Goal: Transaction & Acquisition: Purchase product/service

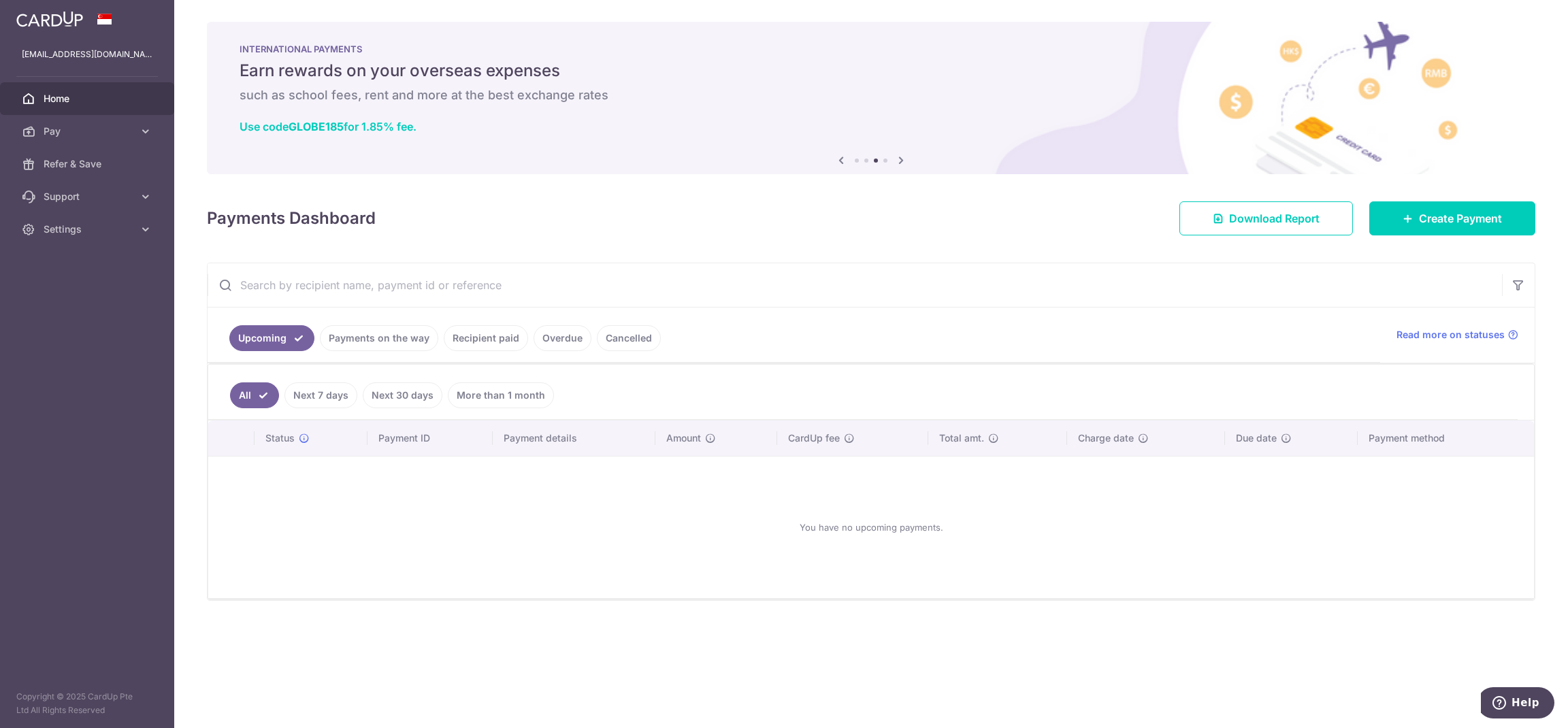
click at [398, 342] on link "Payments on the way" at bounding box center [378, 338] width 118 height 26
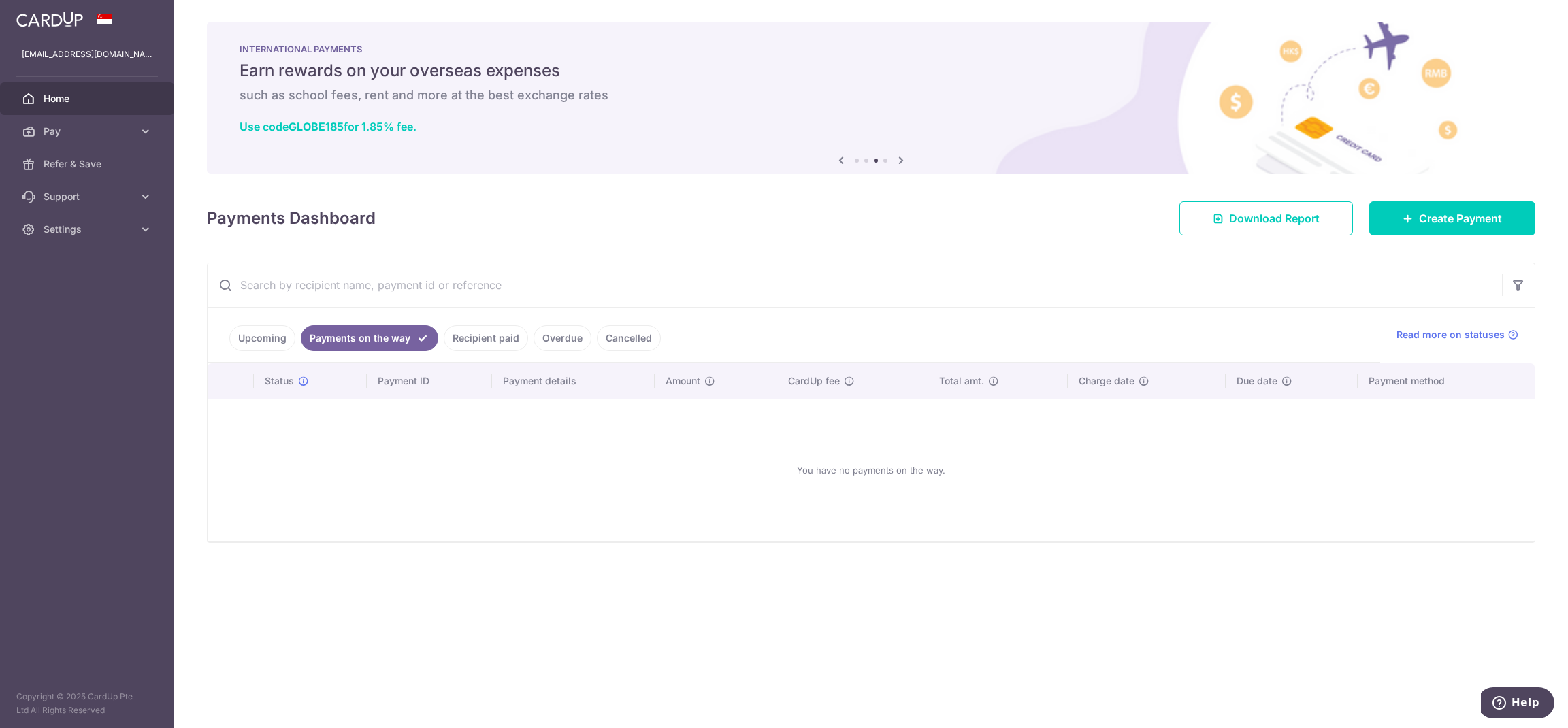
click at [472, 340] on link "Recipient paid" at bounding box center [486, 338] width 85 height 26
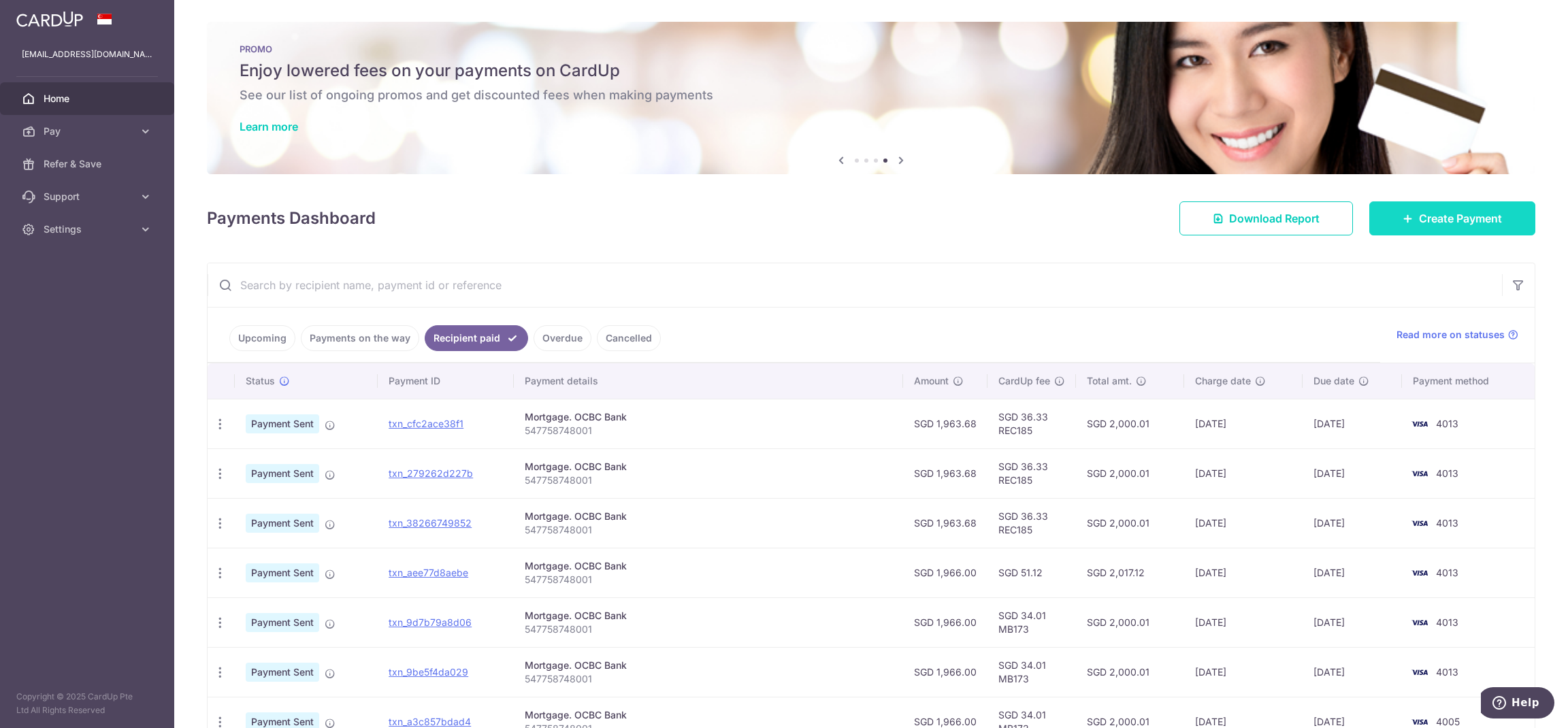
click at [1419, 214] on span "Create Payment" at bounding box center [1460, 218] width 83 height 16
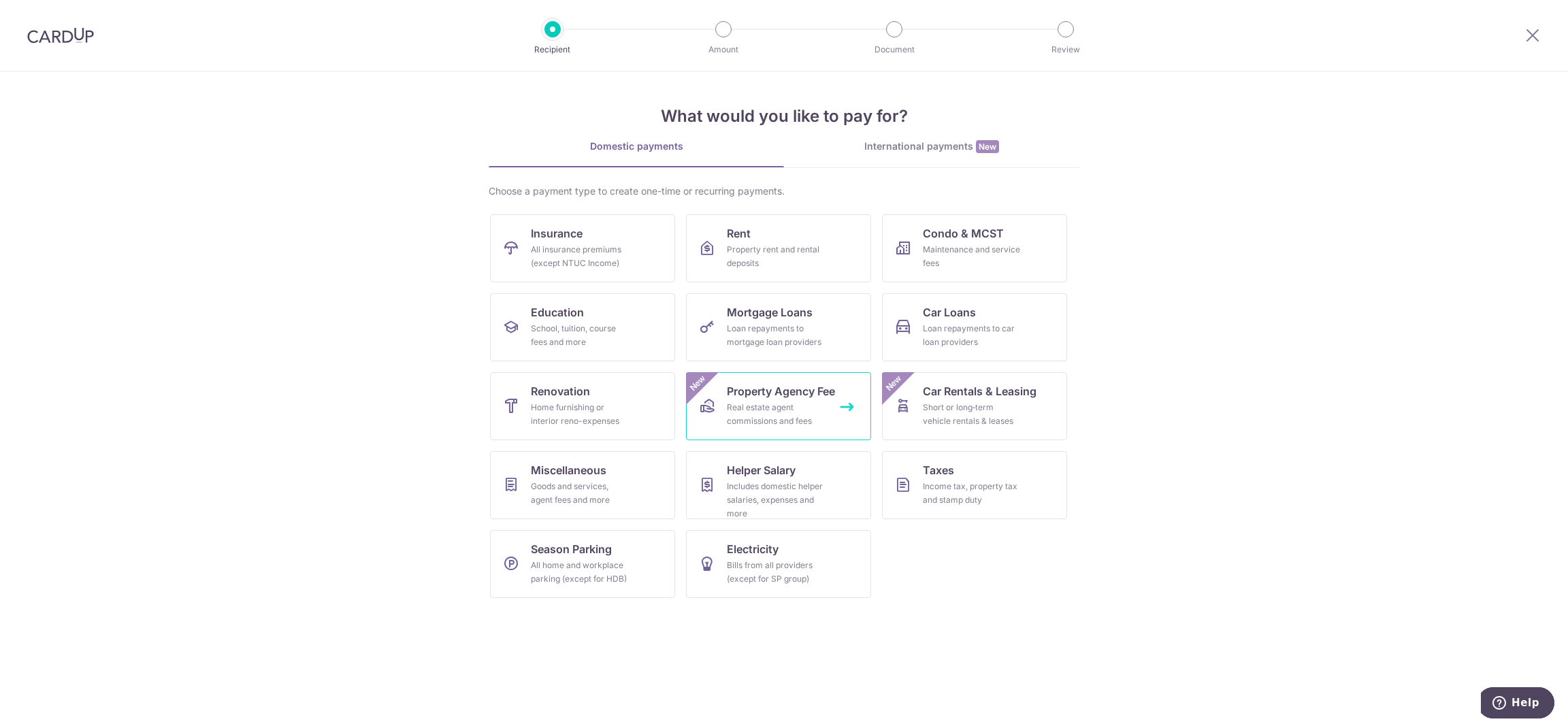
click at [835, 406] on link "Property Agency Fee Real estate agent commissions and fees New" at bounding box center [778, 406] width 185 height 68
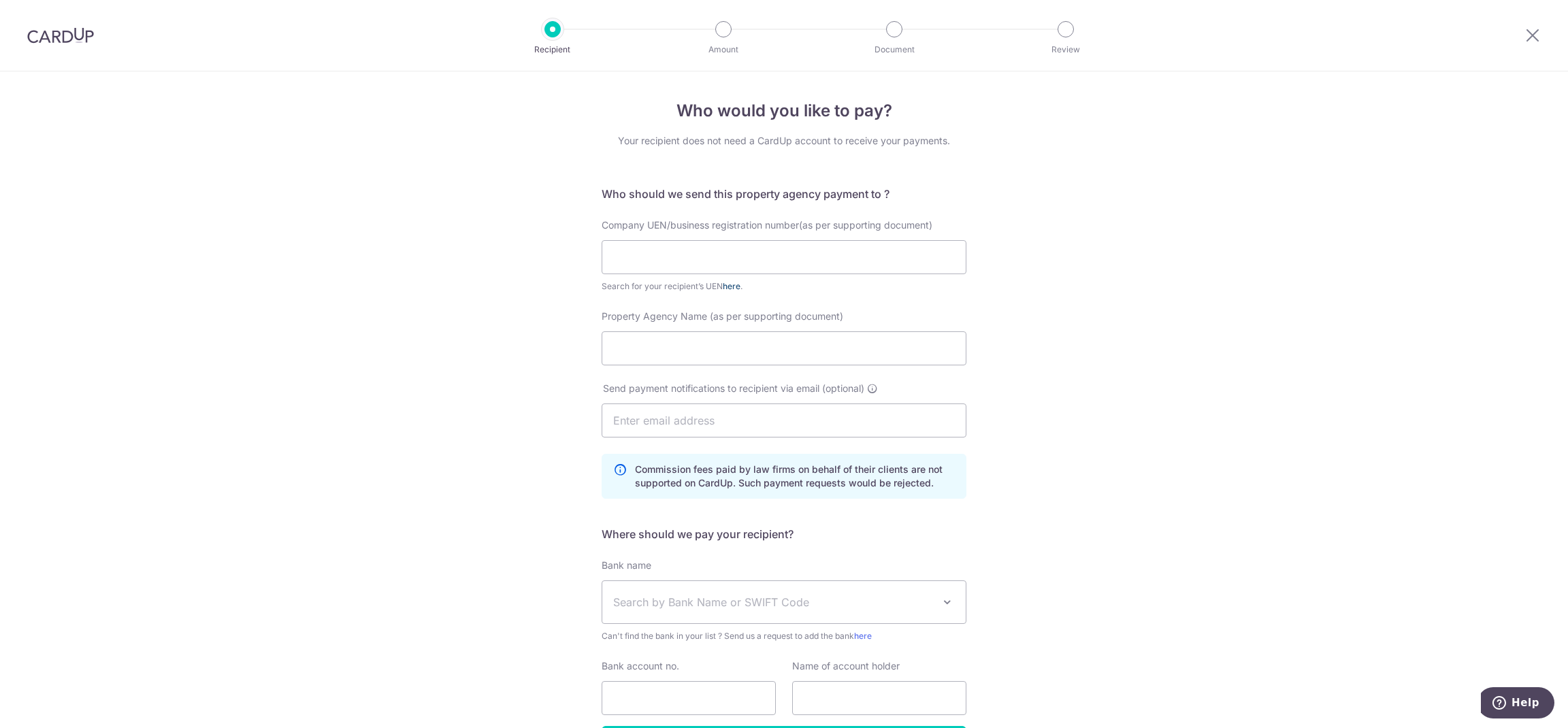
click at [730, 288] on link "here" at bounding box center [732, 286] width 18 height 11
click at [739, 249] on input "text" at bounding box center [783, 258] width 364 height 34
drag, startPoint x: 710, startPoint y: 255, endPoint x: 548, endPoint y: 252, distance: 162.0
click at [548, 252] on div "Who would you like to pay? Your recipient does not need a CardUp account to rec…" at bounding box center [784, 448] width 1568 height 752
type input "199903004H"
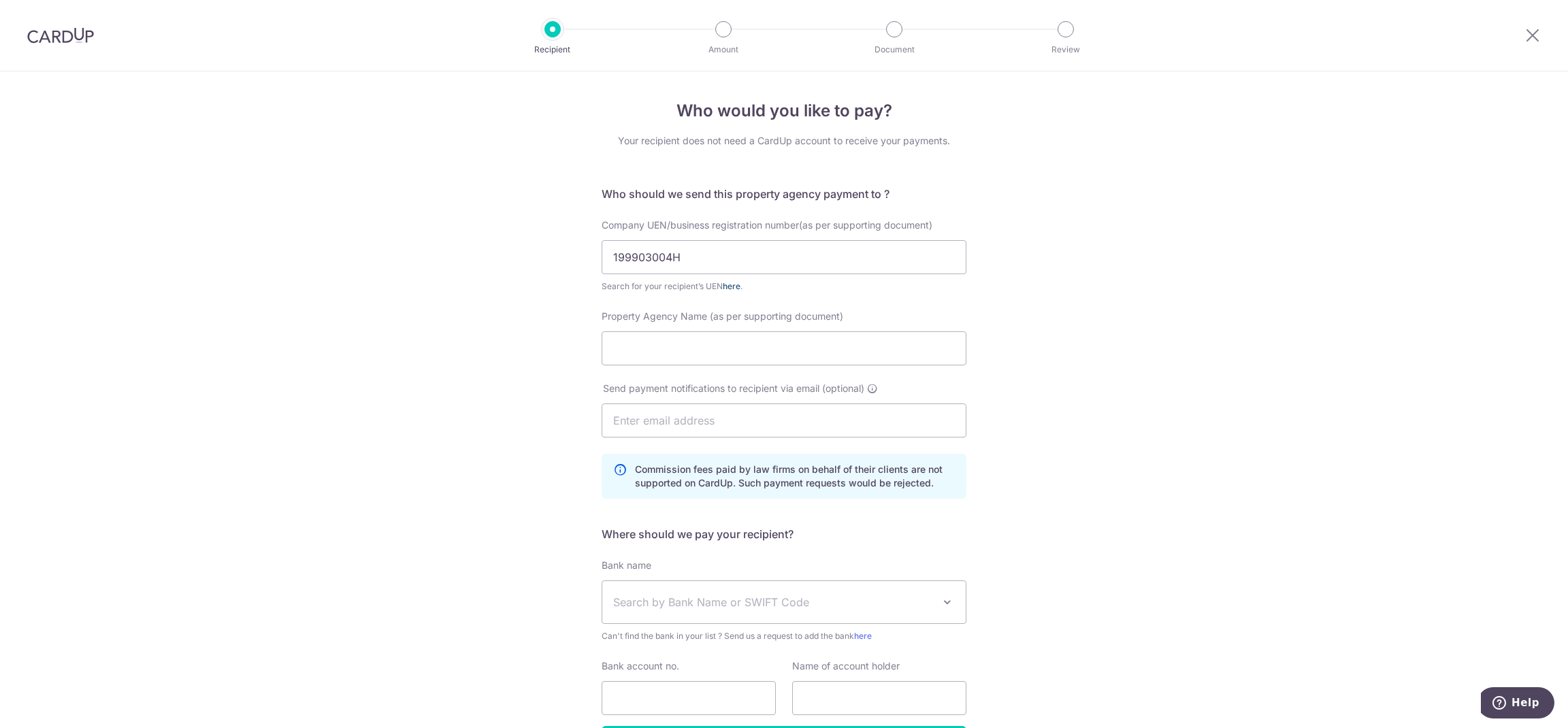
click at [728, 285] on link "here" at bounding box center [732, 286] width 18 height 11
click at [786, 347] on input "Property Agency Name (as per supporting document)" at bounding box center [783, 349] width 364 height 34
type input "p"
type input "PROPNEX REALTY PTE LTD"
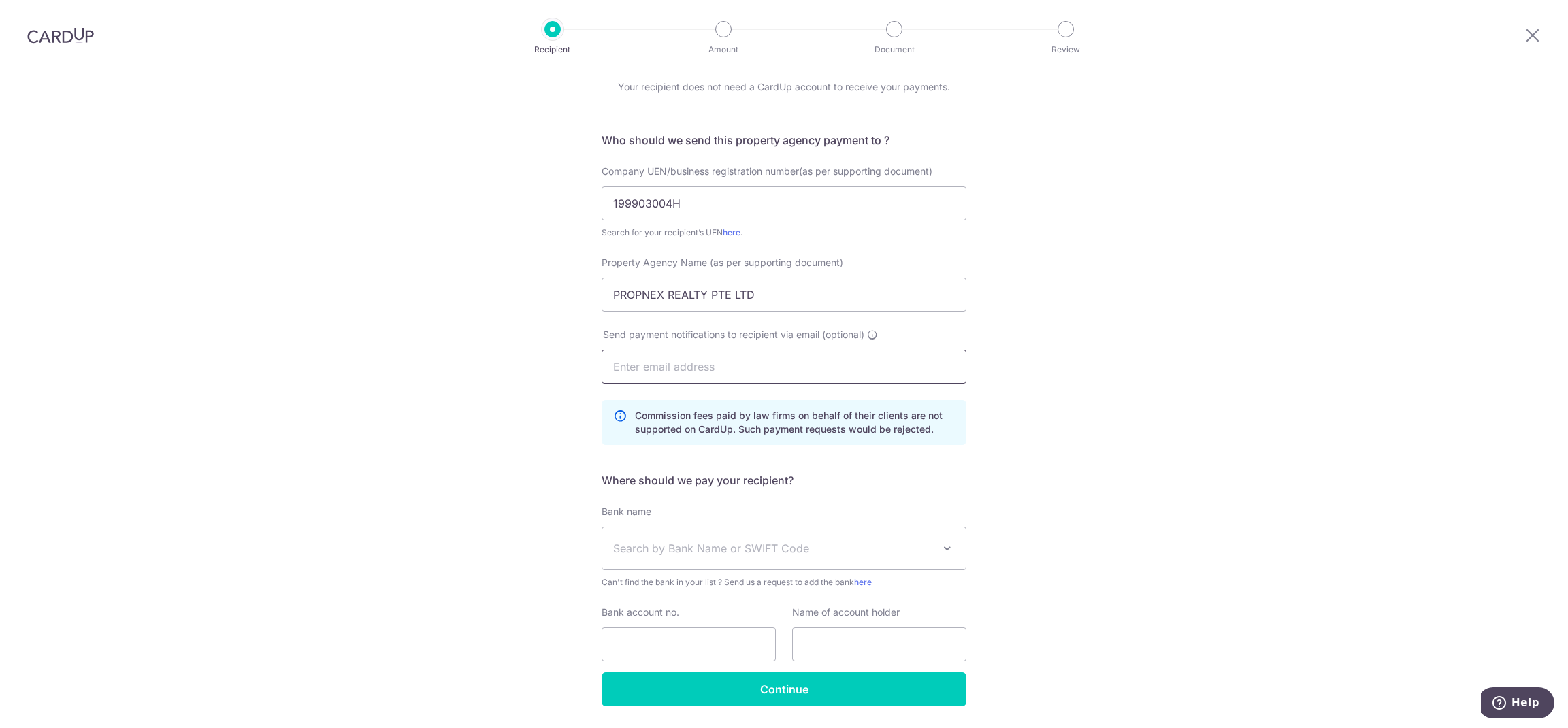
scroll to position [95, 0]
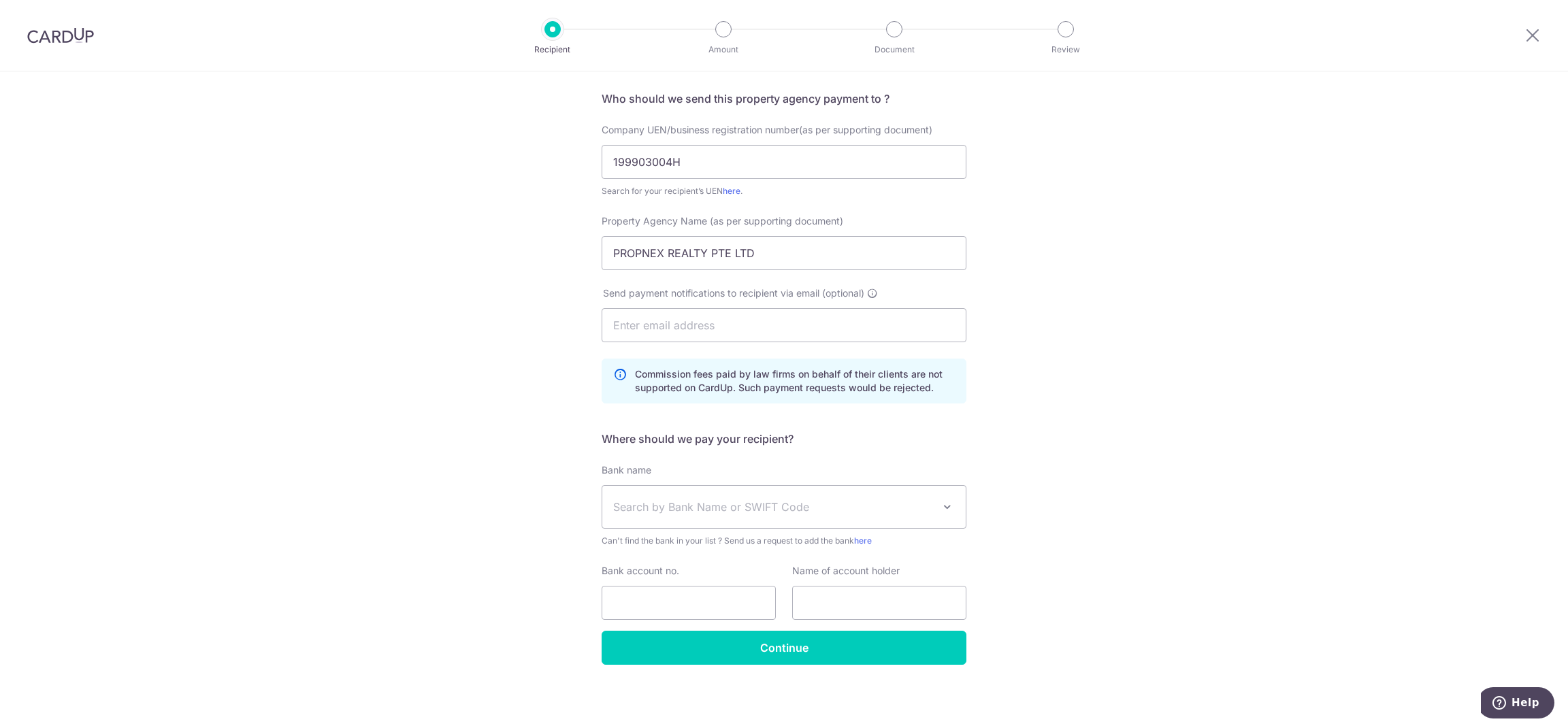
click at [867, 505] on span "Search by Bank Name or SWIFT Code" at bounding box center [773, 507] width 319 height 16
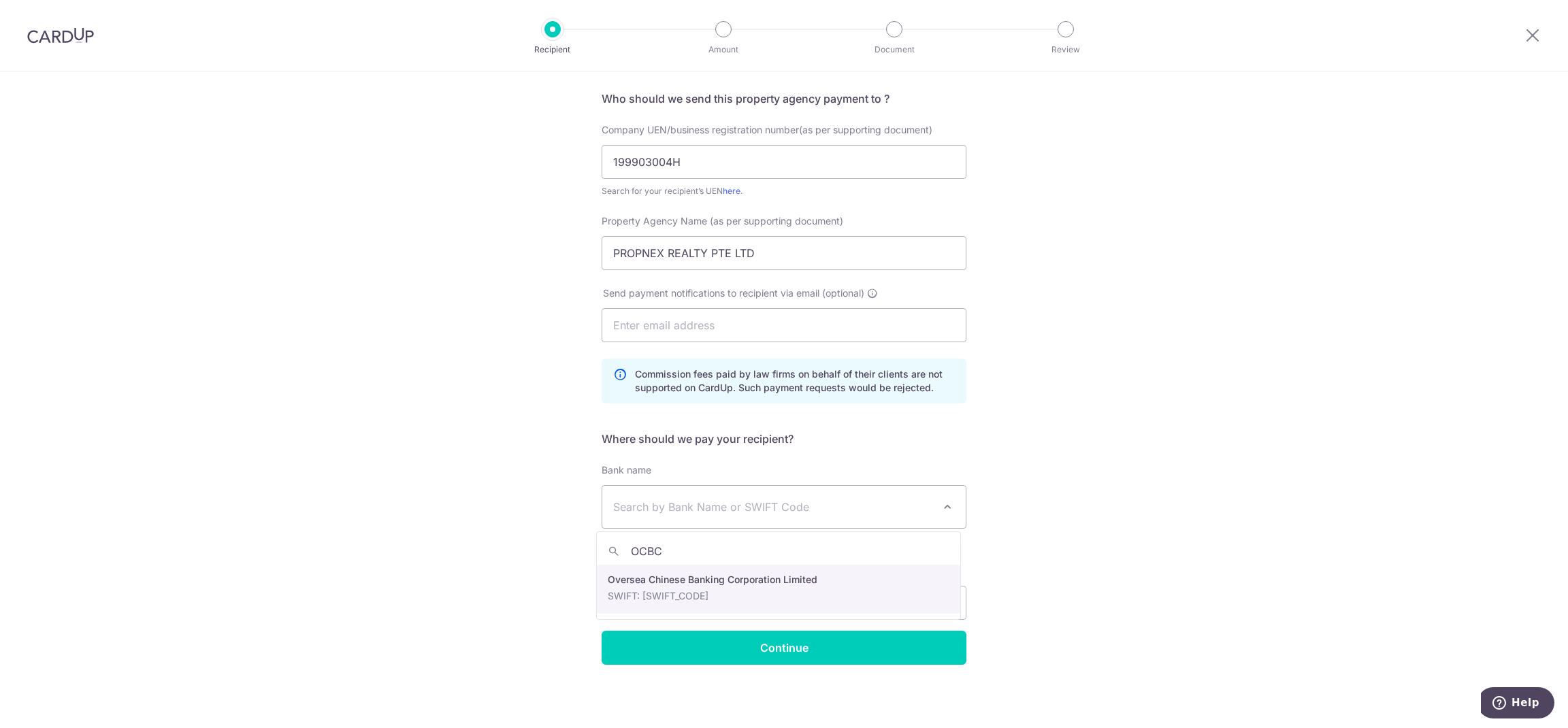
type input "OCBC"
select select "12"
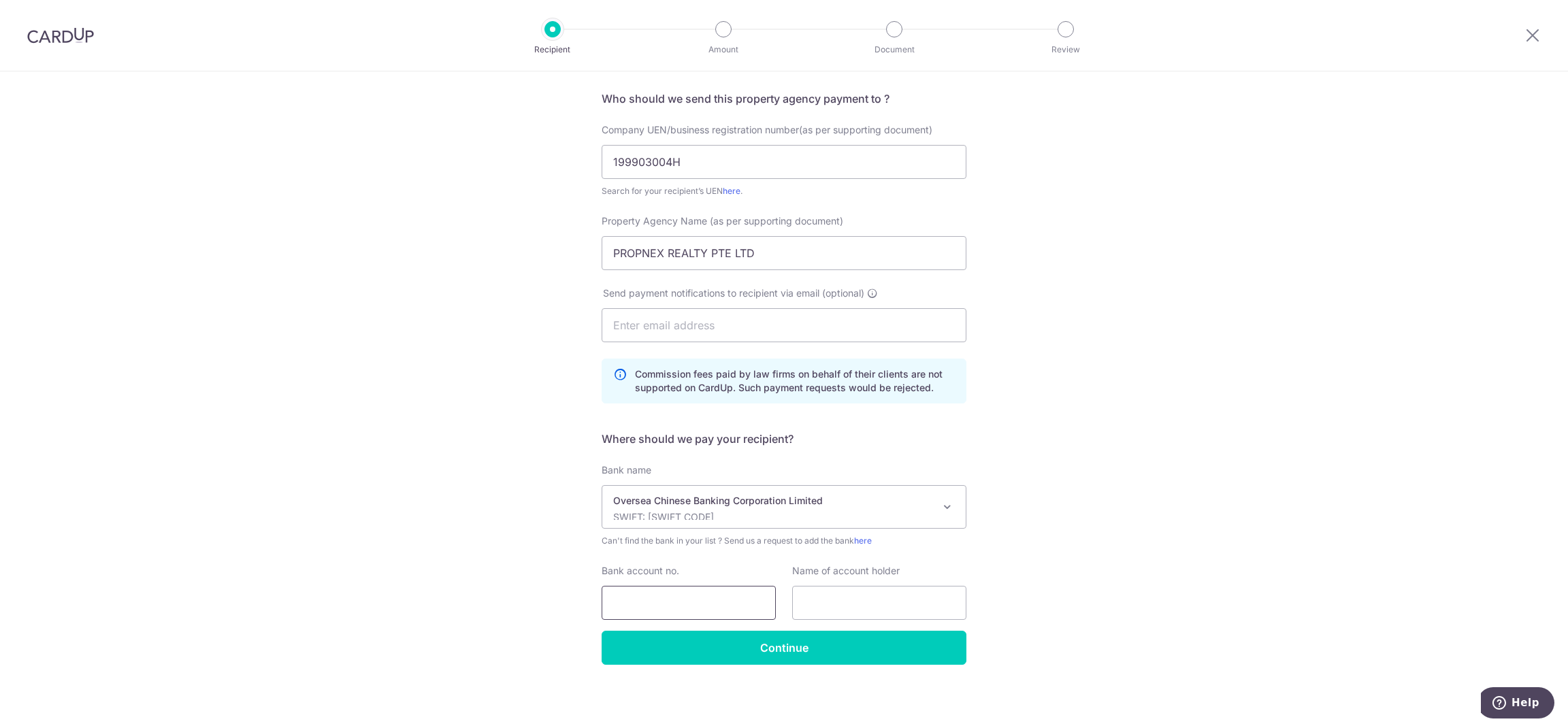
click at [738, 598] on input "Bank account no." at bounding box center [689, 603] width 174 height 34
type input "501807101001"
type input "PROPNEX REALTY PTE LTD"
click at [883, 655] on input "Continue" at bounding box center [783, 648] width 364 height 34
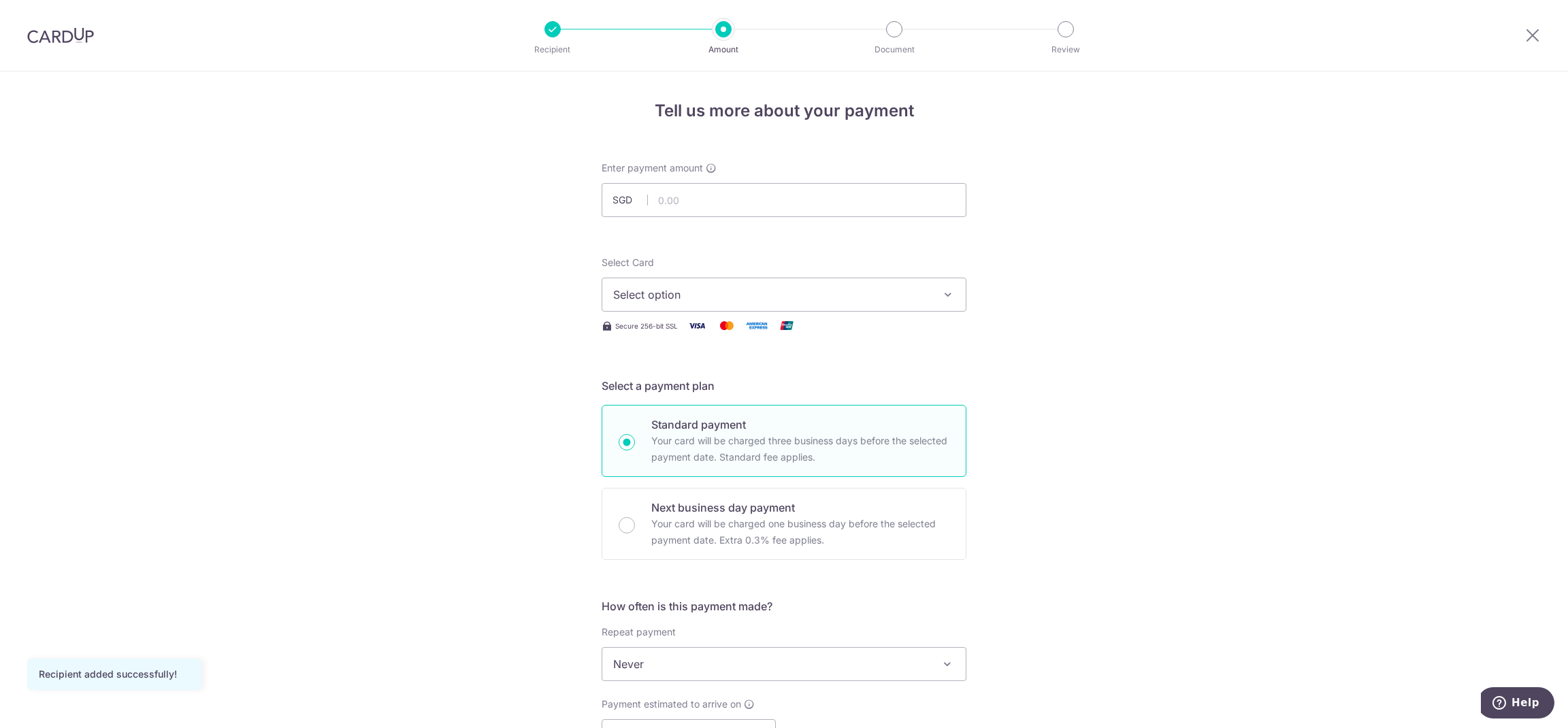
click at [899, 297] on span "Select option" at bounding box center [771, 294] width 317 height 16
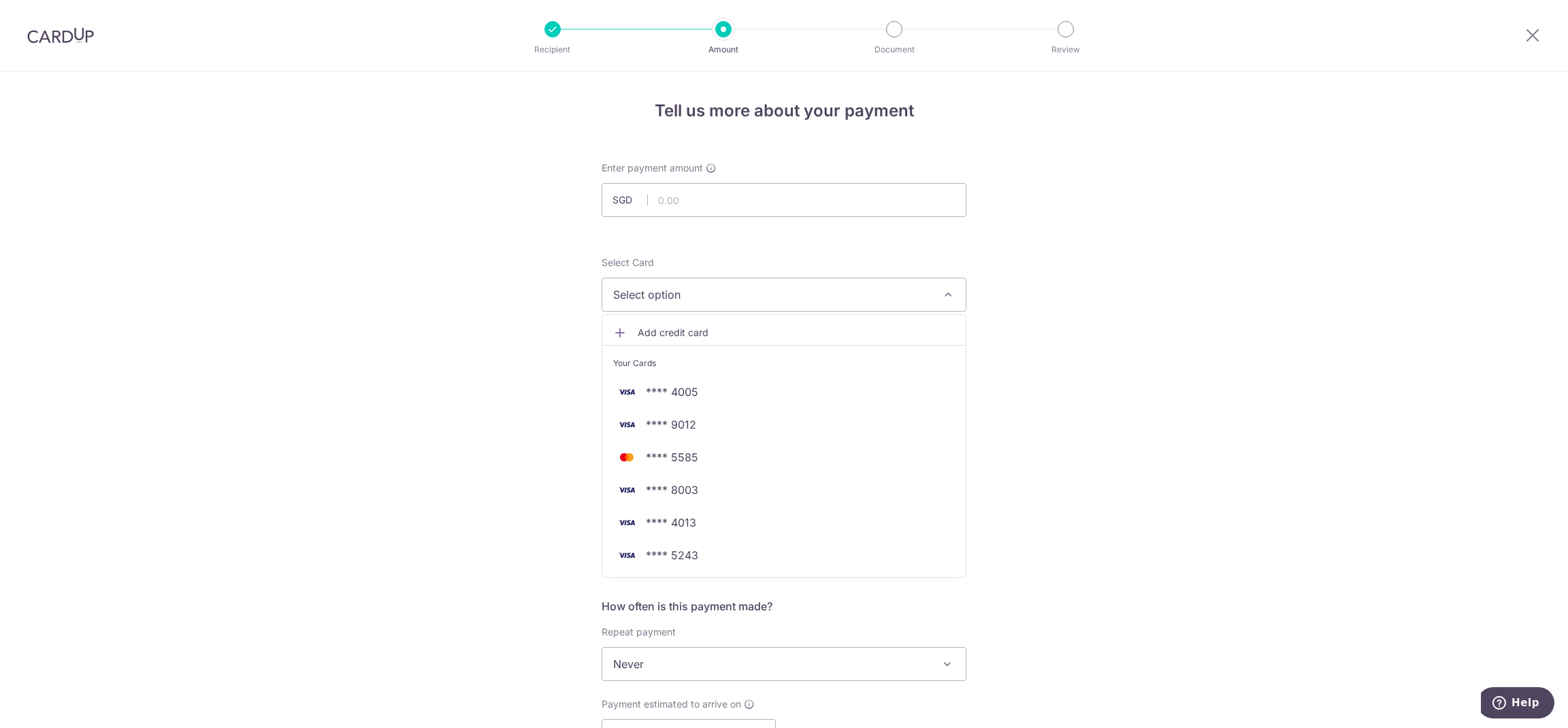
click at [669, 338] on span "Add credit card" at bounding box center [795, 333] width 317 height 14
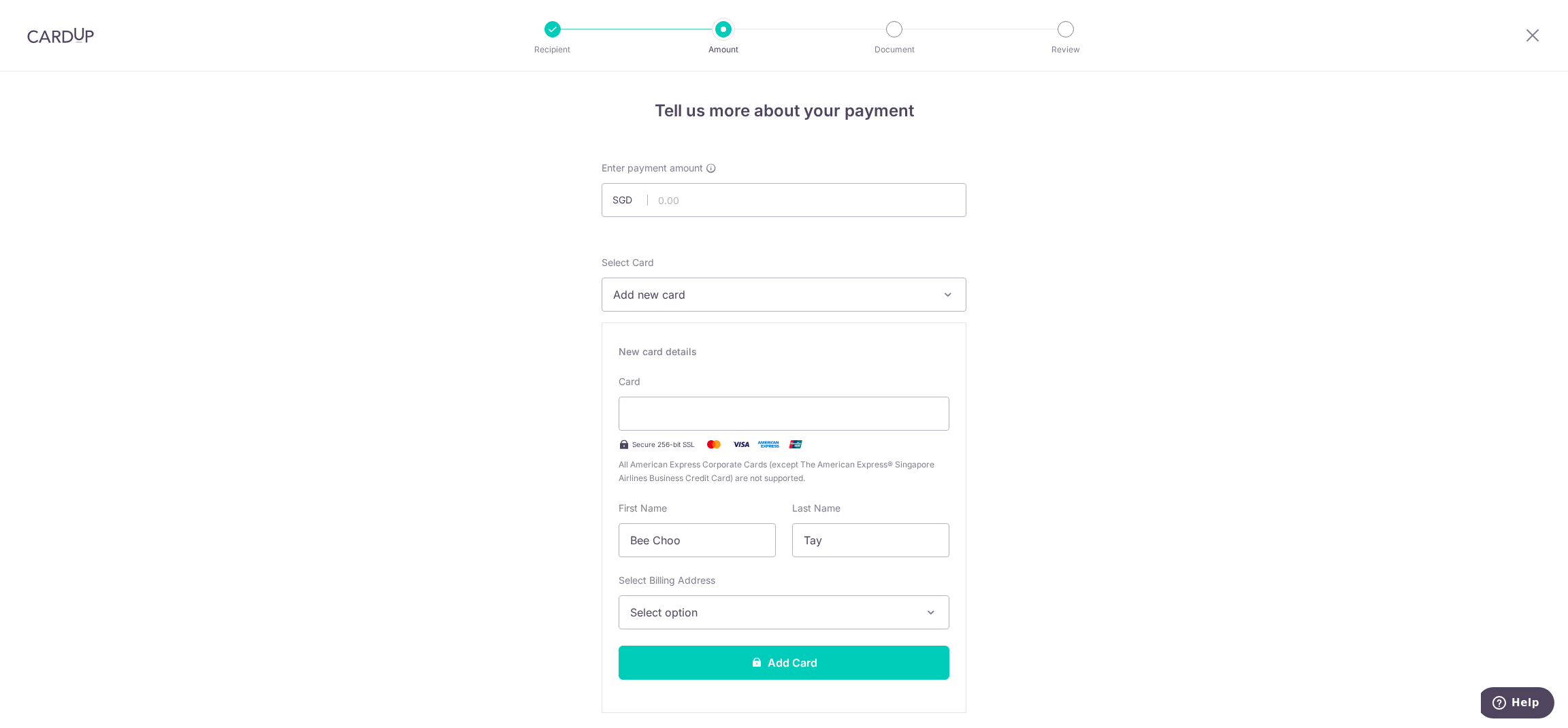
type input "05 / 2030"
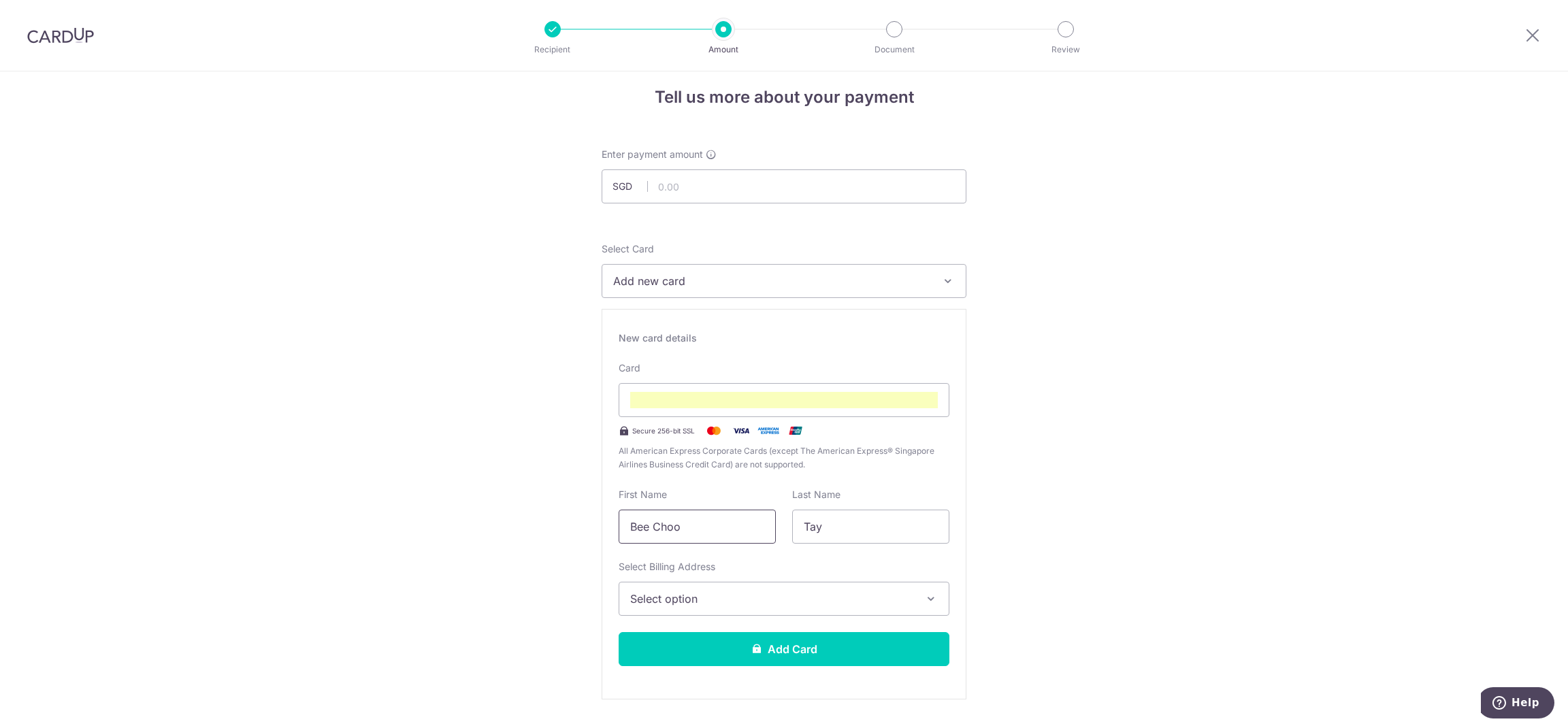
drag, startPoint x: 707, startPoint y: 529, endPoint x: 749, endPoint y: 534, distance: 42.3
click at [851, 596] on span "Select option" at bounding box center [771, 599] width 283 height 16
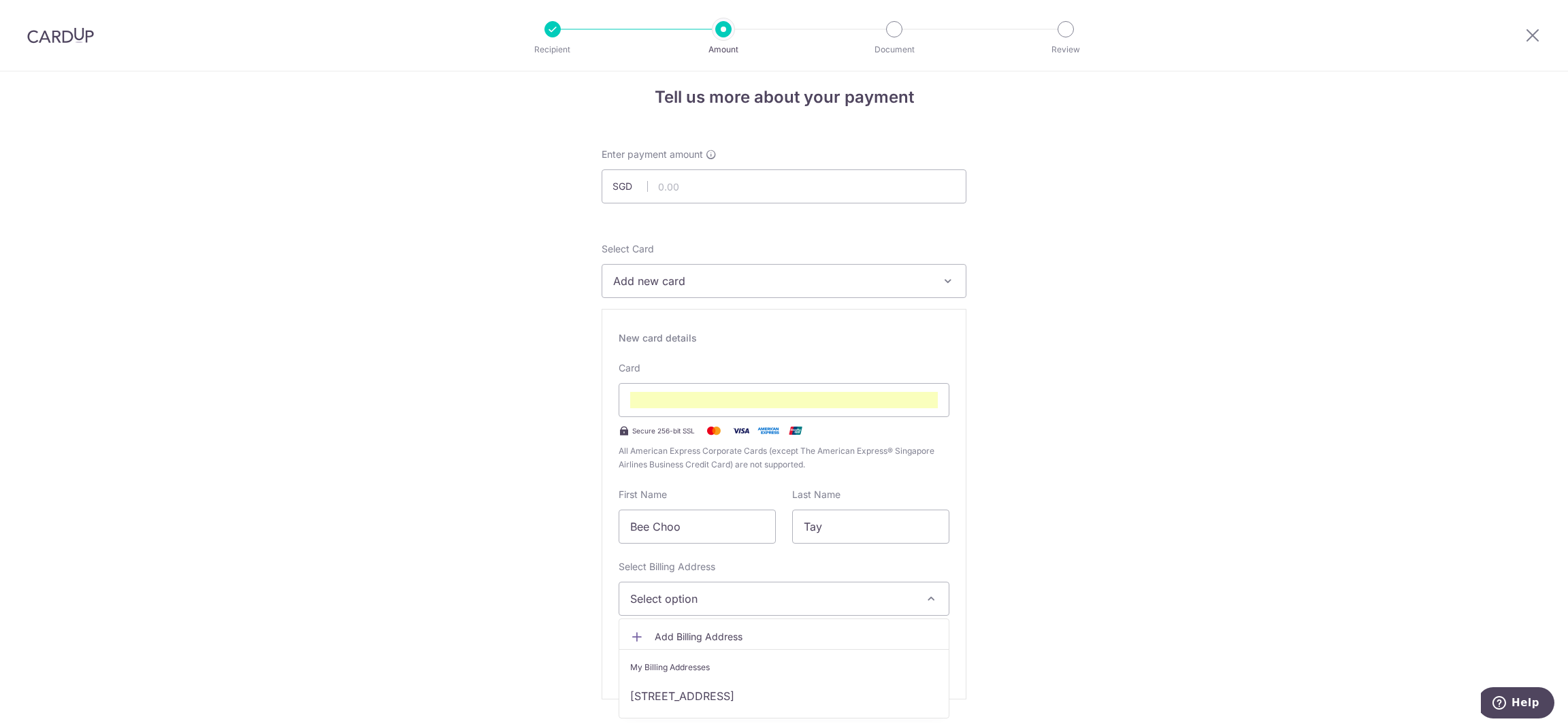
click at [838, 641] on span "Add Billing Address" at bounding box center [795, 637] width 283 height 14
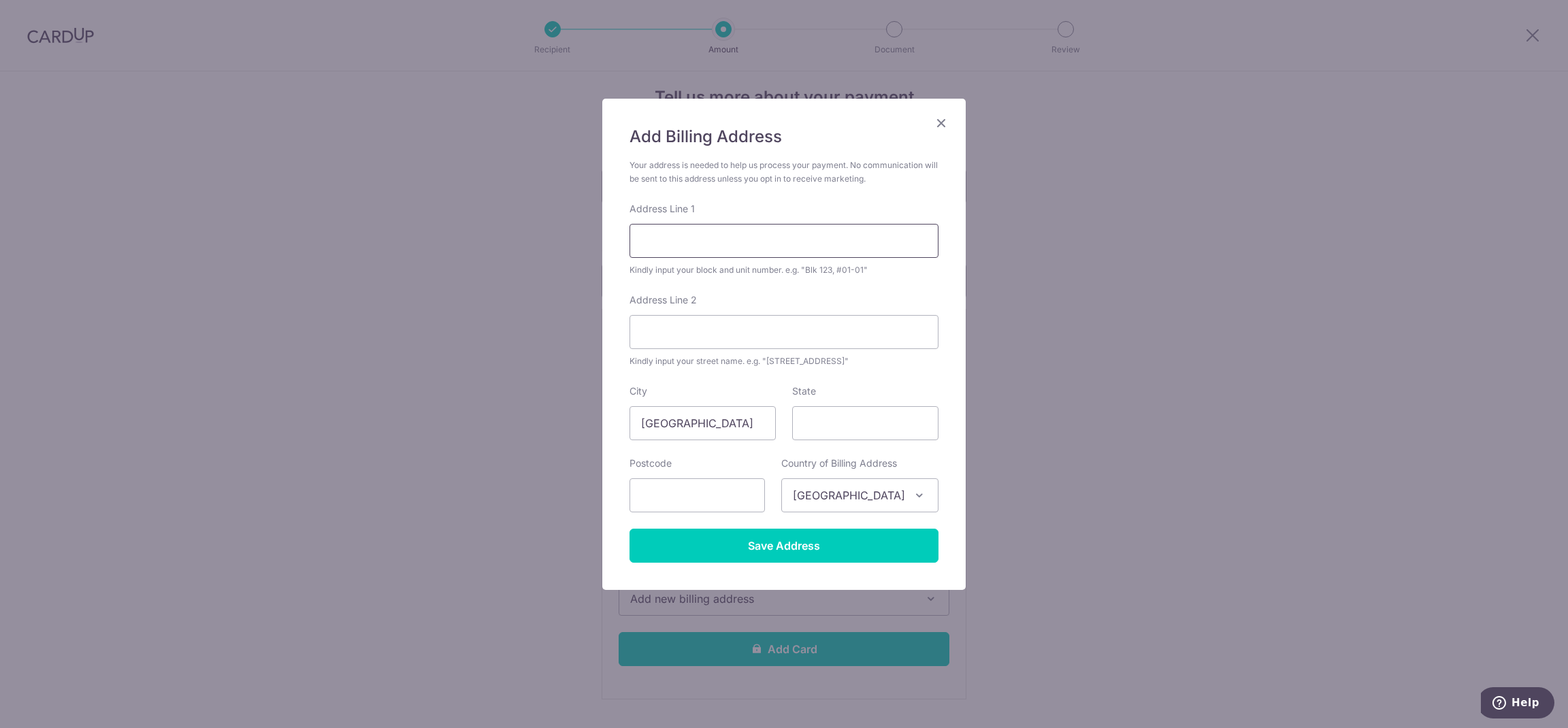
click at [801, 245] on input "Address Line 1" at bounding box center [783, 241] width 309 height 34
type input "5 PEMIMPIN DRIVE, SEASONS VIEW"
type input "#09-06"
type input "576149"
click at [896, 538] on input "Save Address" at bounding box center [783, 546] width 309 height 34
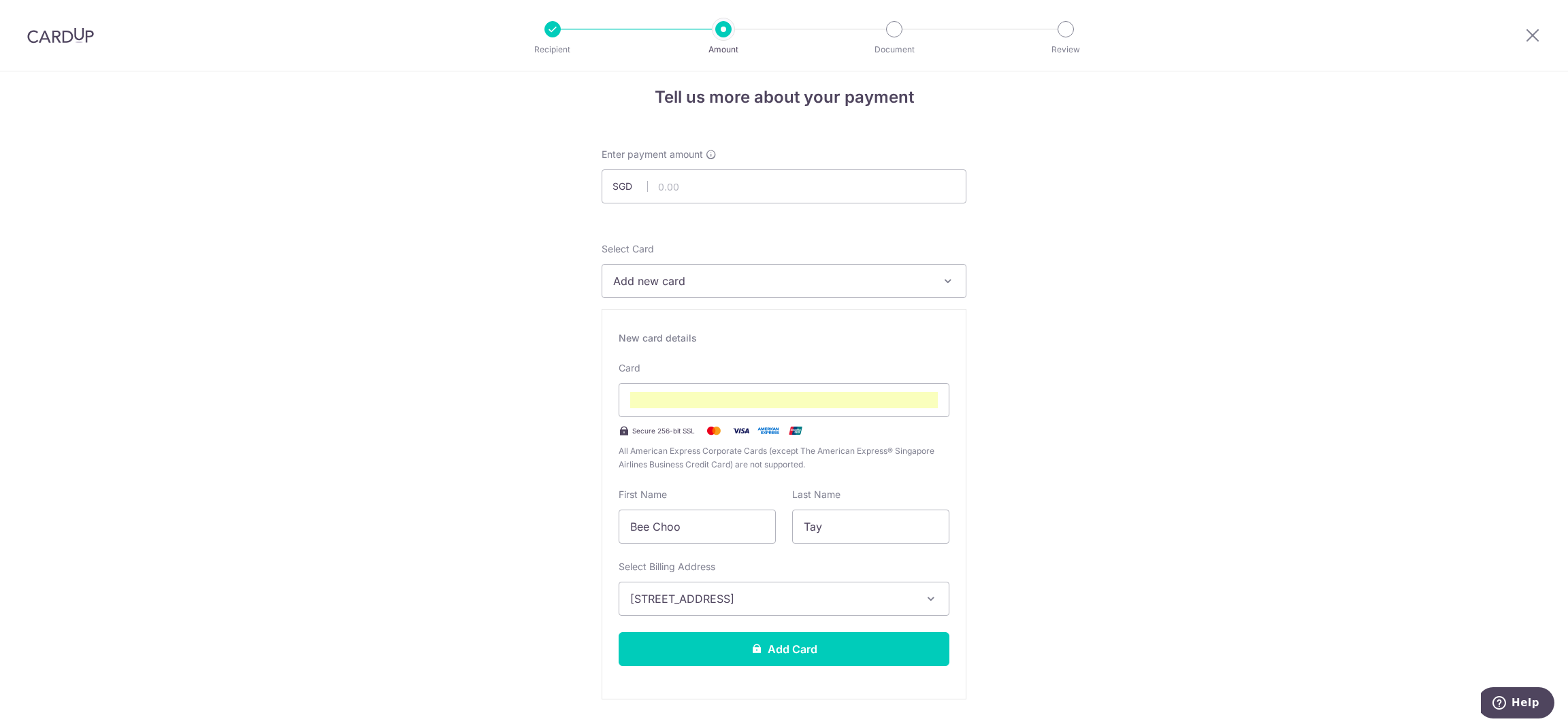
scroll to position [0, 0]
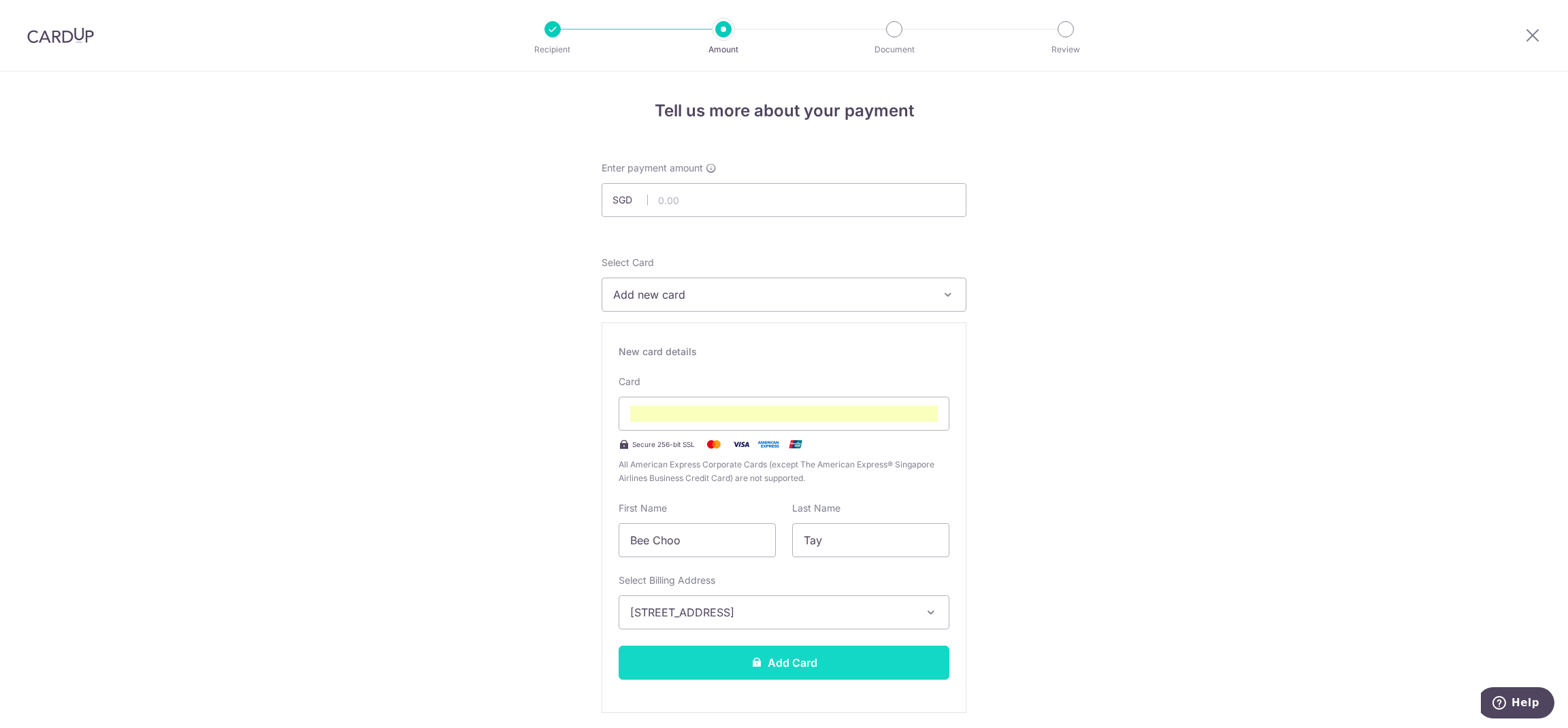
click at [918, 670] on button "Add Card" at bounding box center [784, 663] width 331 height 34
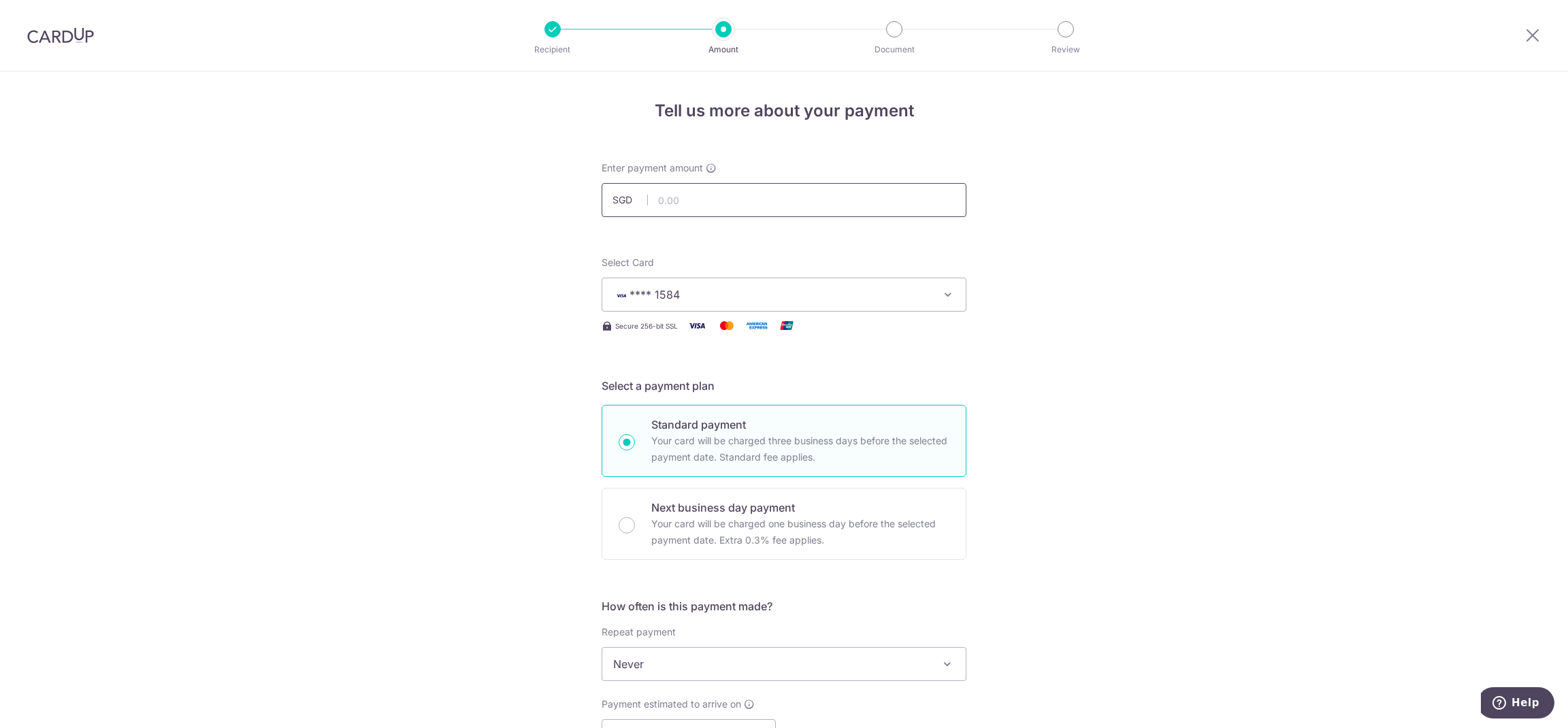
click at [711, 199] on input "text" at bounding box center [783, 201] width 364 height 34
type input "1171.75"
type input "1,171.75"
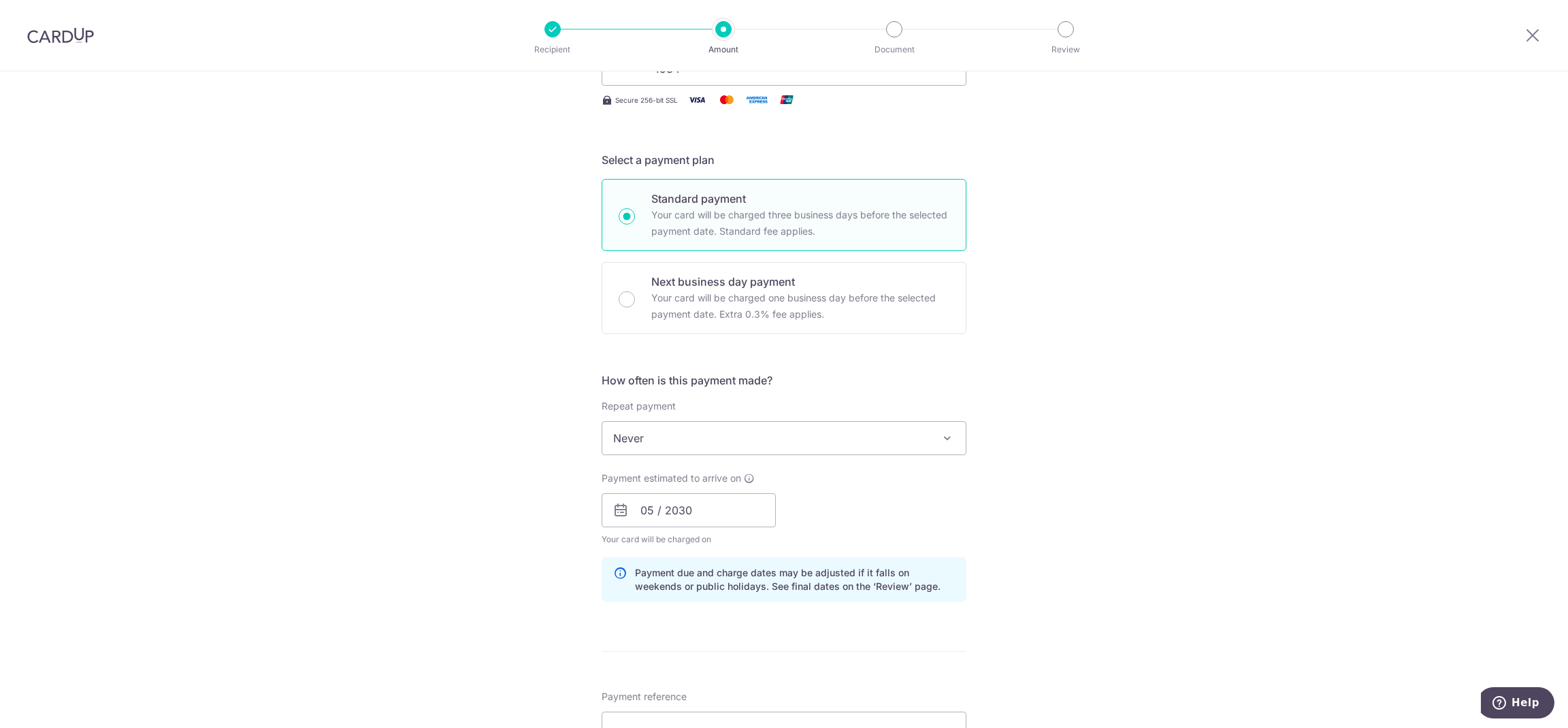
scroll to position [234, 0]
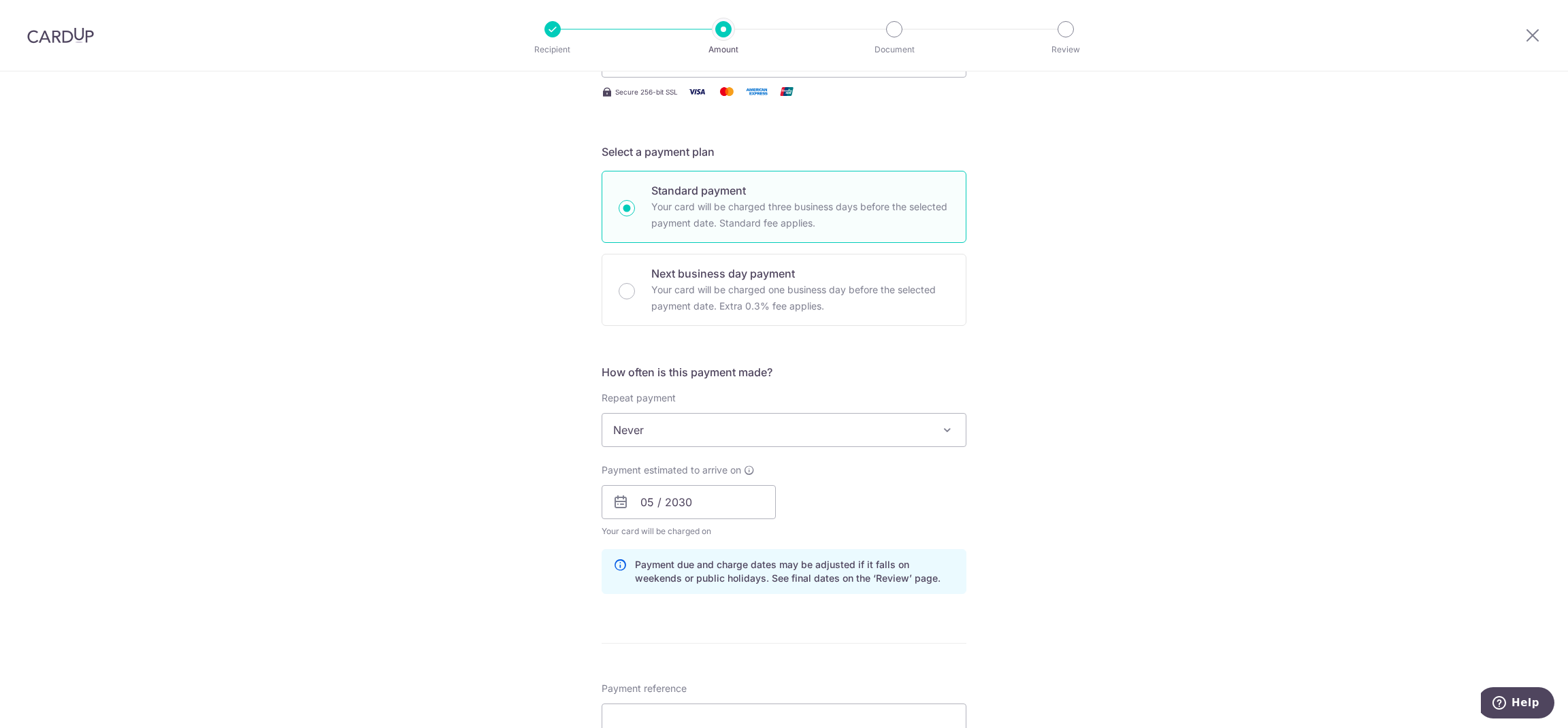
click at [901, 441] on span "Never" at bounding box center [784, 430] width 363 height 33
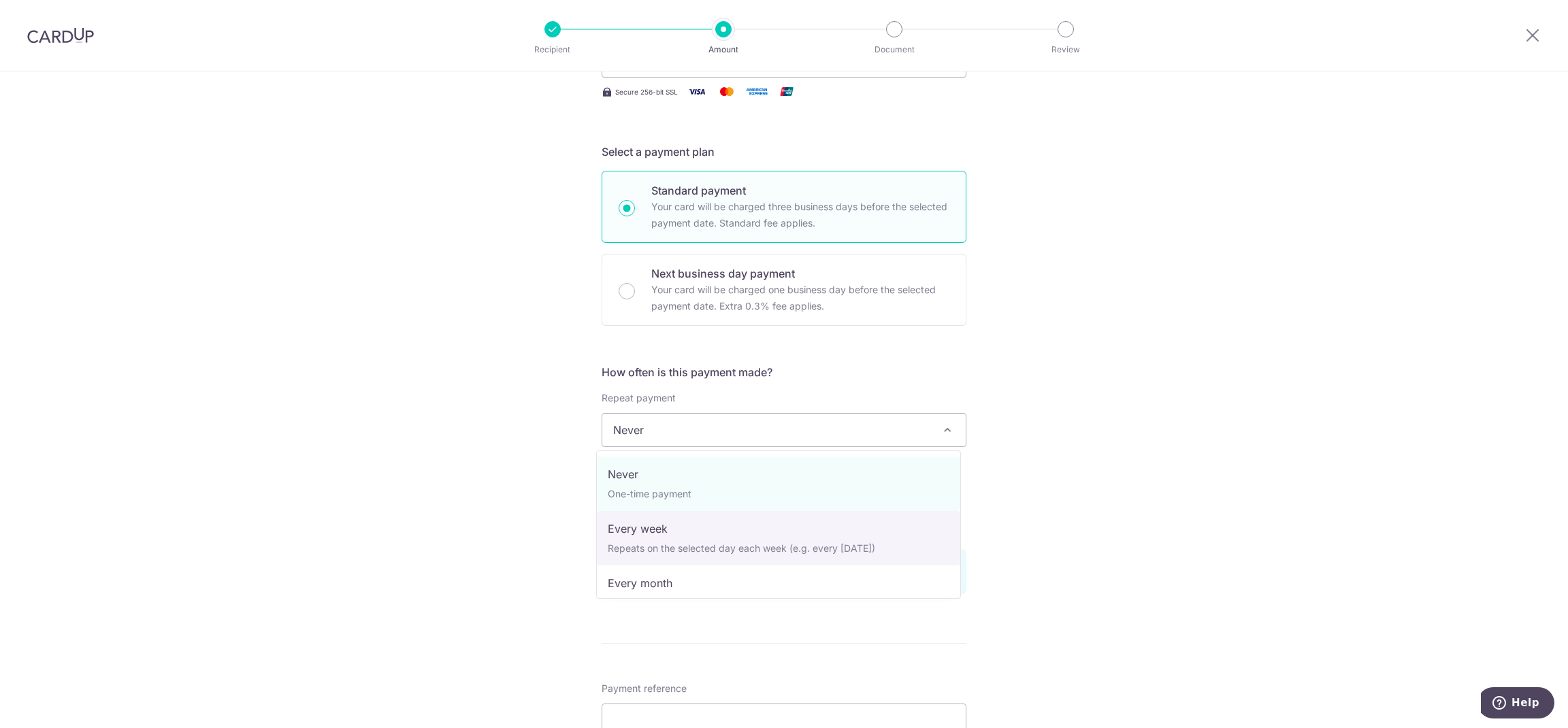
select select "2"
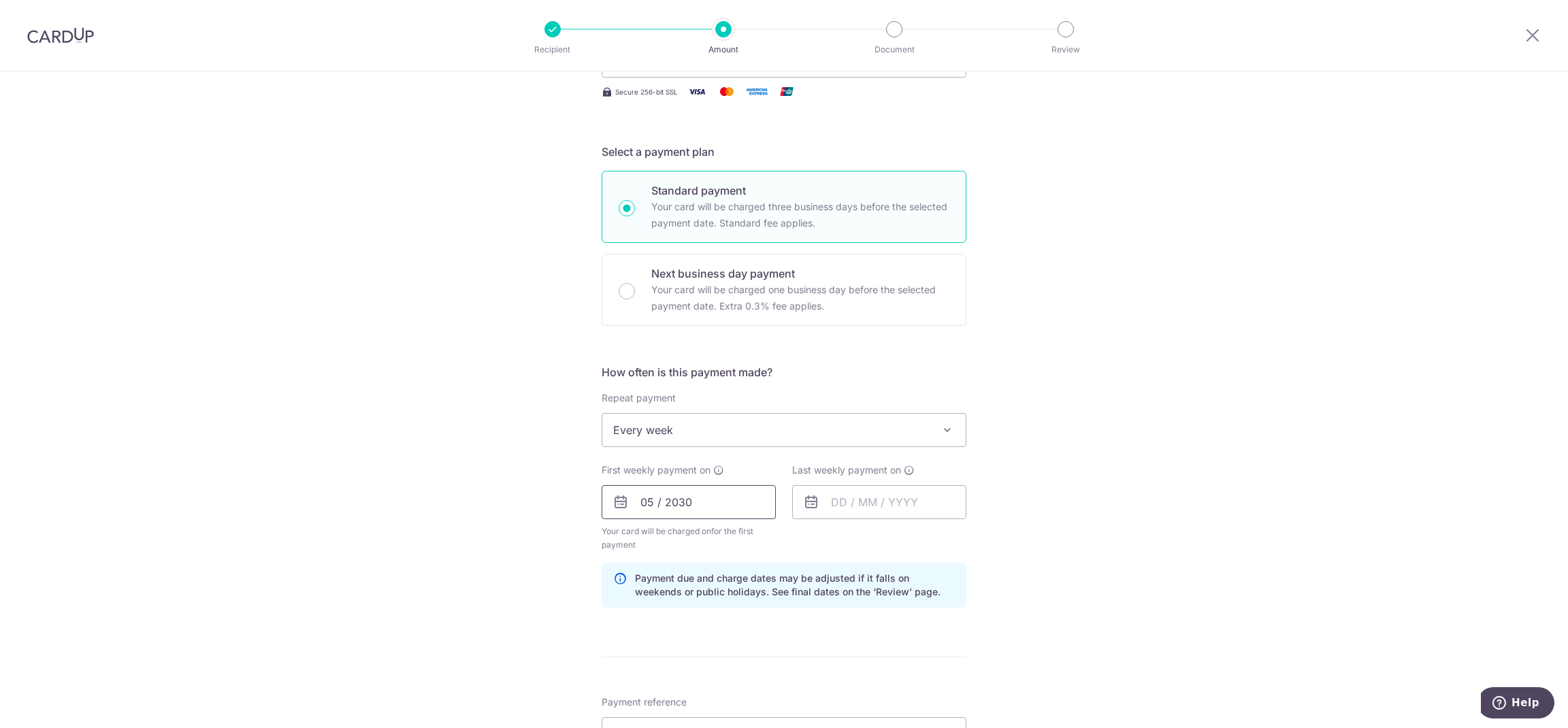
click at [663, 500] on input "05 / 2030" at bounding box center [689, 502] width 174 height 34
click at [761, 626] on link "12" at bounding box center [765, 626] width 22 height 22
type input "12/09/2025"
click at [875, 496] on input "text" at bounding box center [879, 502] width 174 height 34
click at [949, 651] on link "19" at bounding box center [956, 653] width 22 height 22
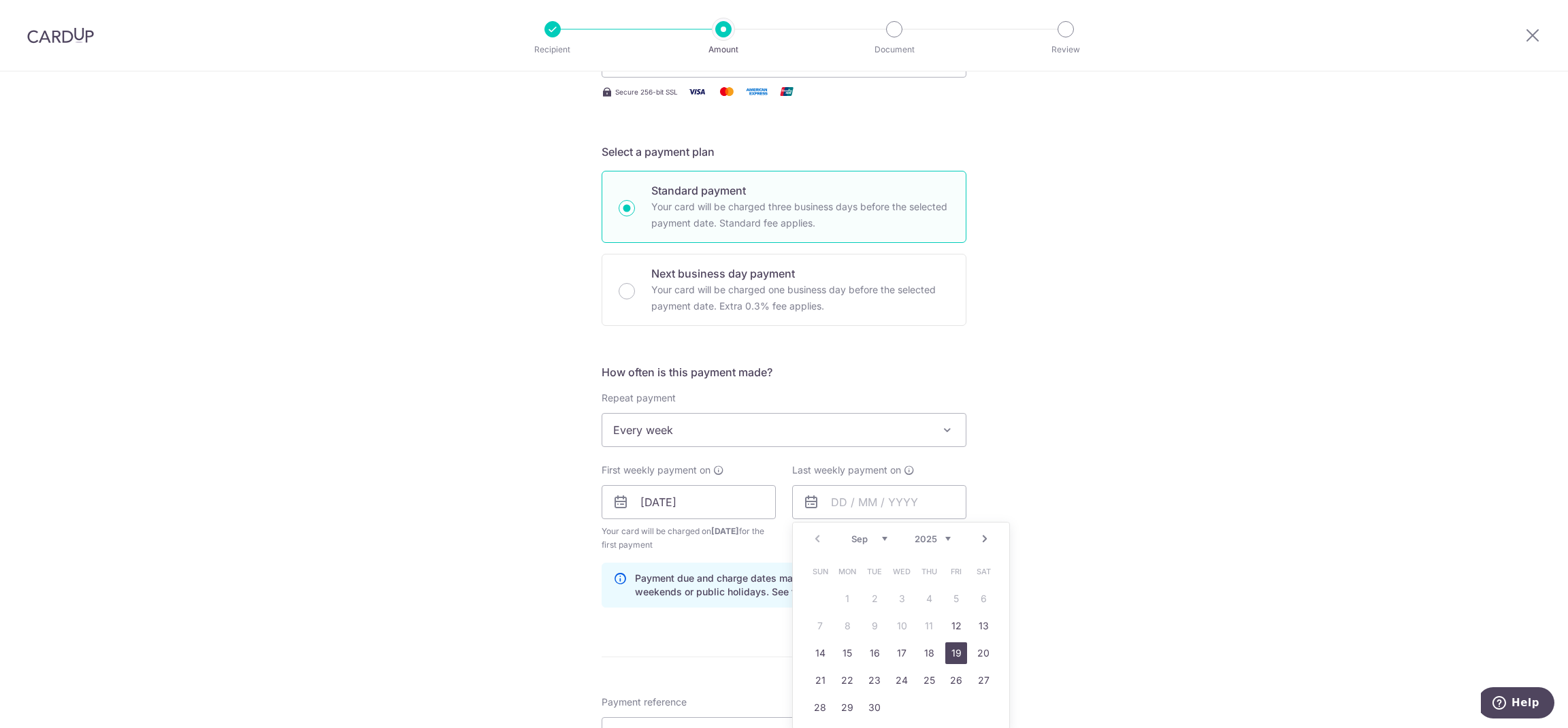
type input "[DATE]"
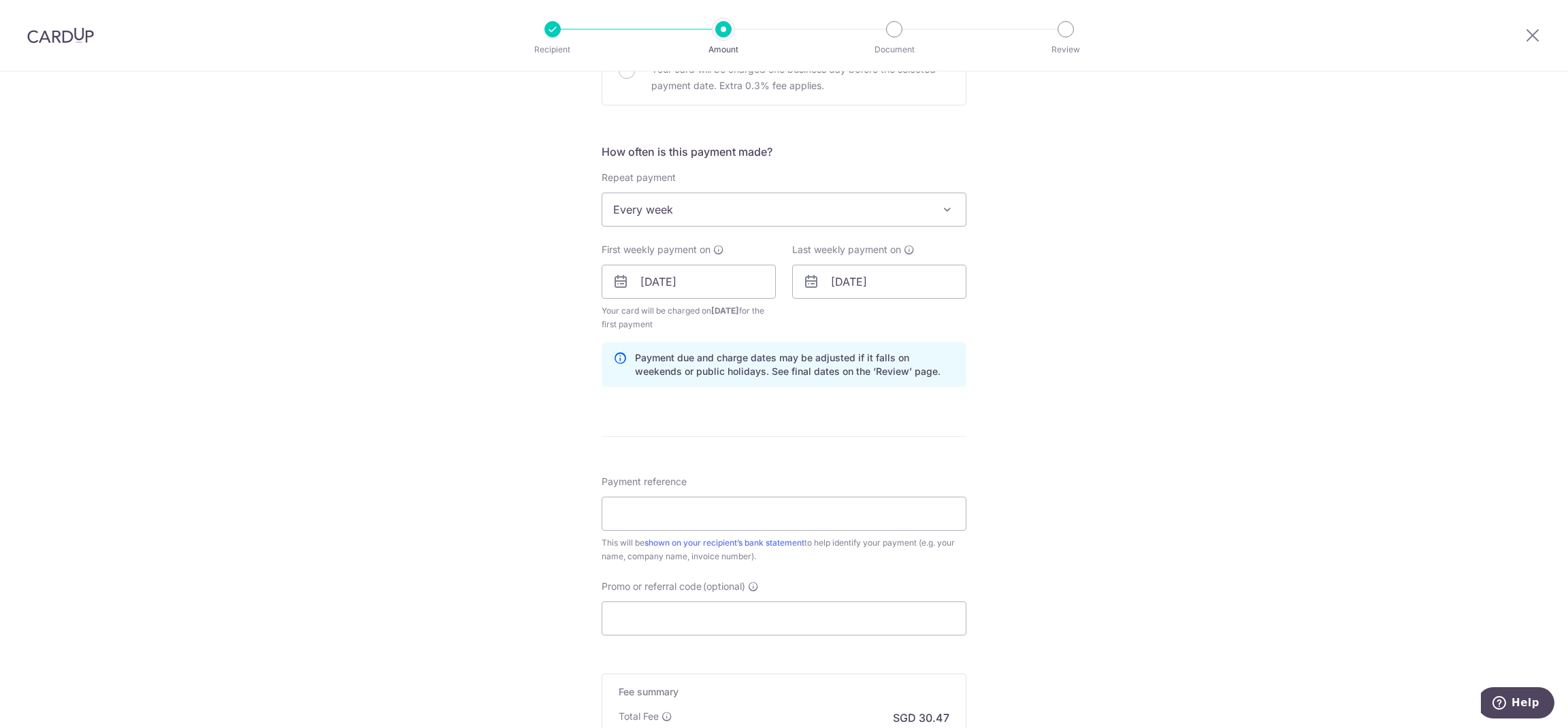
scroll to position [475, 0]
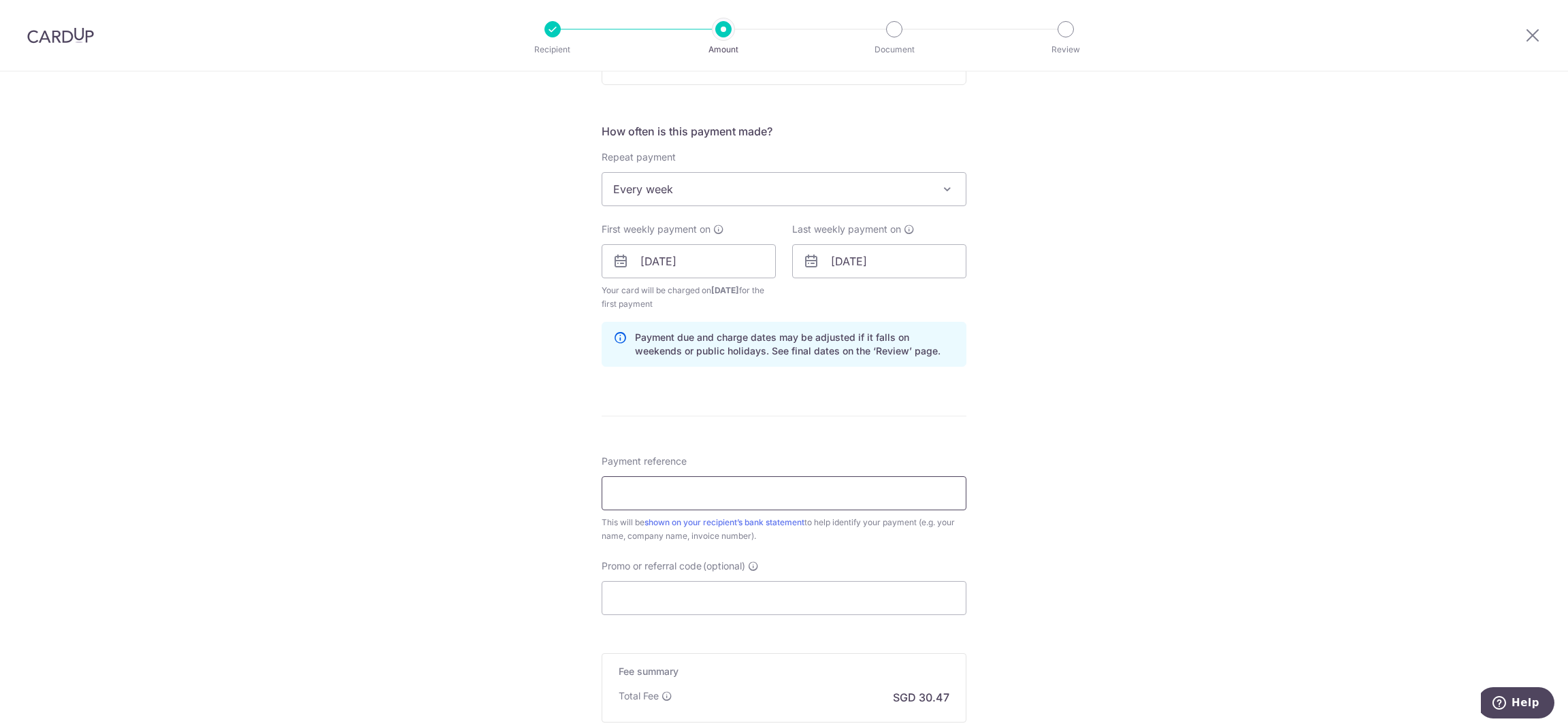
click at [835, 496] on input "Payment reference" at bounding box center [783, 493] width 364 height 34
type input "IX250506381"
click at [798, 607] on input "Promo or referral code (optional)" at bounding box center [783, 598] width 364 height 34
paste input "3HOME25R"
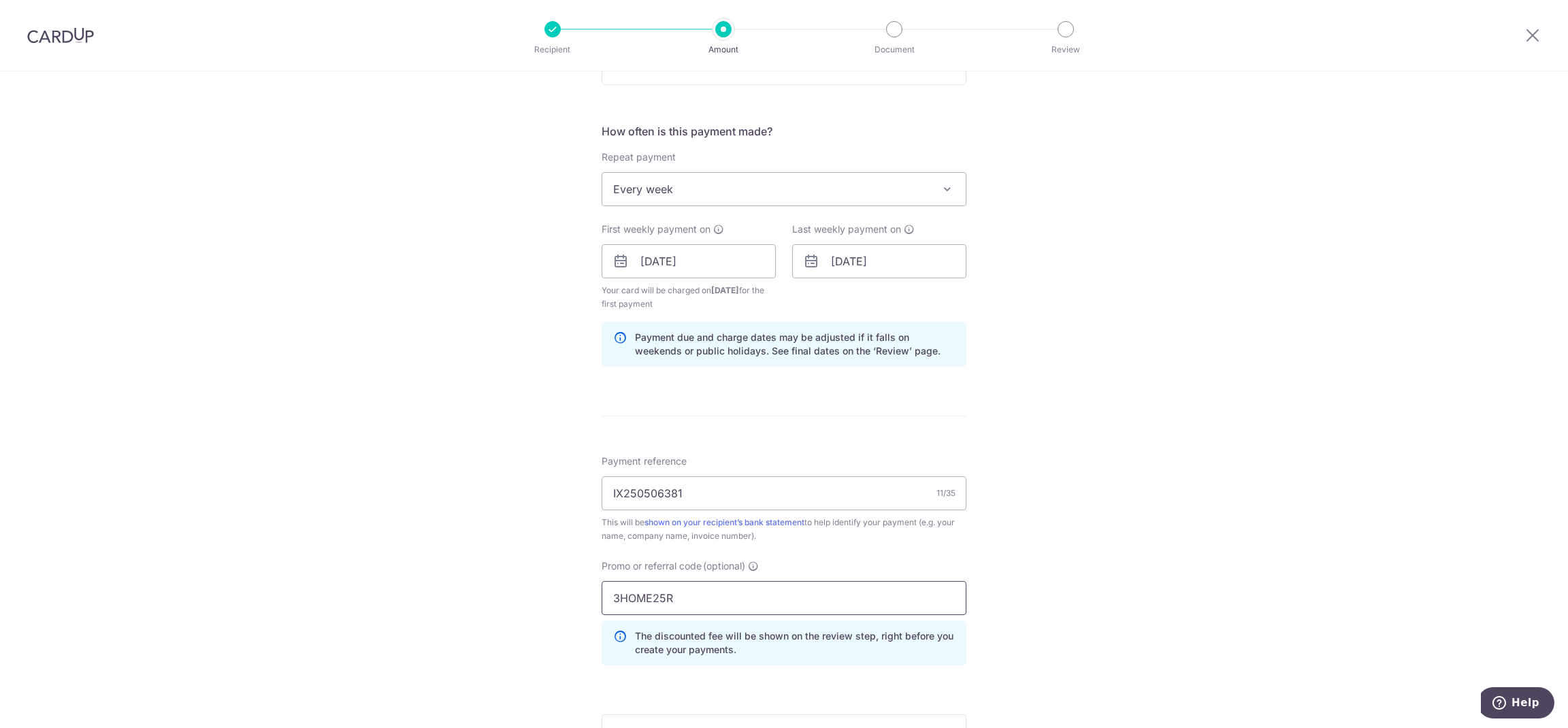
type input "3HOME25R"
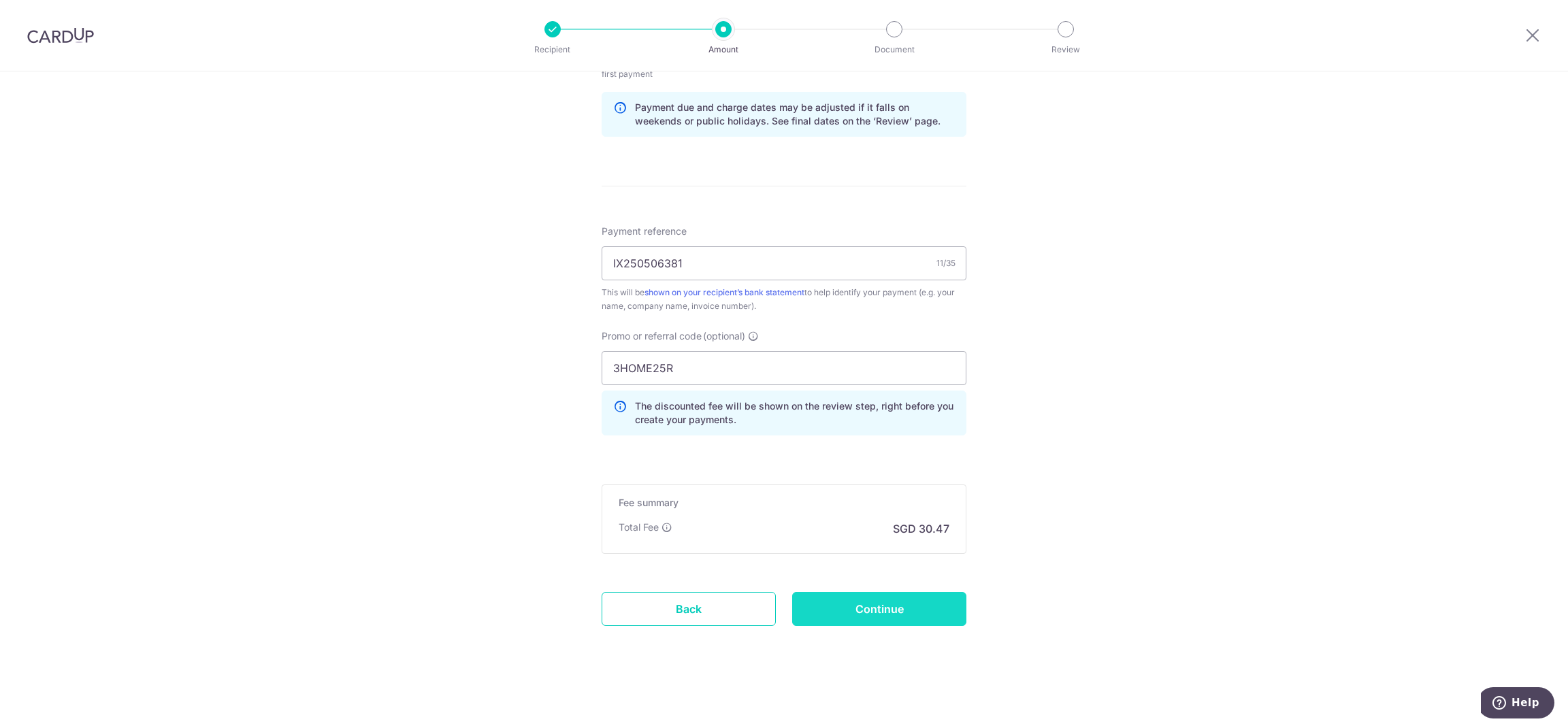
click at [924, 611] on input "Continue" at bounding box center [879, 609] width 174 height 34
type input "Create Schedule"
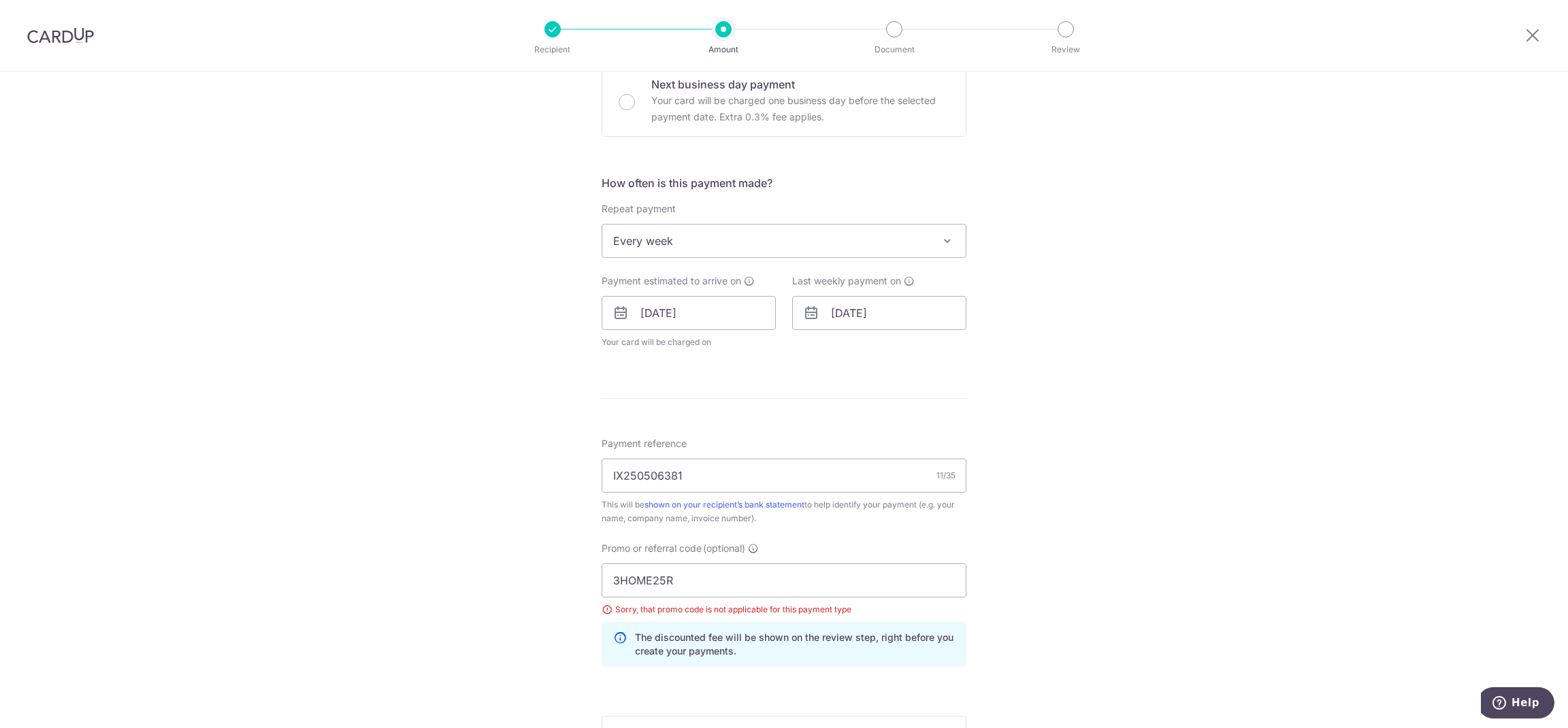
scroll to position [446, 0]
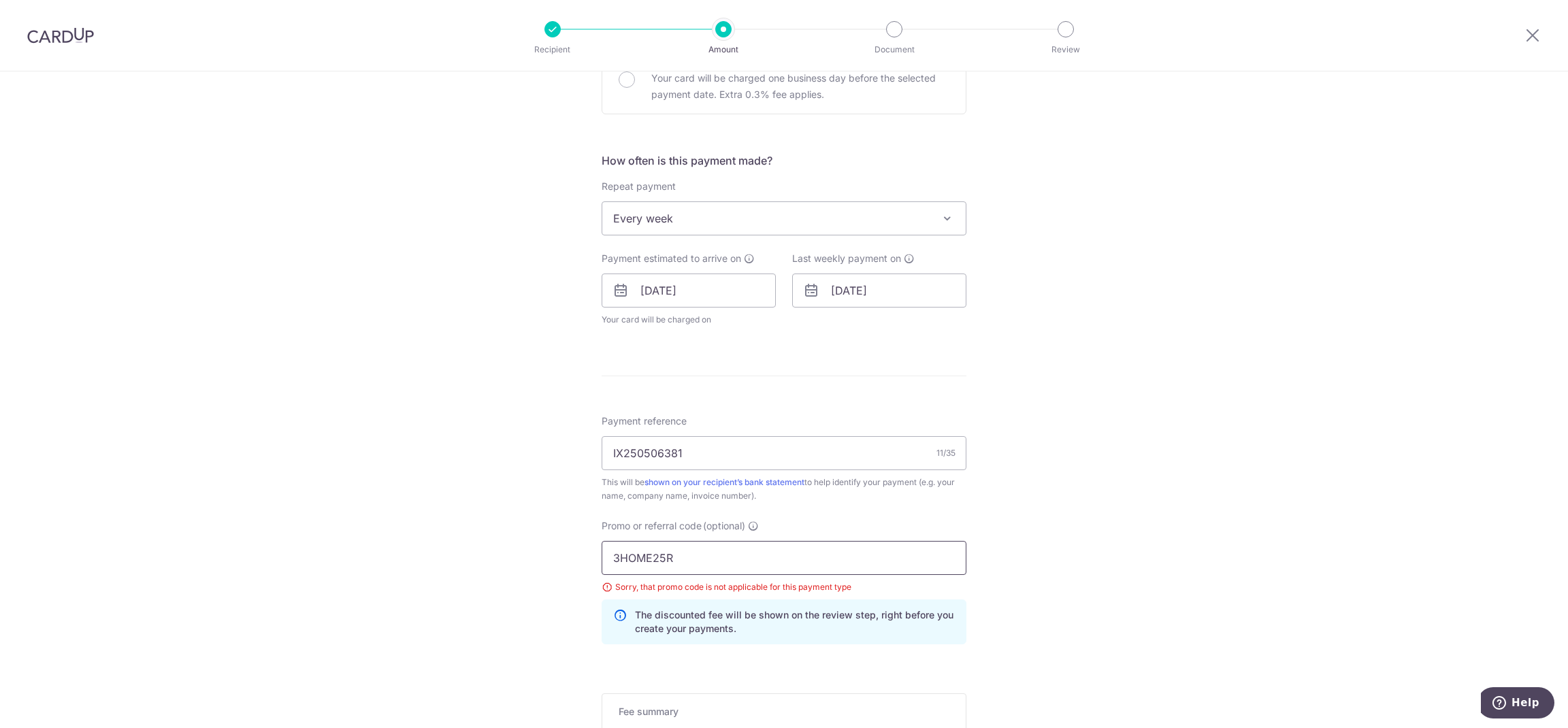
drag, startPoint x: 706, startPoint y: 558, endPoint x: 579, endPoint y: 557, distance: 127.0
click at [579, 557] on div "Tell us more about your payment Enter payment amount SGD 1,171.75 1171.75 Selec…" at bounding box center [784, 281] width 1568 height 1312
type input "r"
type input "REC185"
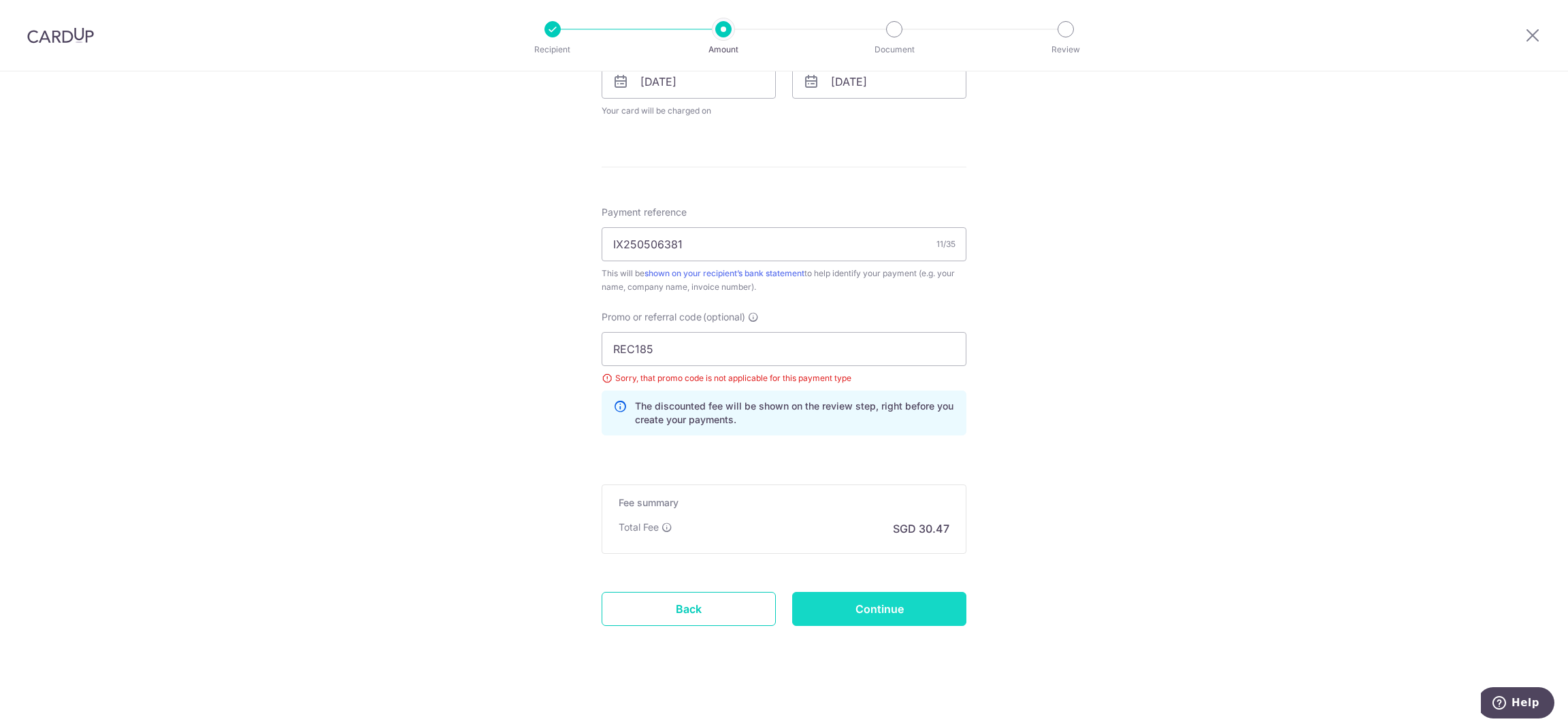
click at [888, 607] on input "Continue" at bounding box center [879, 609] width 174 height 34
type input "Update Schedule"
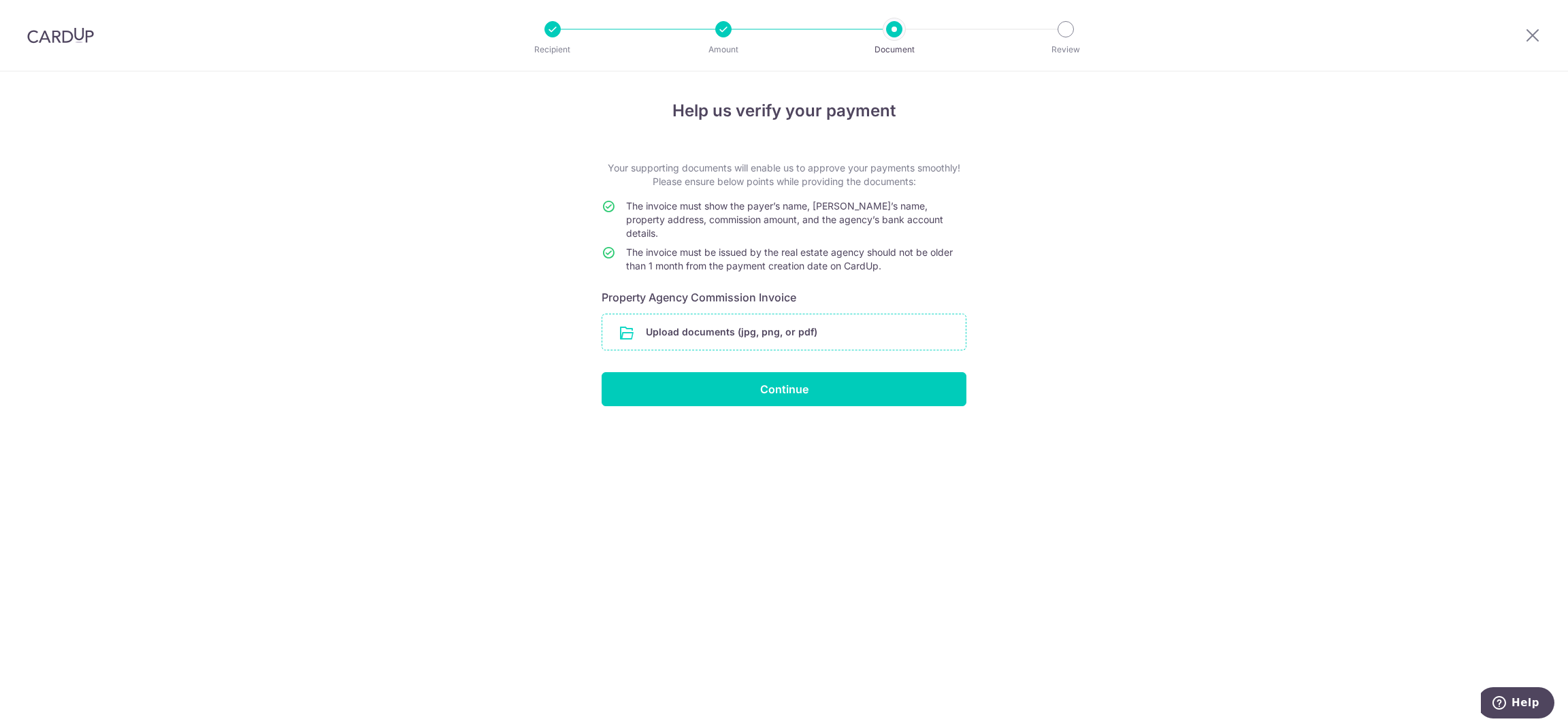
click at [844, 319] on input "file" at bounding box center [784, 332] width 363 height 35
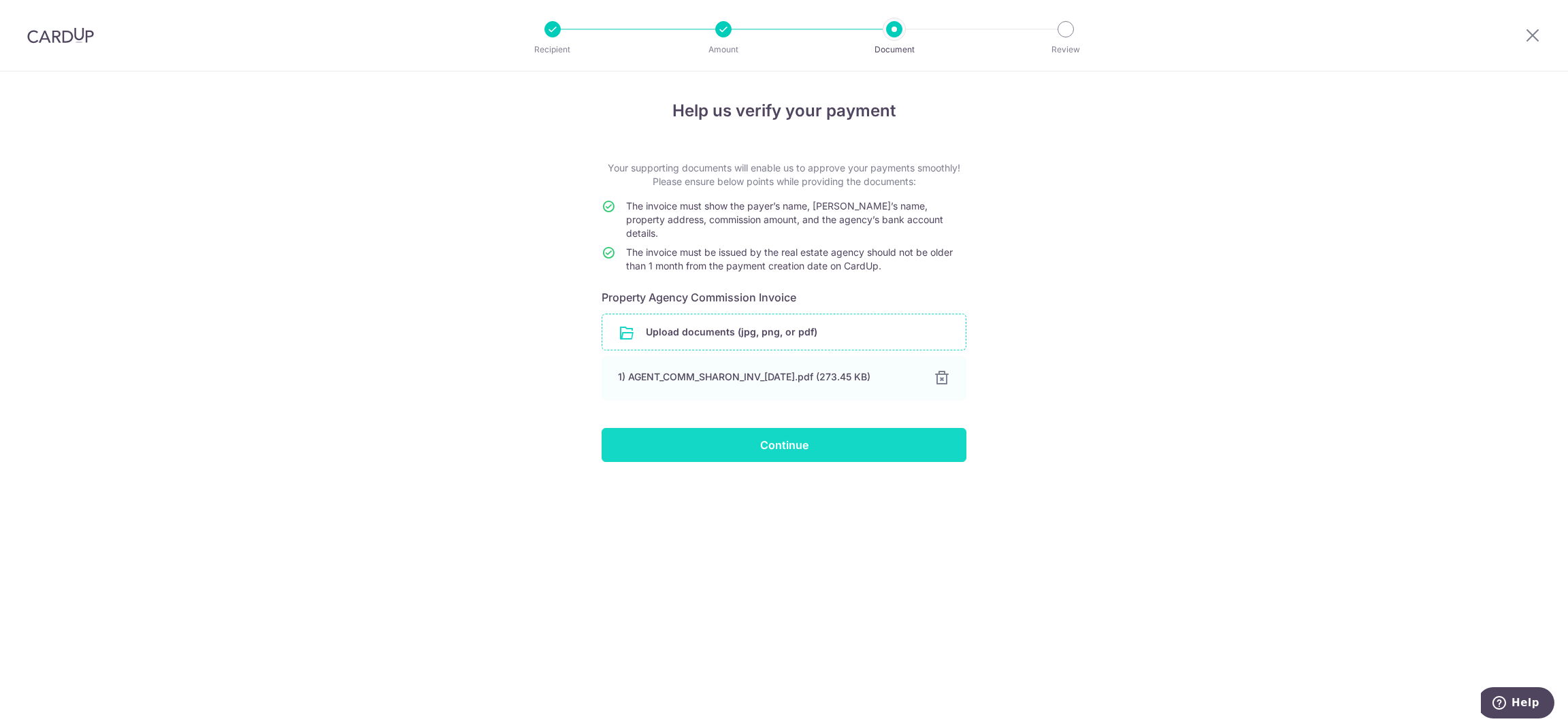
click at [901, 432] on input "Continue" at bounding box center [783, 445] width 364 height 34
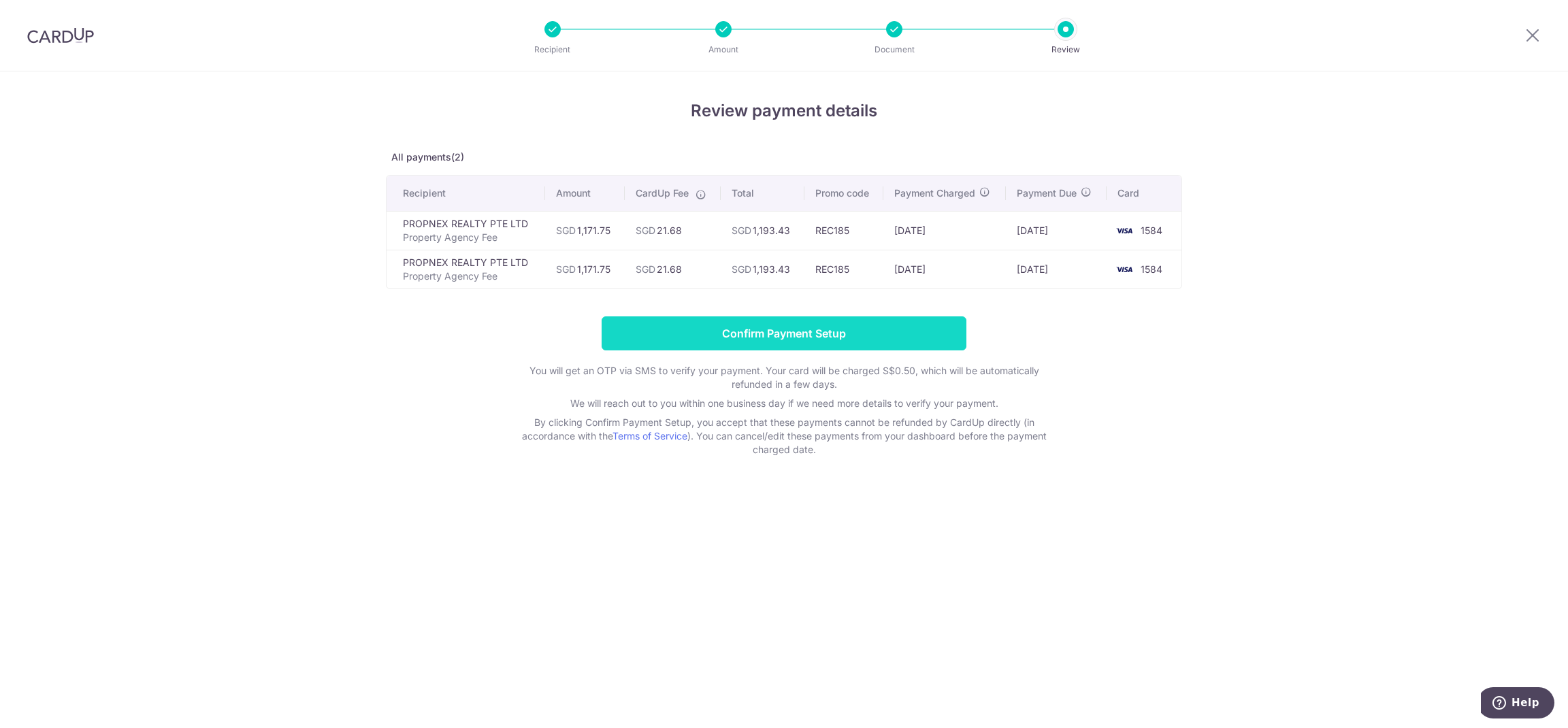
click at [920, 326] on input "Confirm Payment Setup" at bounding box center [783, 333] width 364 height 34
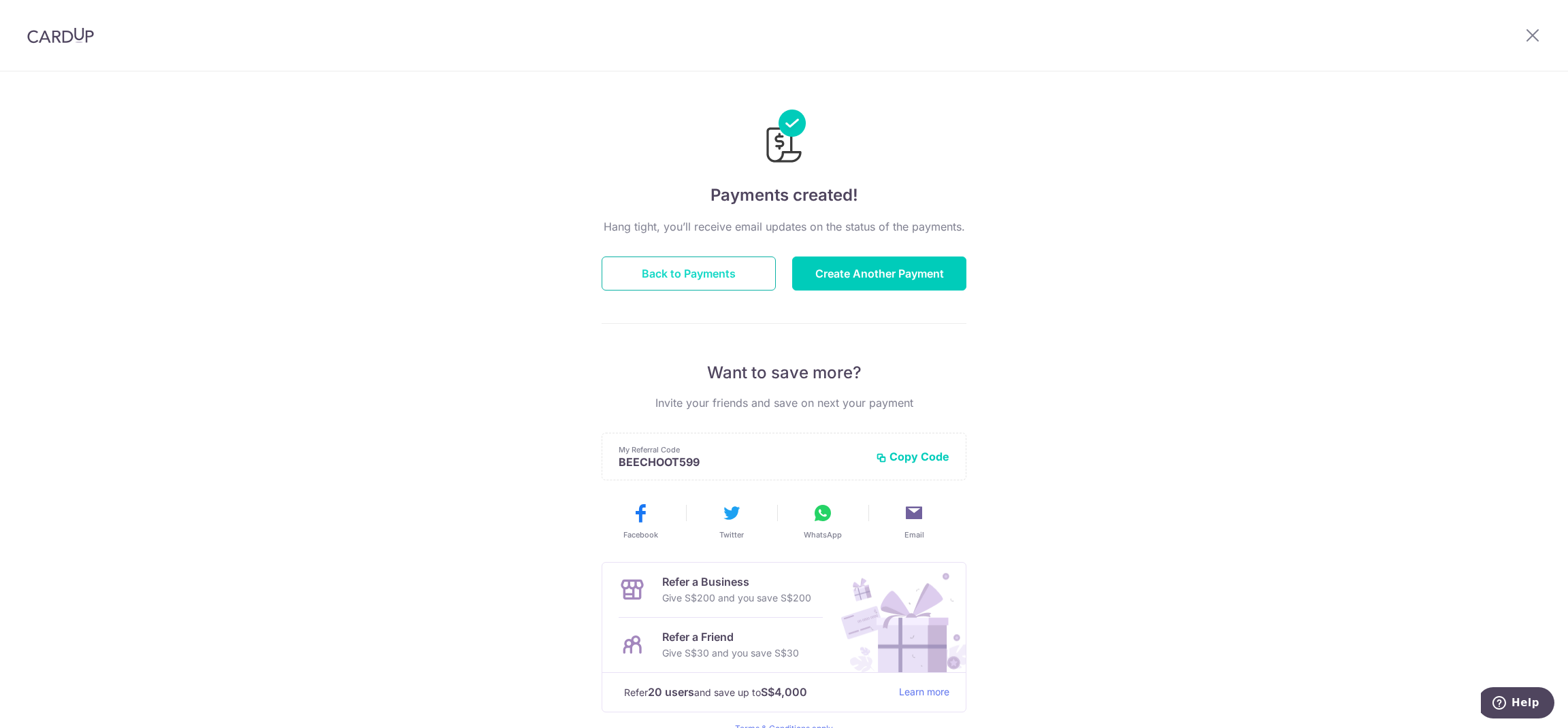
click at [720, 273] on button "Back to Payments" at bounding box center [689, 274] width 174 height 34
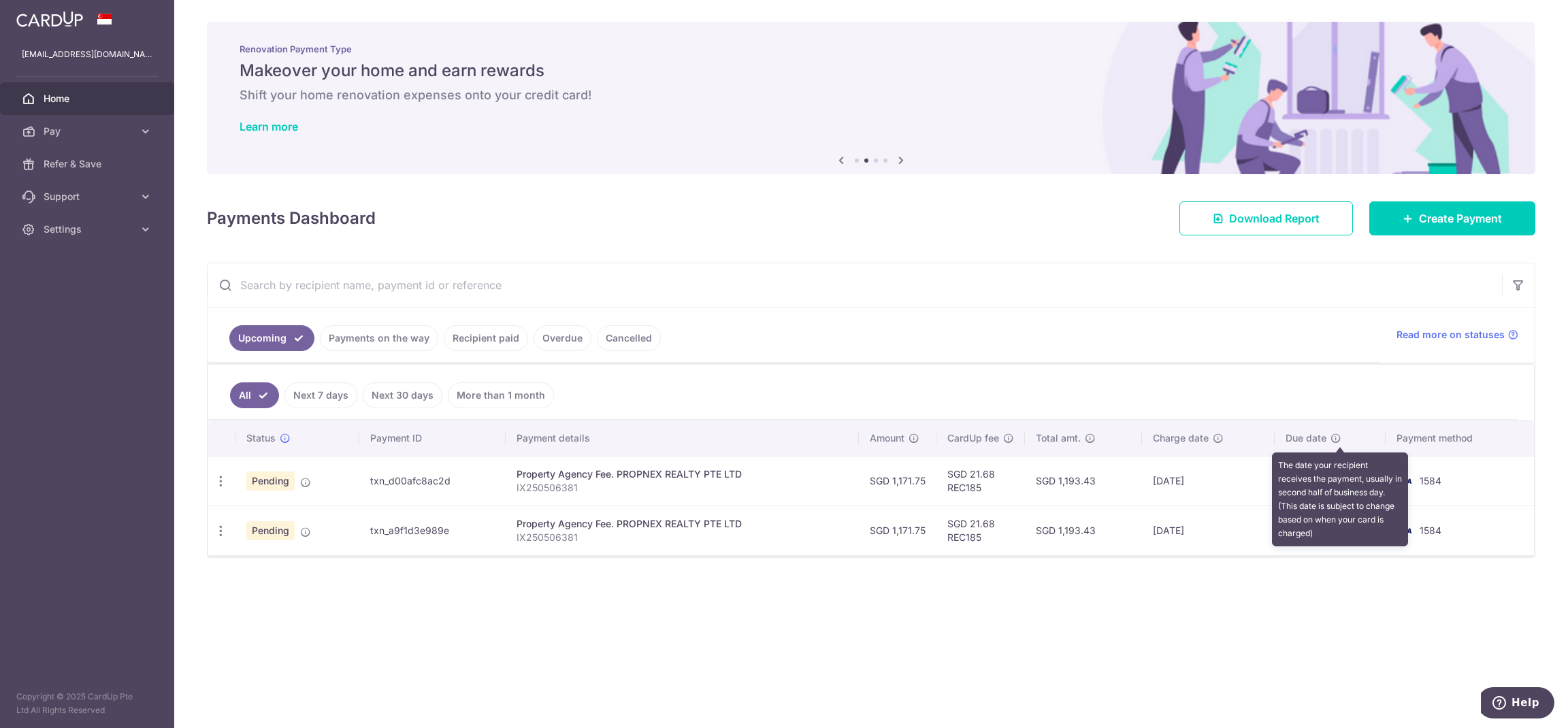
click at [1341, 439] on icon at bounding box center [1335, 438] width 11 height 11
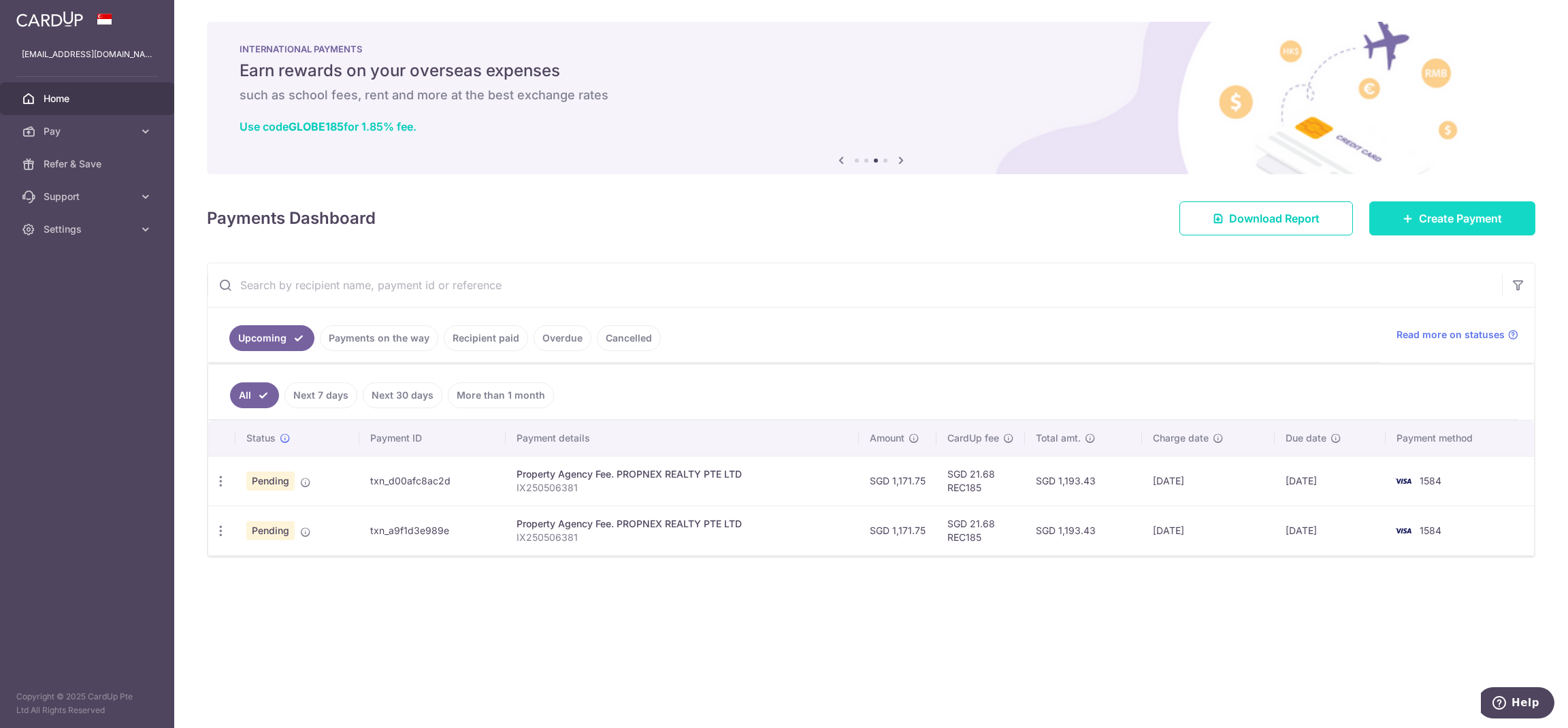
click at [1483, 216] on span "Create Payment" at bounding box center [1460, 218] width 83 height 16
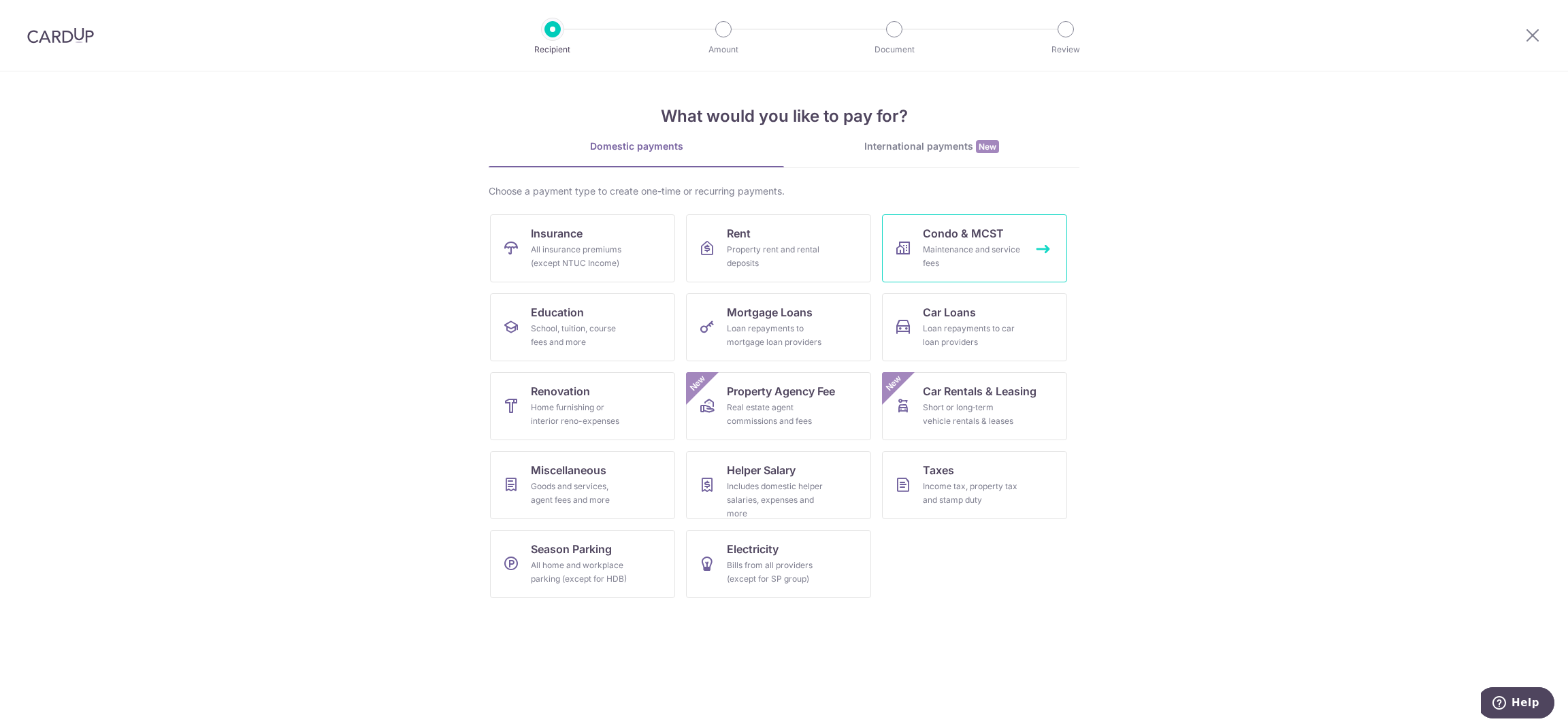
click at [989, 260] on div "Maintenance and service fees" at bounding box center [971, 256] width 98 height 27
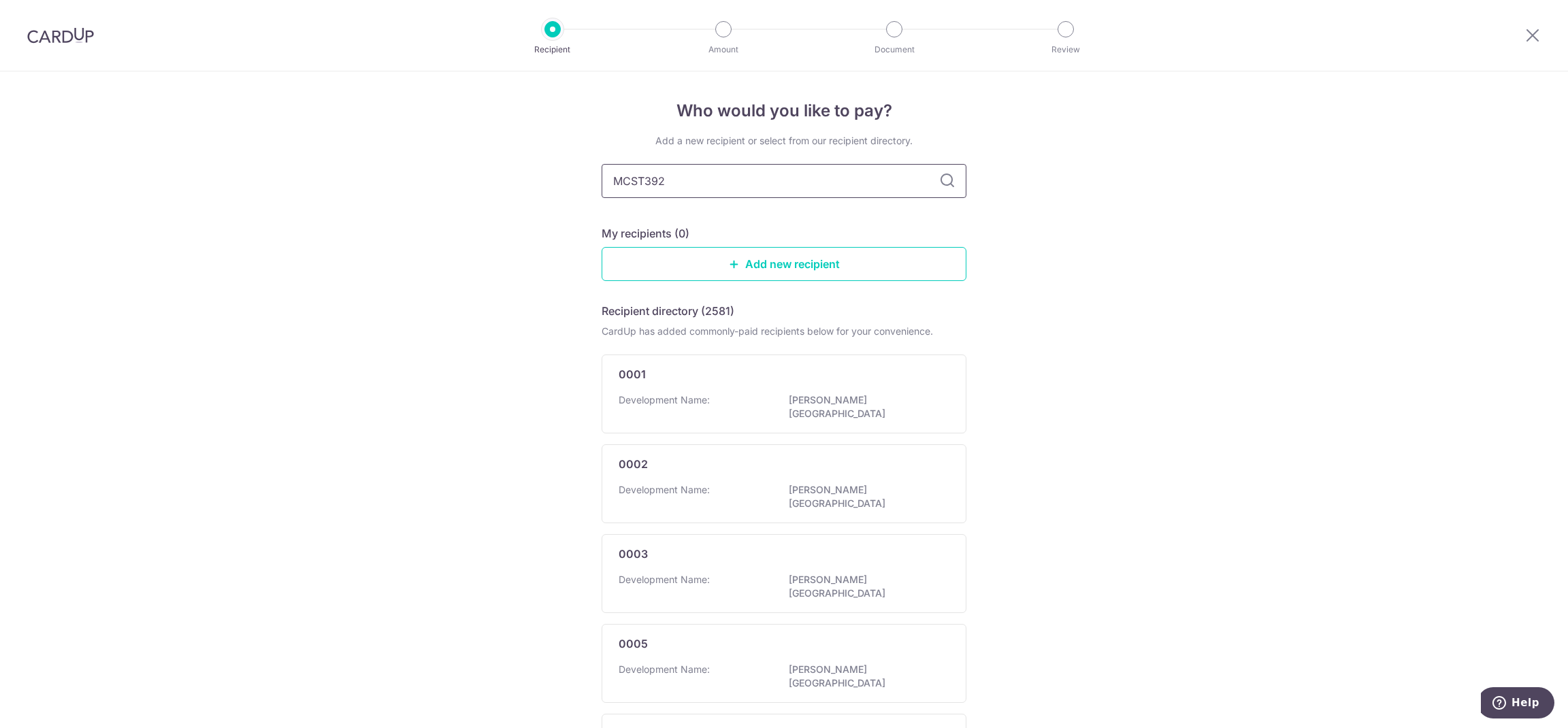
type input "MCST3923"
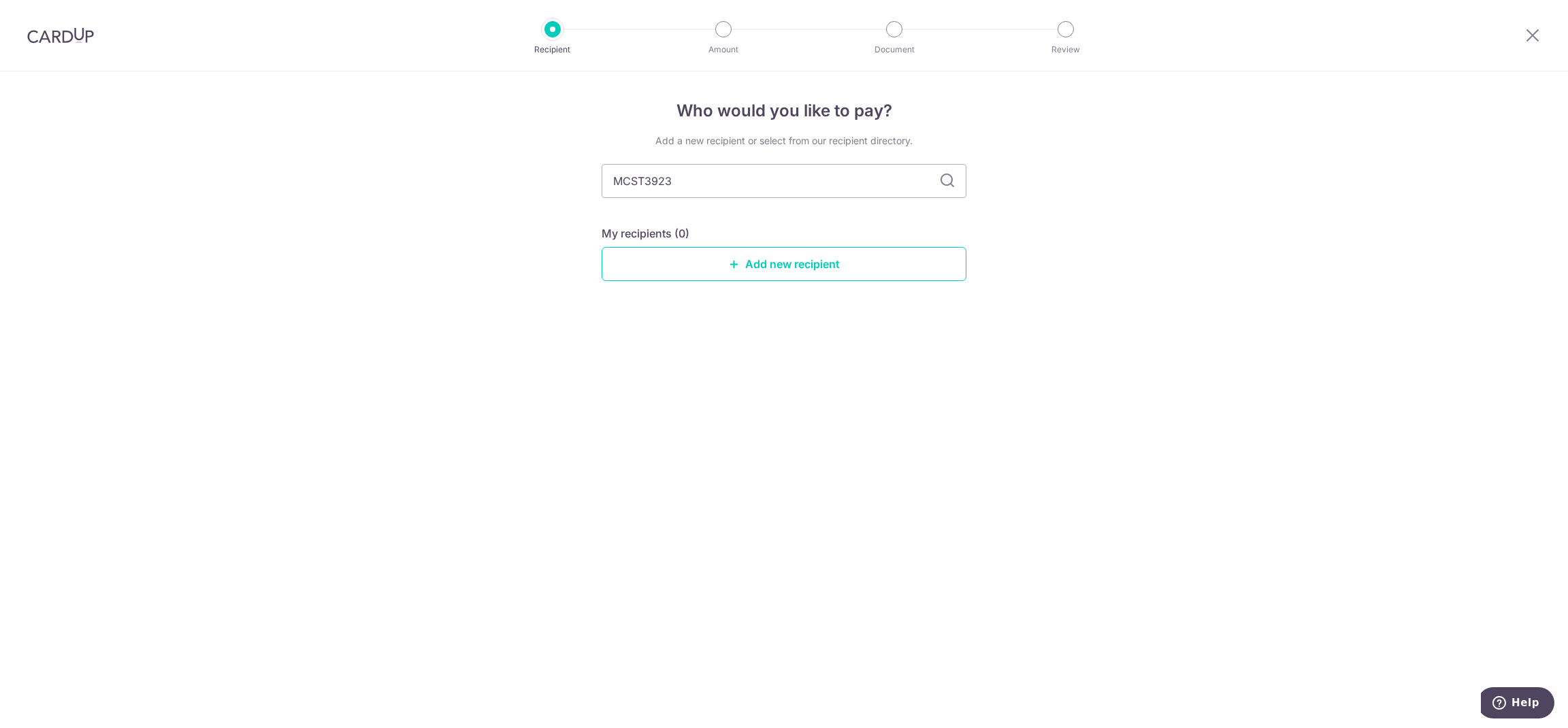
type input "MCST 3923"
click at [944, 179] on icon at bounding box center [947, 181] width 16 height 16
drag, startPoint x: 646, startPoint y: 177, endPoint x: 530, endPoint y: 179, distance: 116.0
click at [530, 179] on div "Who would you like to pay? Add a new recipient or select from our recipient dir…" at bounding box center [784, 400] width 1568 height 657
type input "3923"
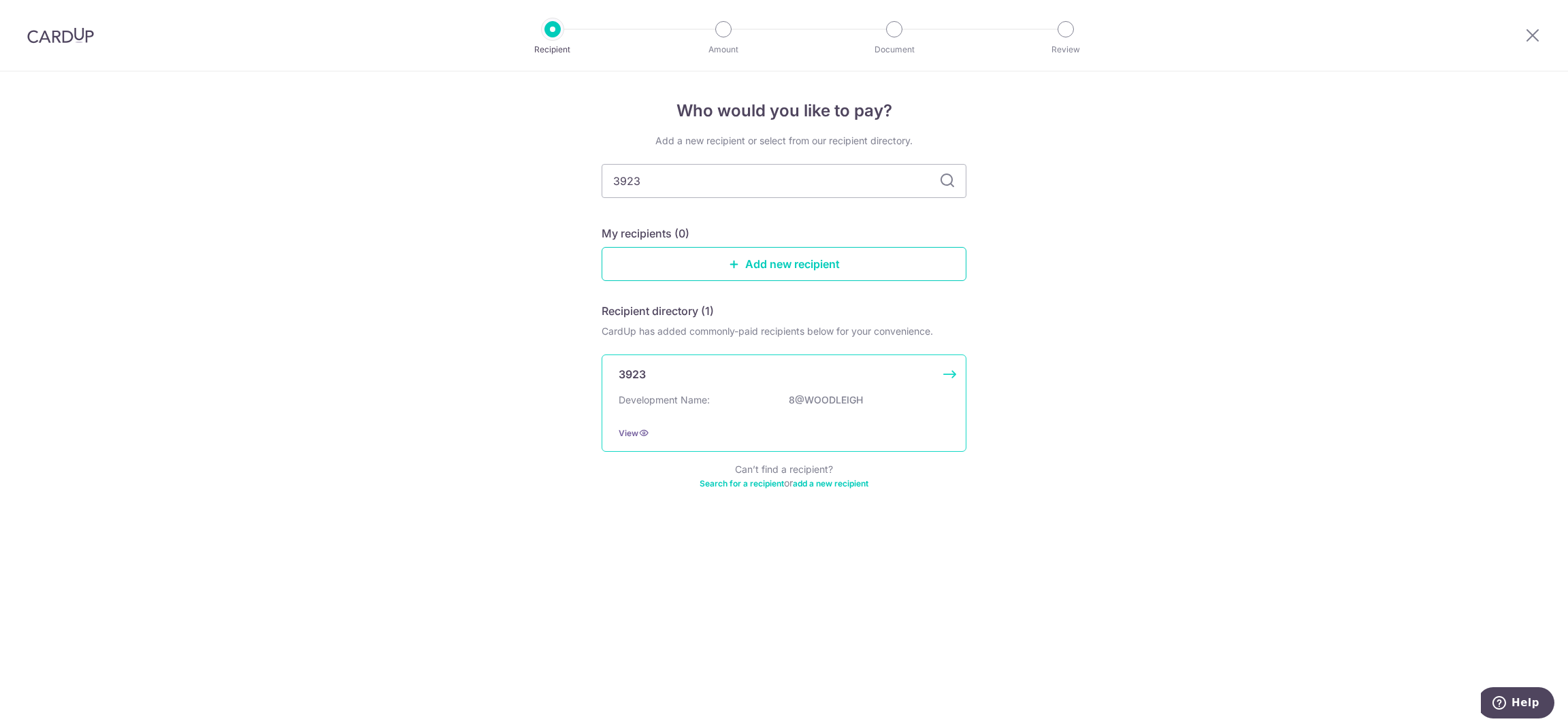
click at [628, 376] on p "3923" at bounding box center [632, 374] width 27 height 16
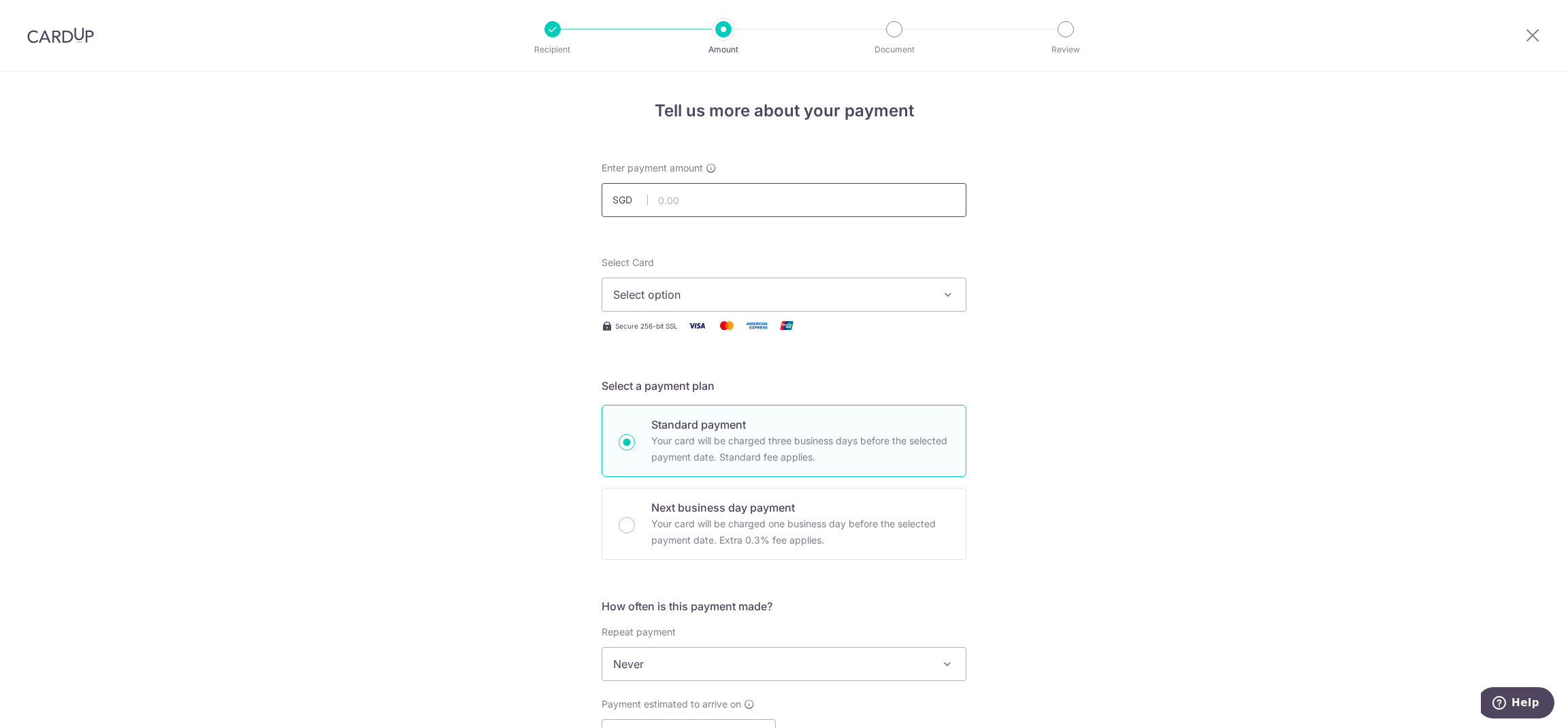
click at [824, 197] on input "text" at bounding box center [783, 201] width 364 height 34
type input "539.55"
click at [851, 299] on span "Select option" at bounding box center [771, 294] width 317 height 16
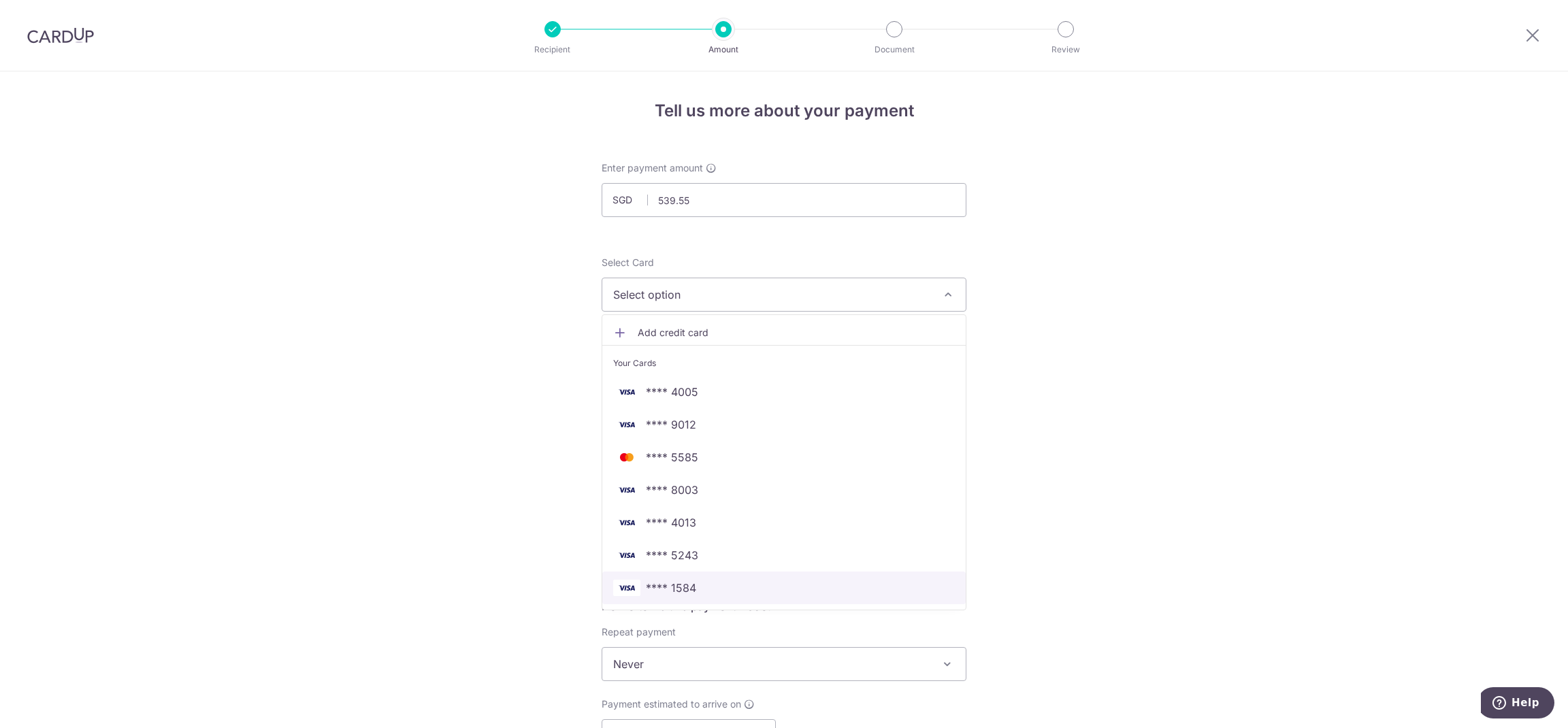
click at [809, 583] on span "**** 1584" at bounding box center [783, 588] width 341 height 16
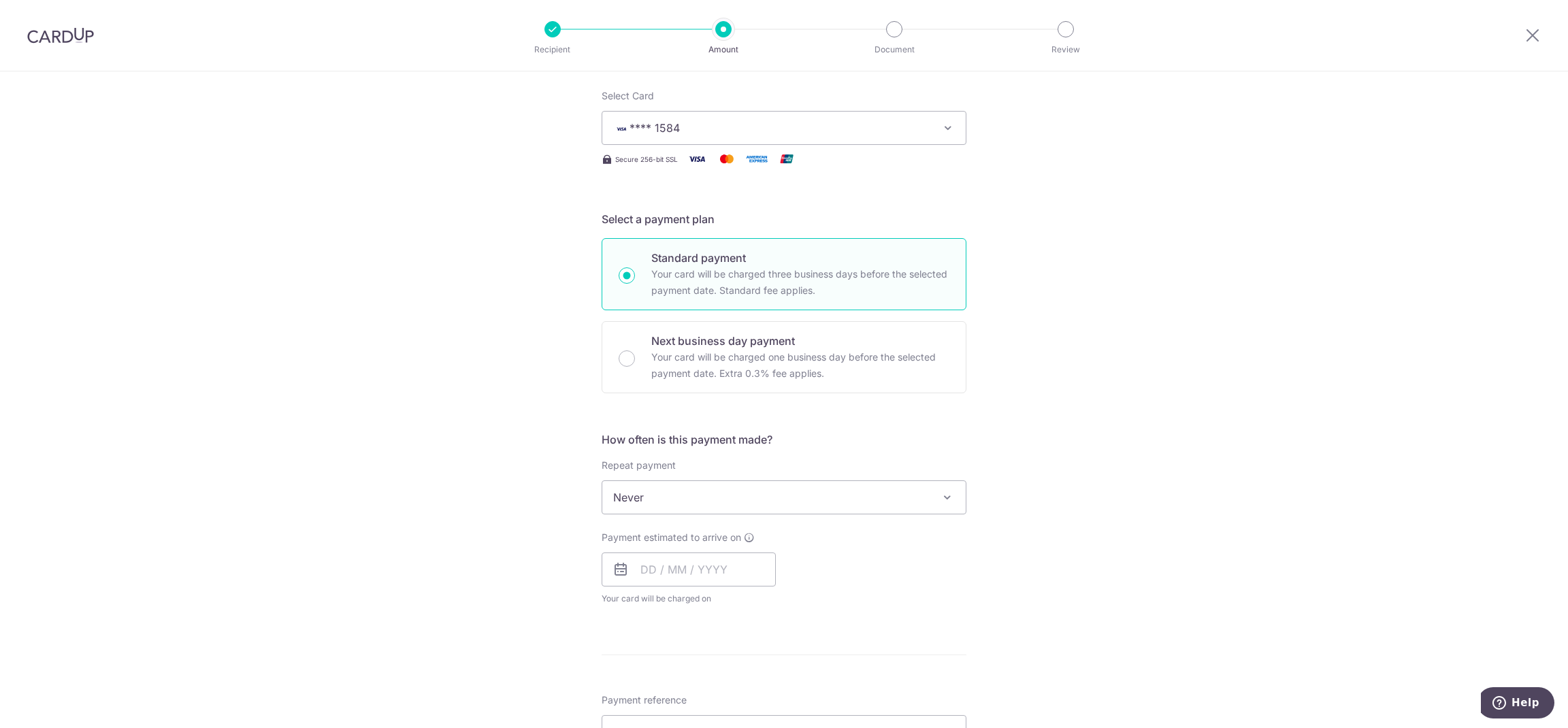
scroll to position [174, 0]
click at [903, 484] on span "Never" at bounding box center [784, 491] width 363 height 33
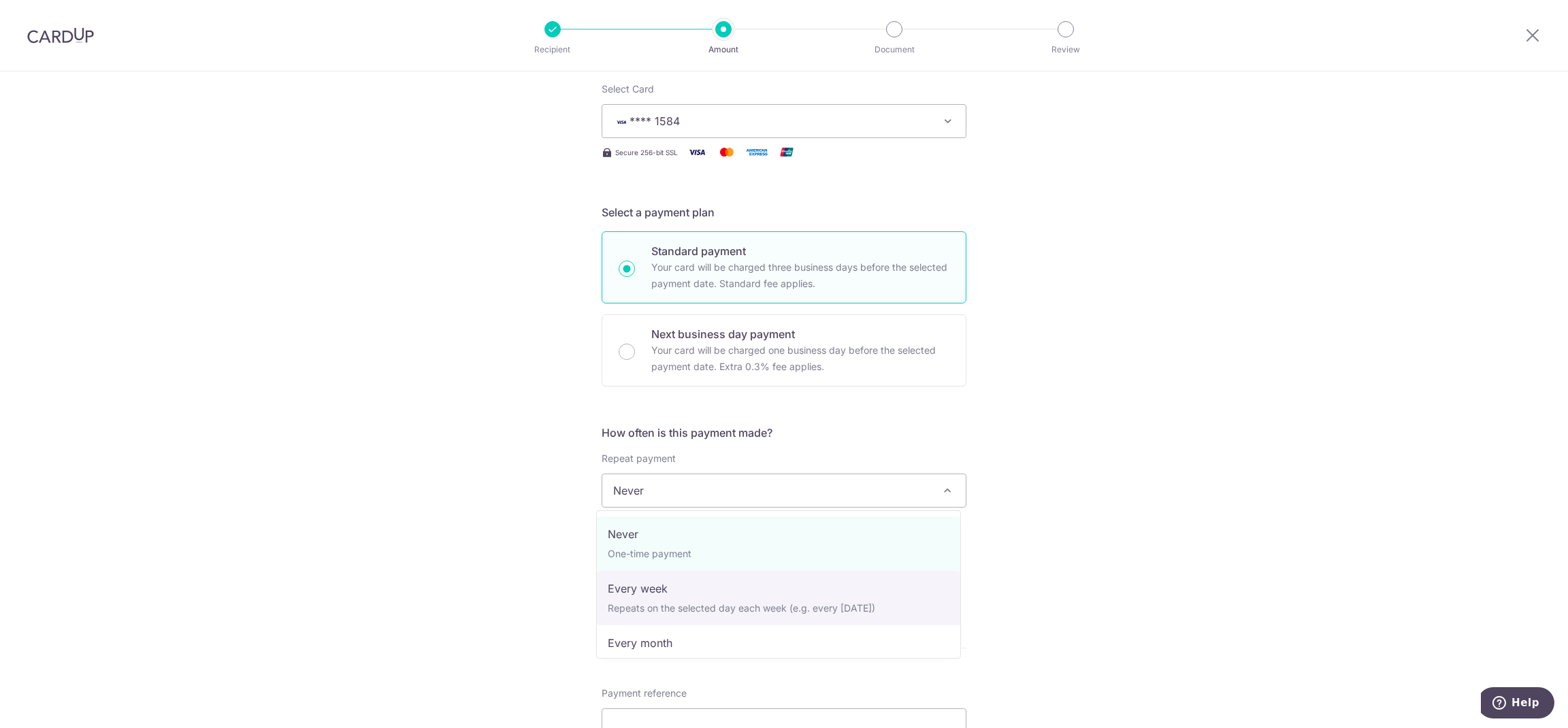
select select "2"
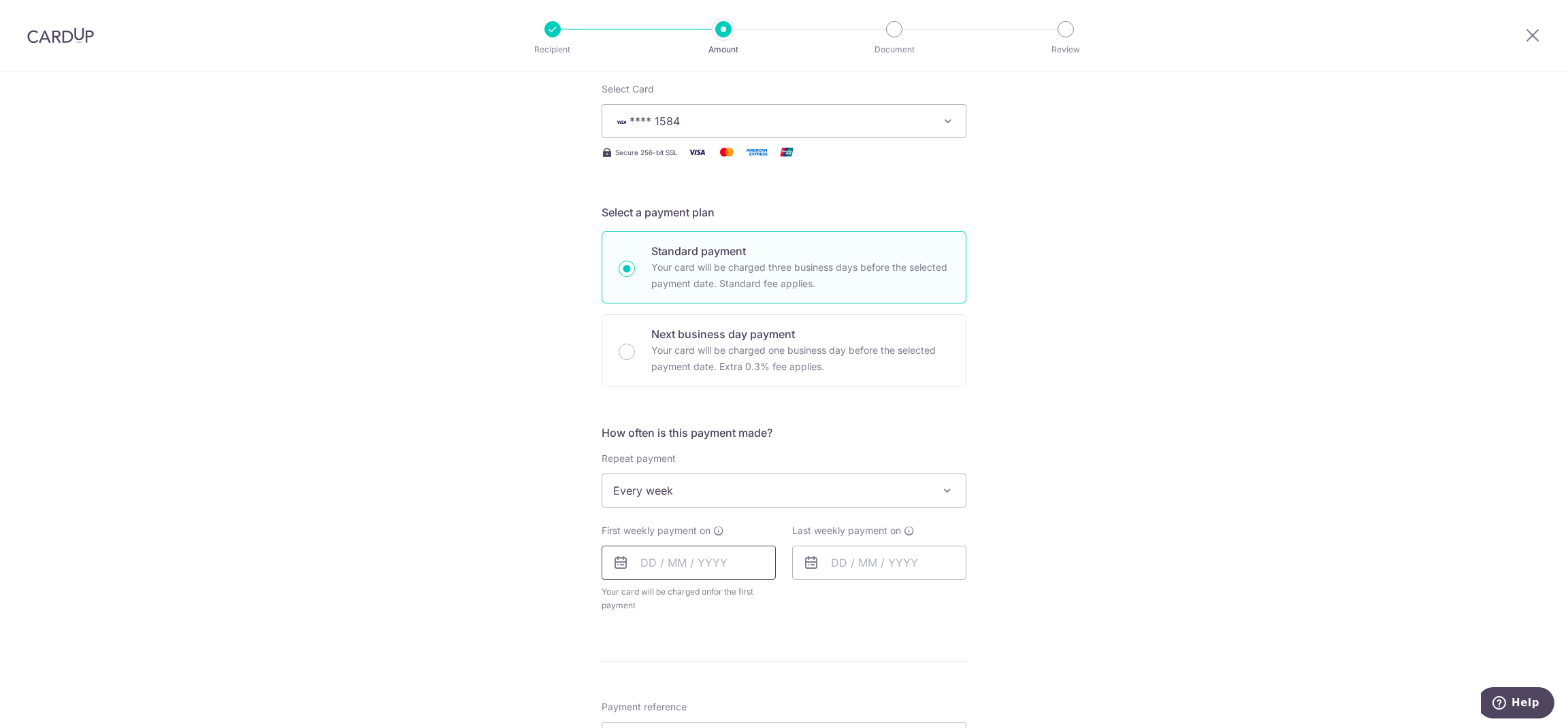
click at [658, 573] on input "text" at bounding box center [689, 563] width 174 height 34
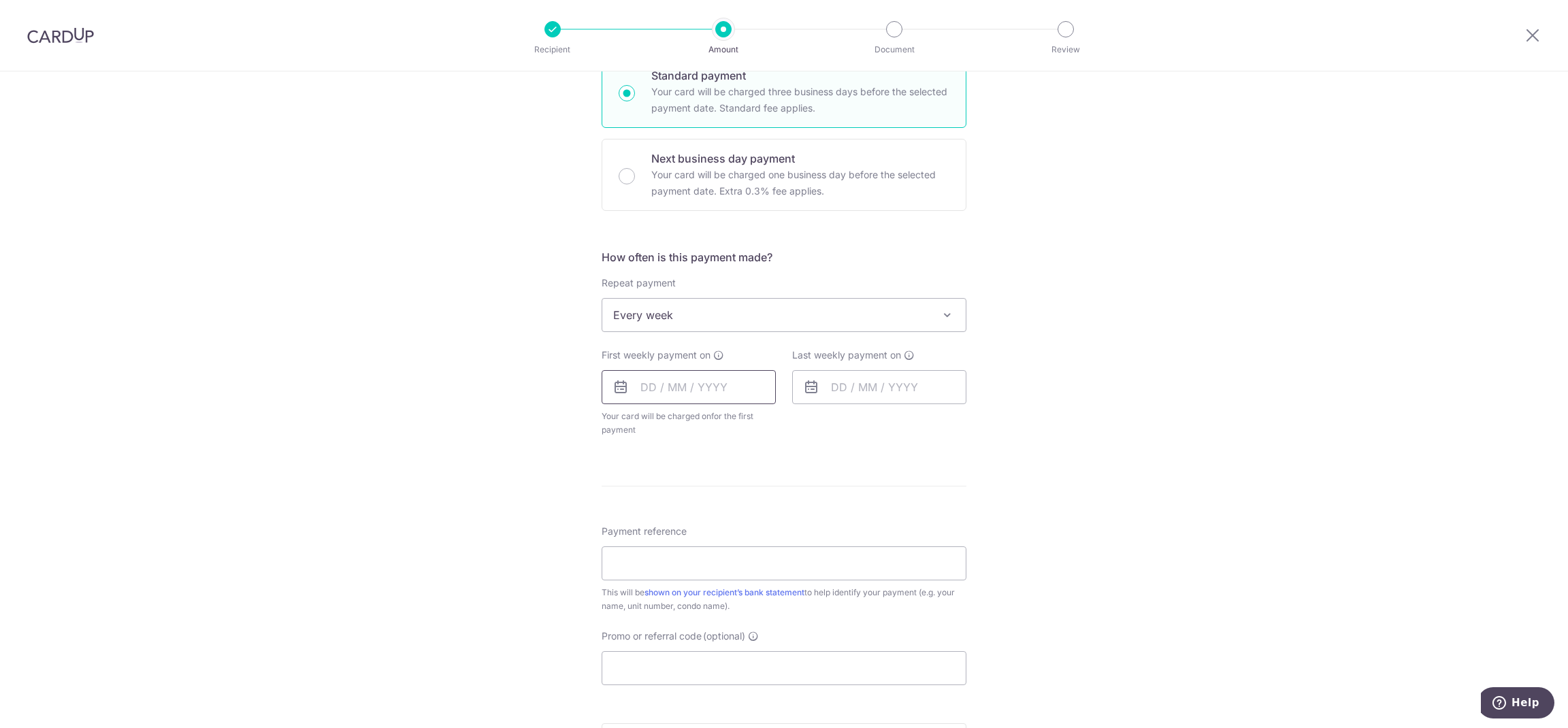
scroll to position [414, 0]
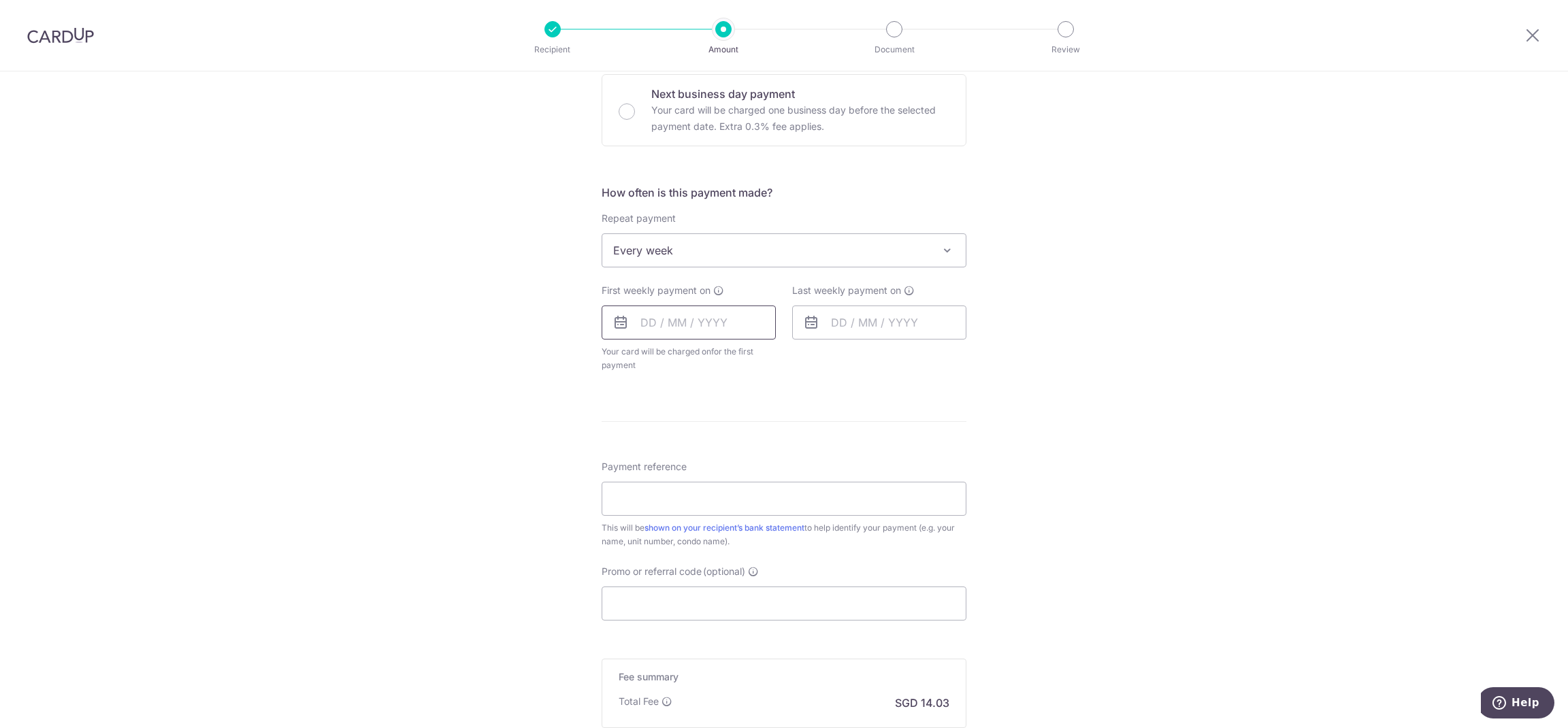
click at [720, 326] on input "text" at bounding box center [689, 323] width 174 height 34
click at [673, 324] on input "text" at bounding box center [689, 323] width 174 height 34
click at [614, 325] on icon at bounding box center [620, 323] width 16 height 16
click at [678, 327] on input "text" at bounding box center [689, 323] width 174 height 34
click at [765, 476] on link "19" at bounding box center [765, 474] width 22 height 22
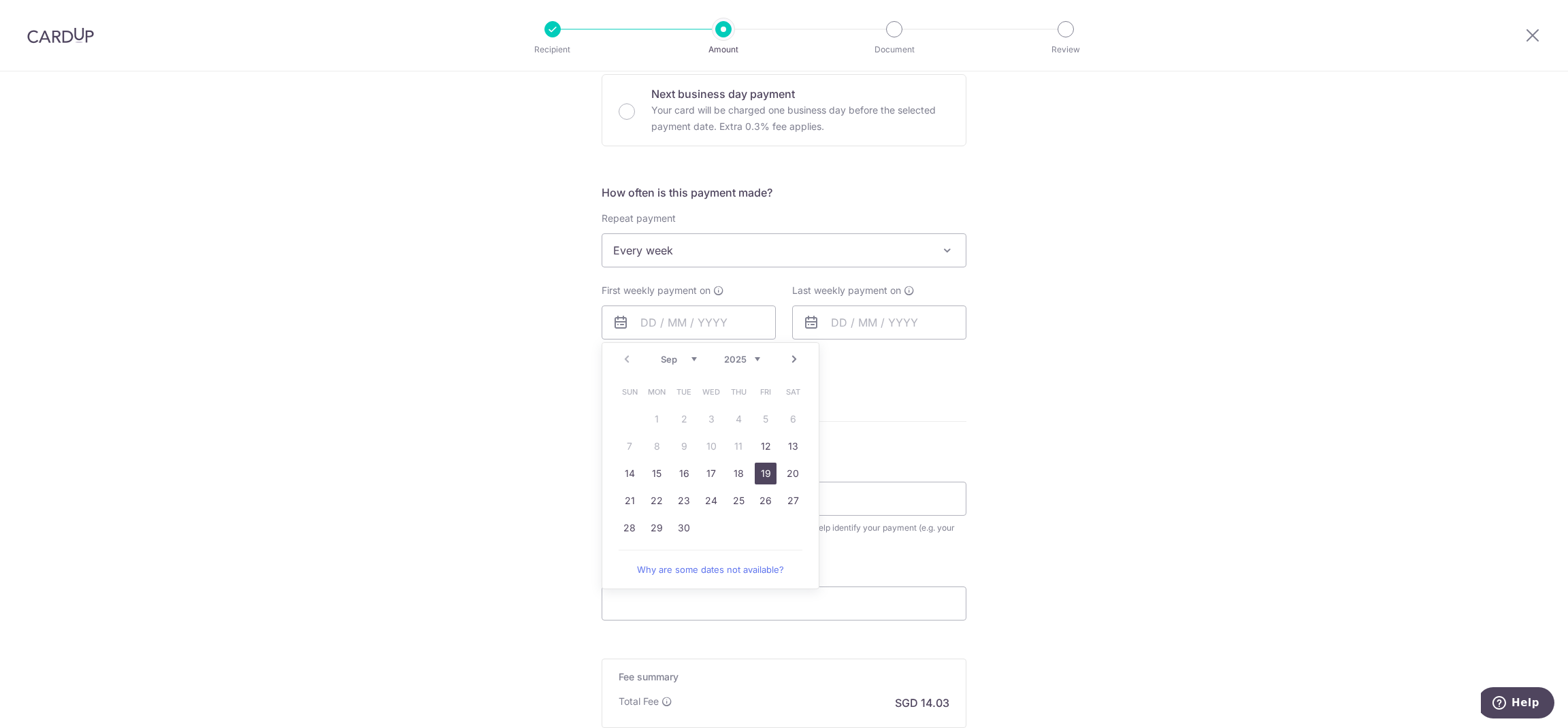
type input "[DATE]"
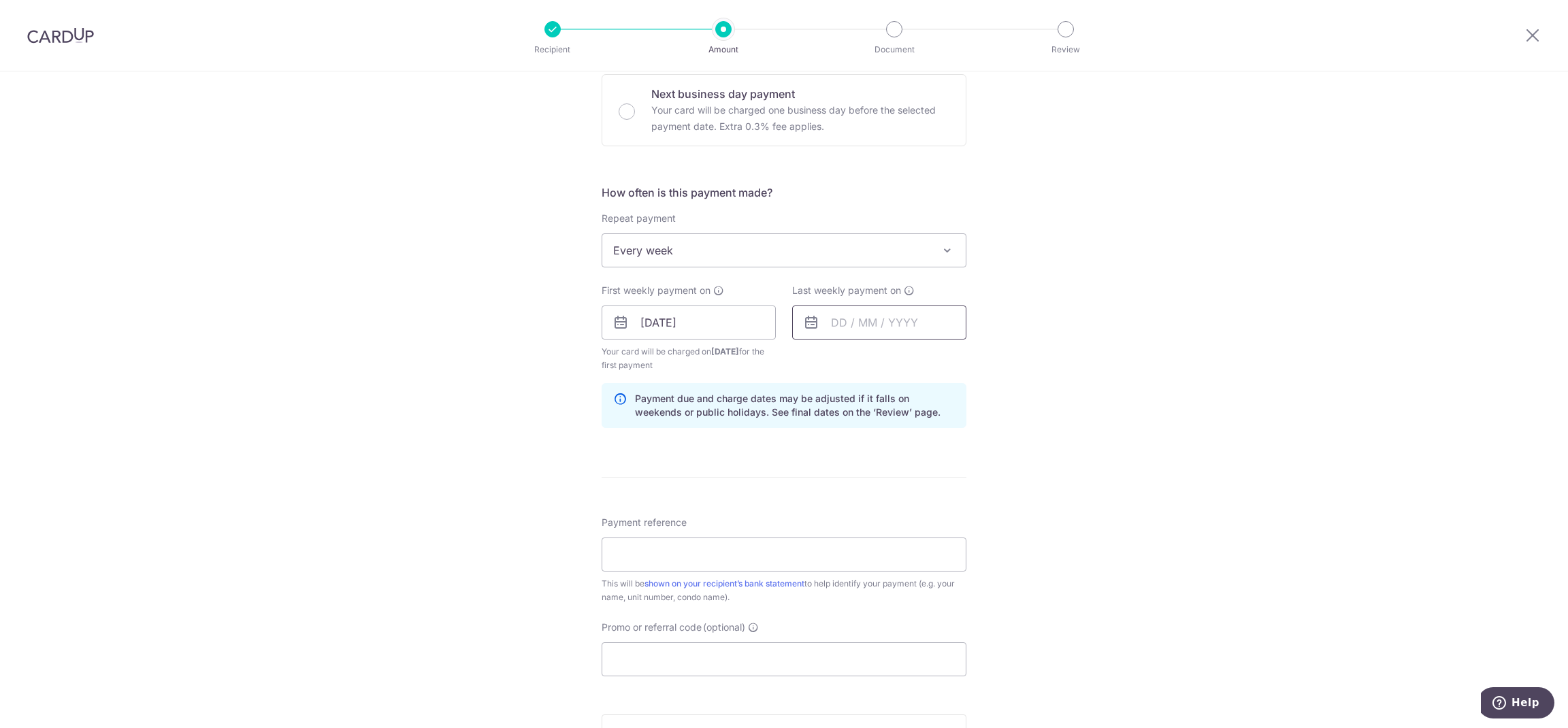
click at [877, 327] on input "text" at bounding box center [879, 323] width 174 height 34
click at [945, 505] on link "26" at bounding box center [956, 501] width 22 height 22
type input "26/09/2025"
click at [801, 558] on input "Payment reference" at bounding box center [783, 555] width 364 height 34
paste input "3HOME25R"
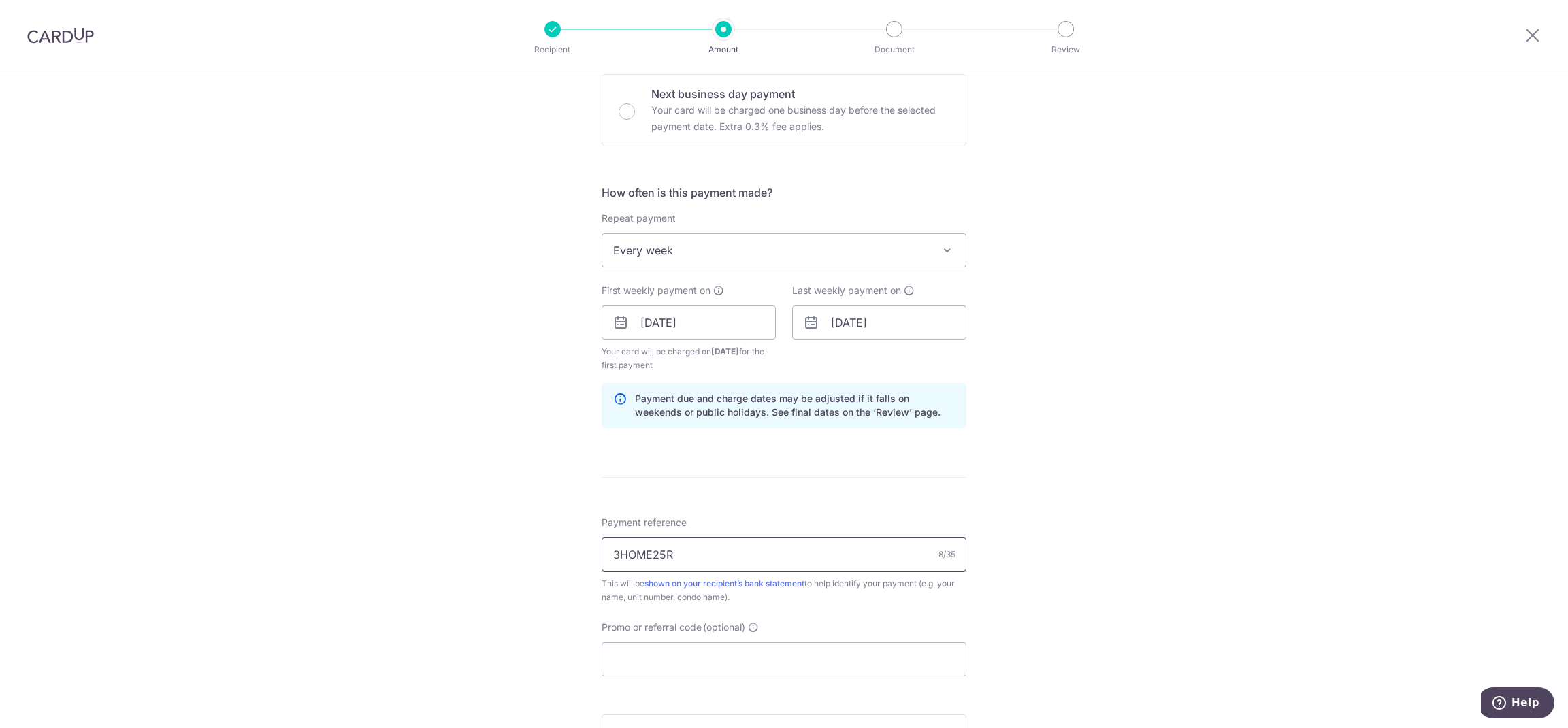
type input "3HOME25R"
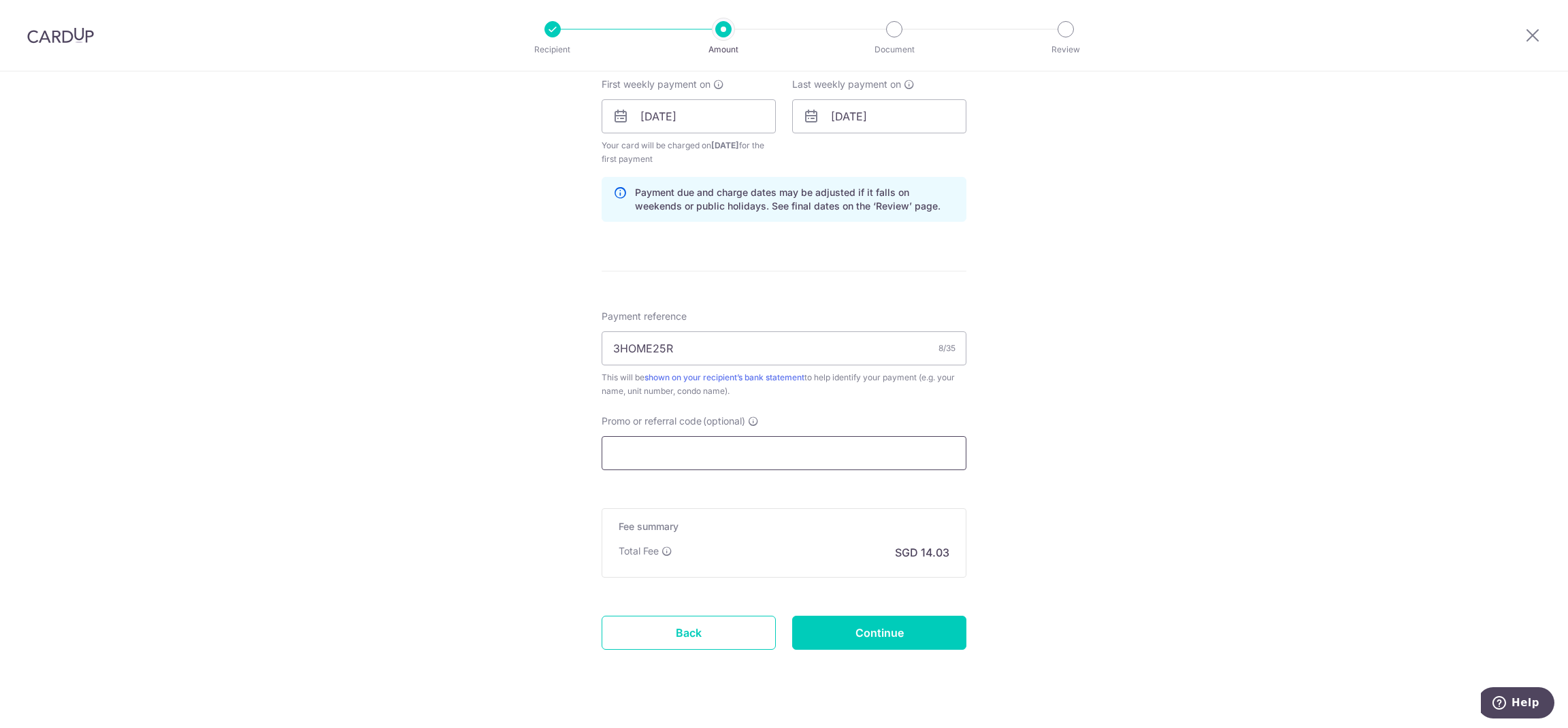
click at [724, 456] on input "Promo or referral code (optional)" at bounding box center [783, 453] width 364 height 34
paste input "3HOME25R"
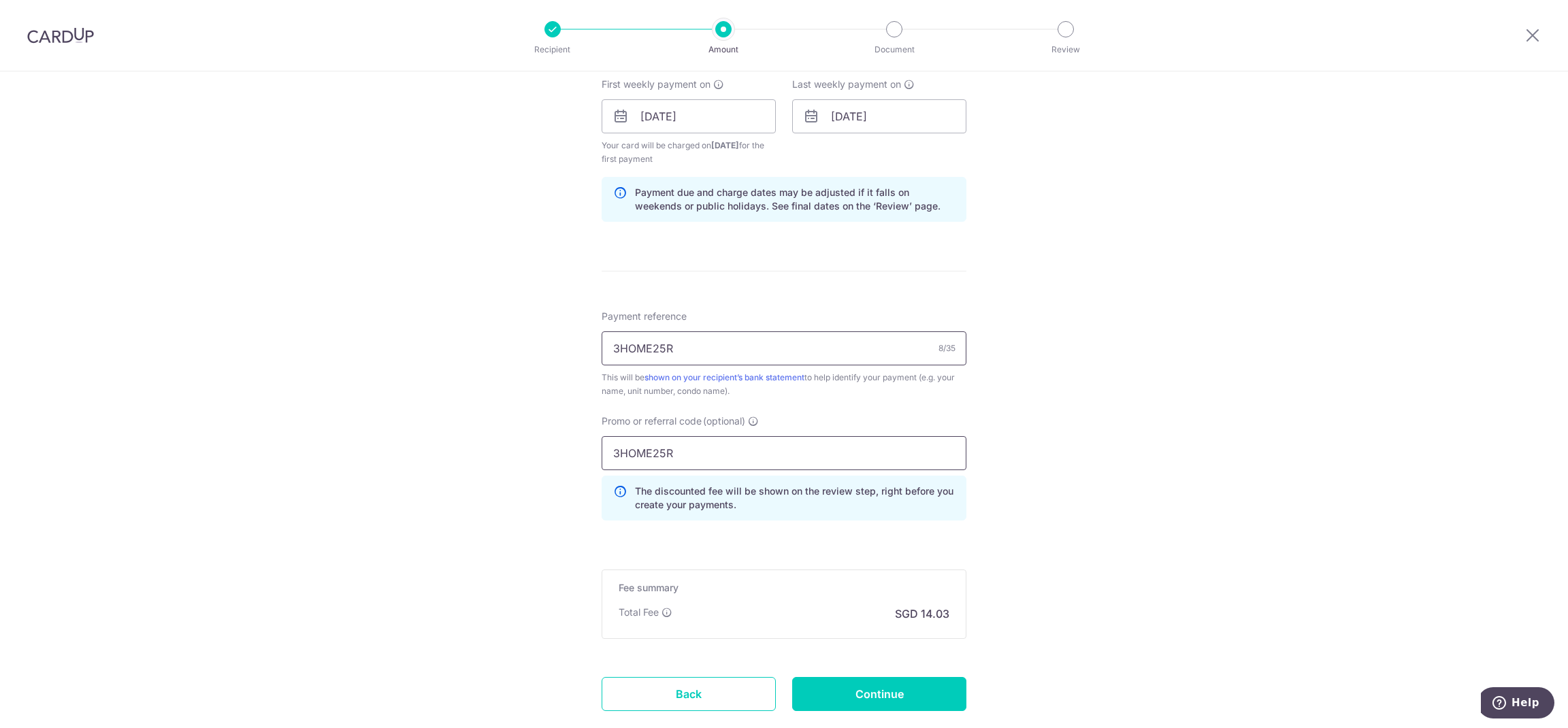
type input "3HOME25R"
drag, startPoint x: 730, startPoint y: 351, endPoint x: 522, endPoint y: 333, distance: 208.8
click at [522, 333] on div "Tell us more about your payment Enter payment amount SGD 539.55 539.55 Select C…" at bounding box center [784, 132] width 1568 height 1362
type input "2-14-01"
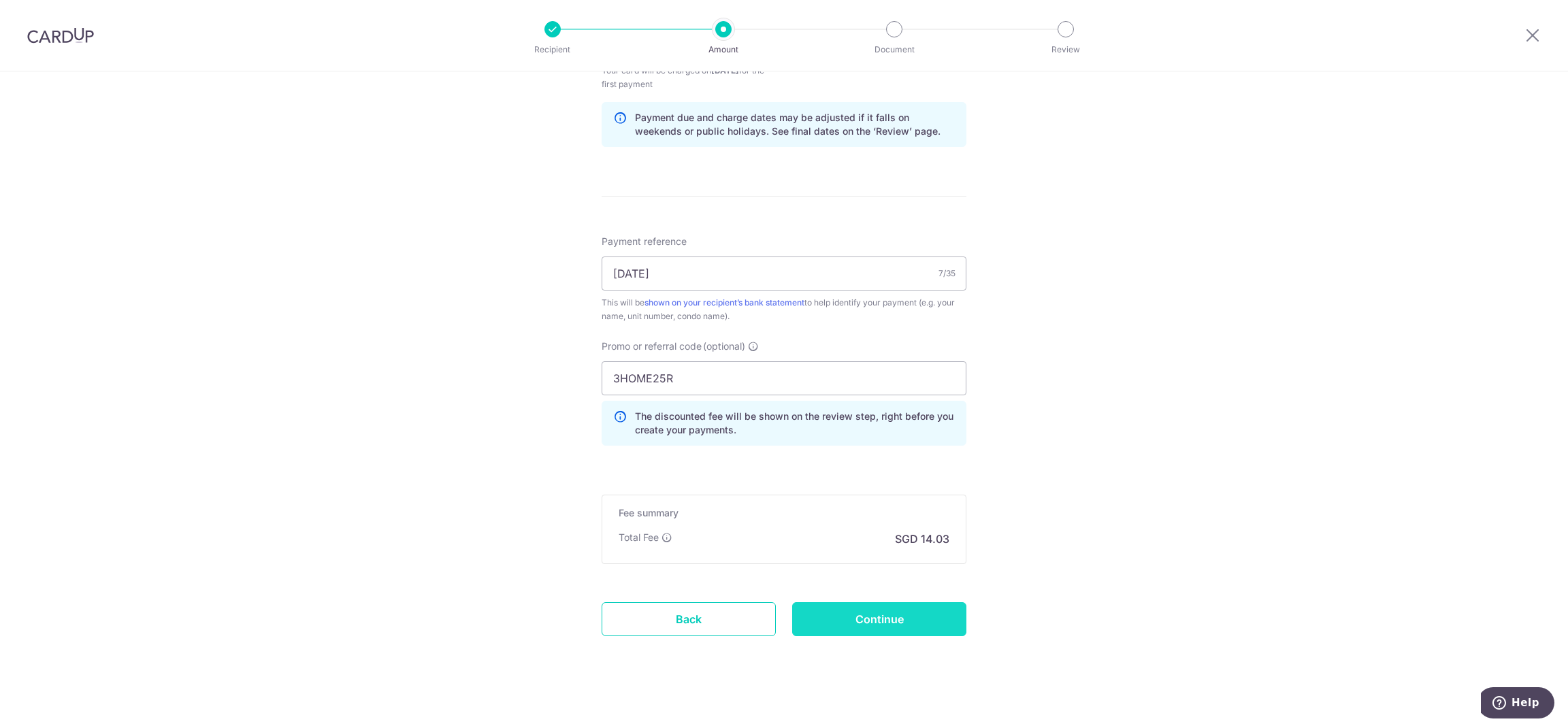
click at [925, 624] on input "Continue" at bounding box center [879, 620] width 174 height 34
type input "Create Schedule"
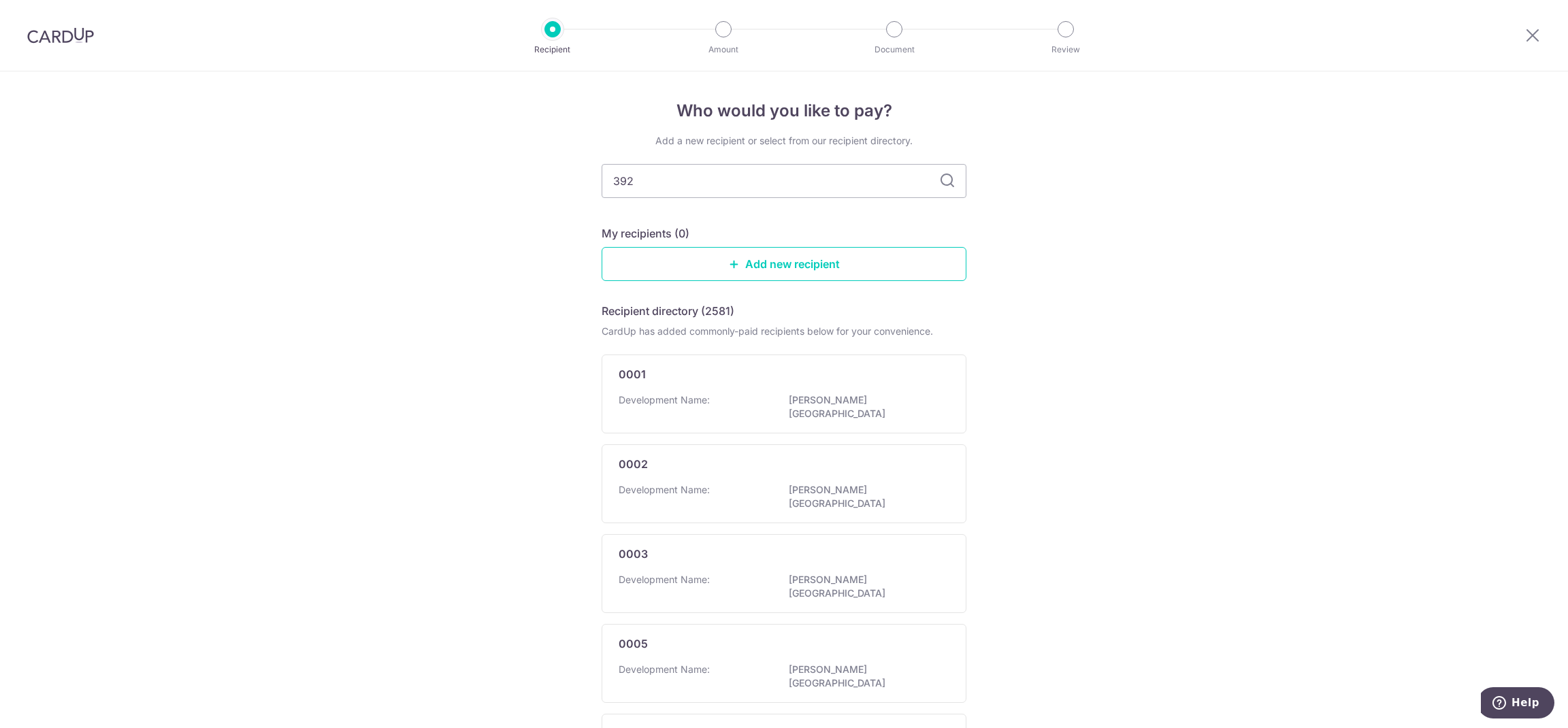
type input "3923"
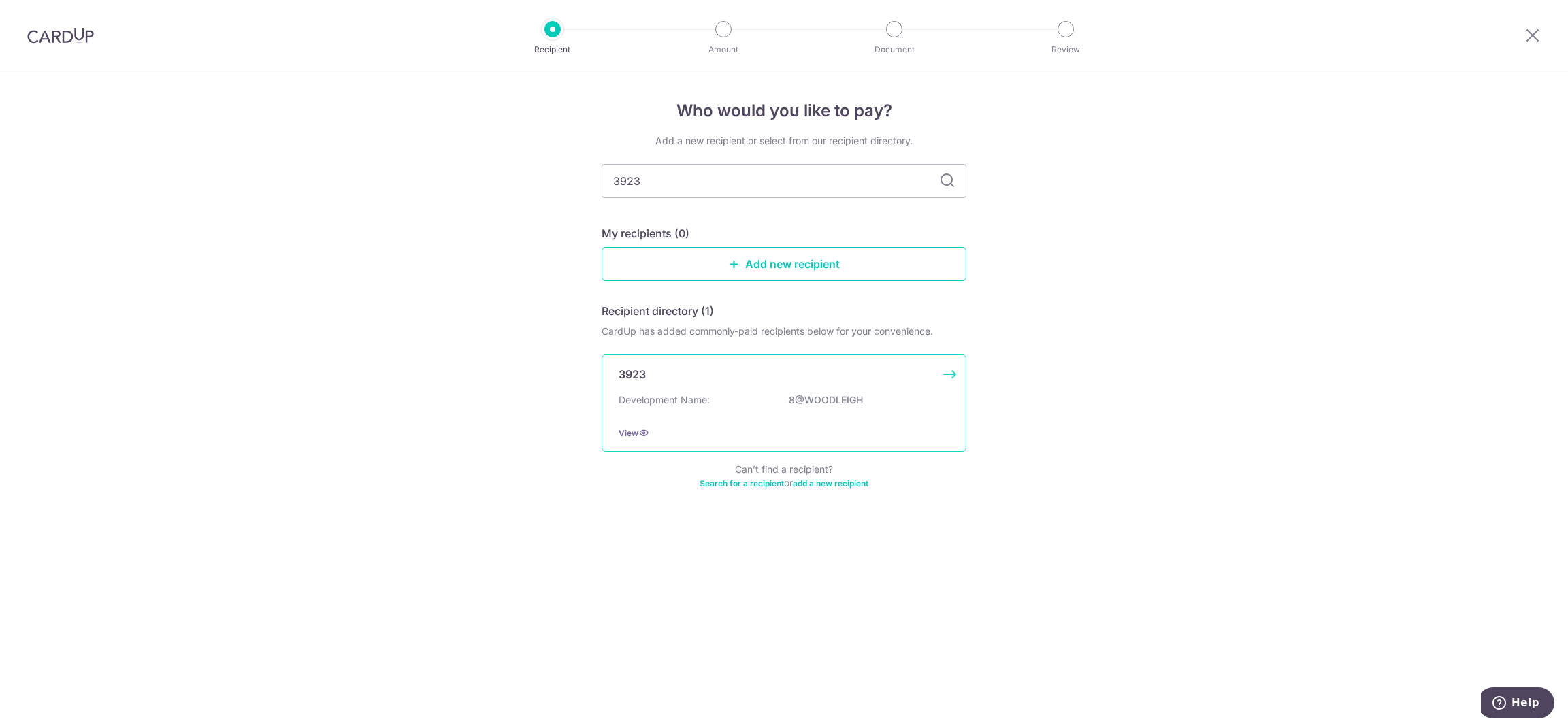
click at [645, 373] on p "3923" at bounding box center [632, 374] width 27 height 16
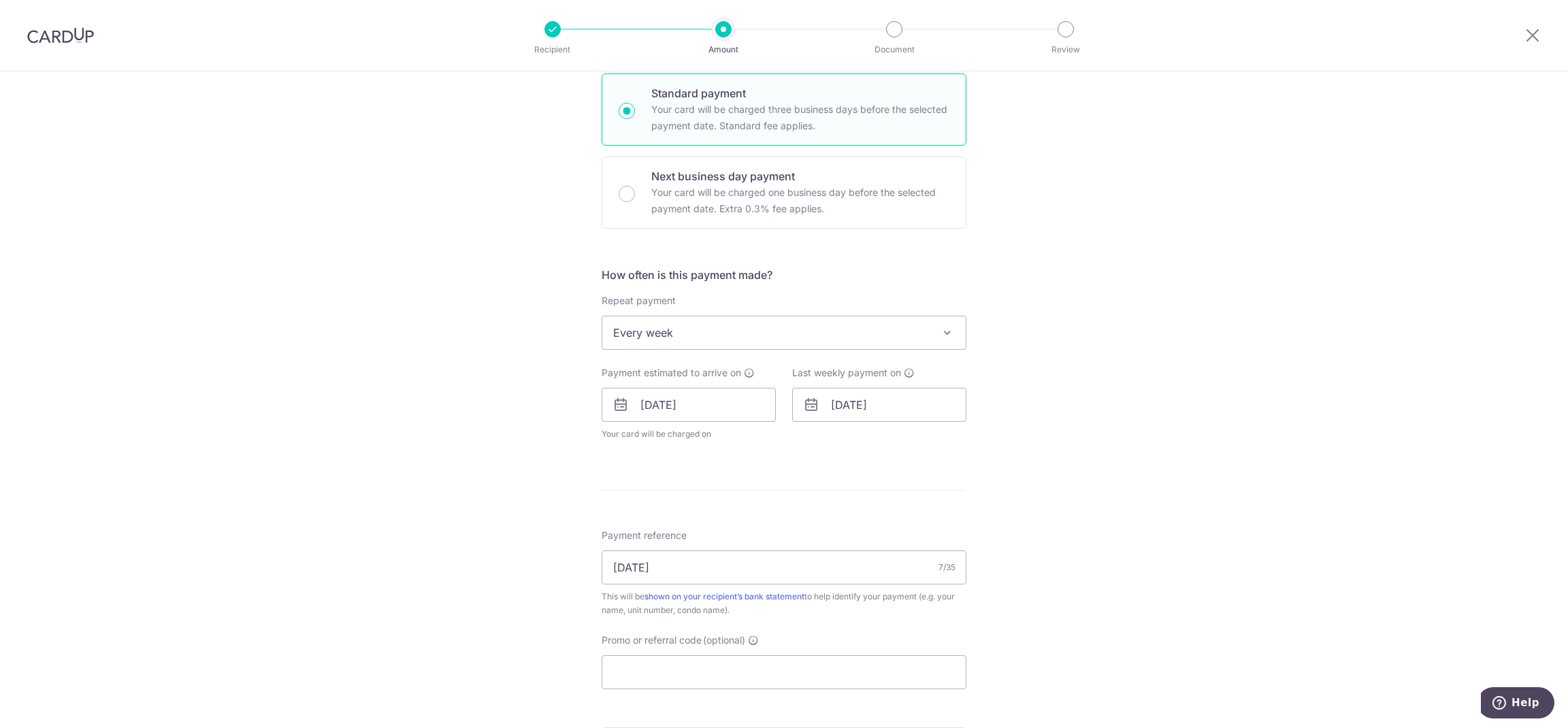
scroll to position [364, 0]
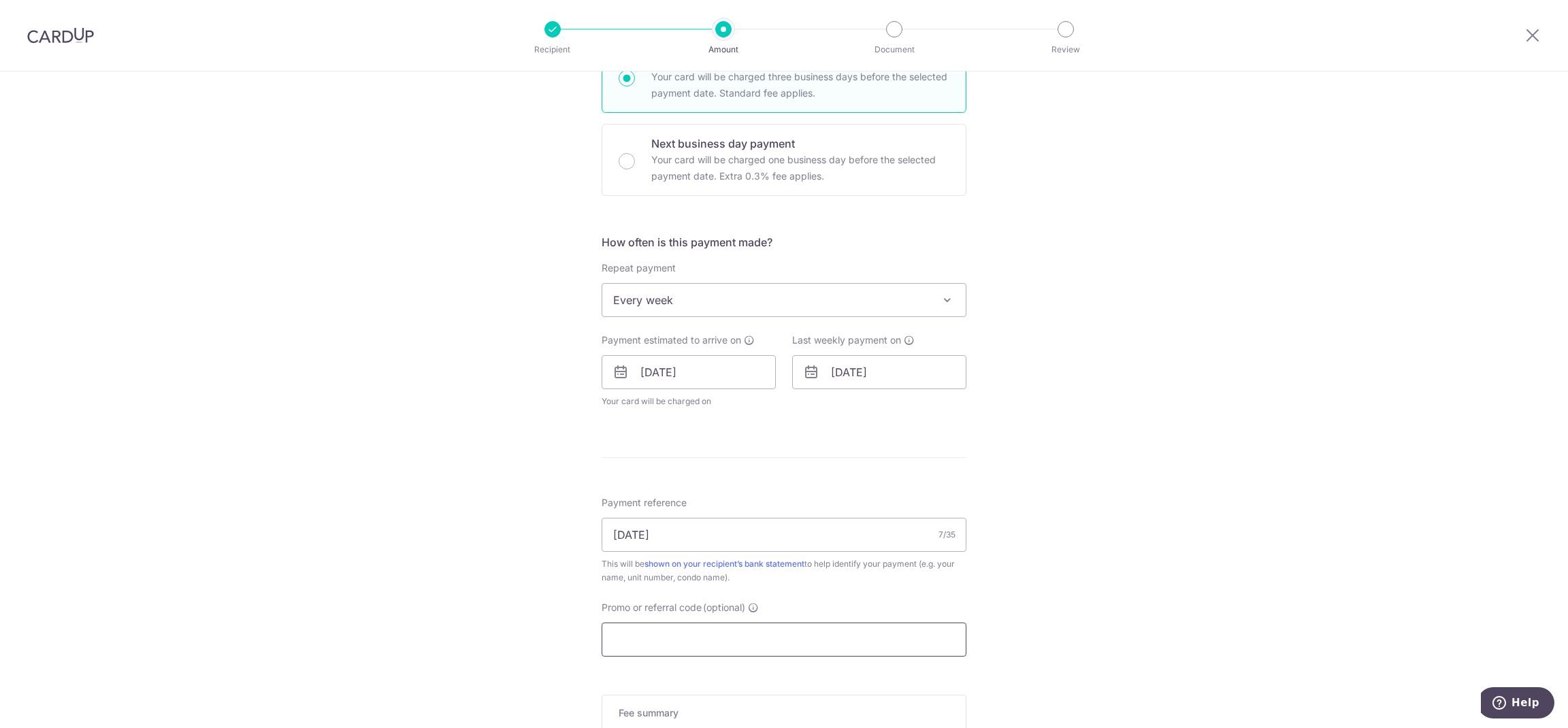
click at [862, 641] on input "Promo or referral code (optional)" at bounding box center [783, 640] width 364 height 34
paste input "3HOME25R"
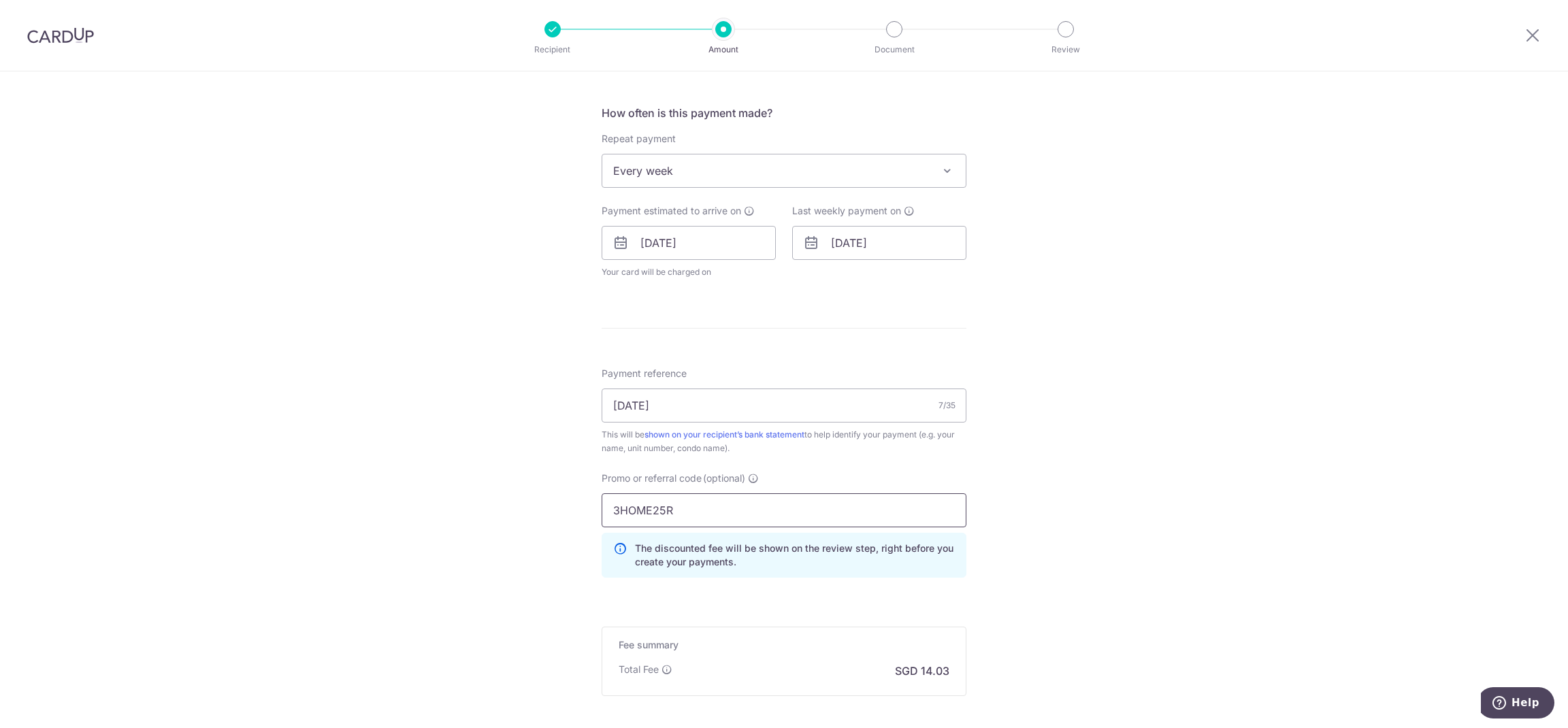
scroll to position [563, 0]
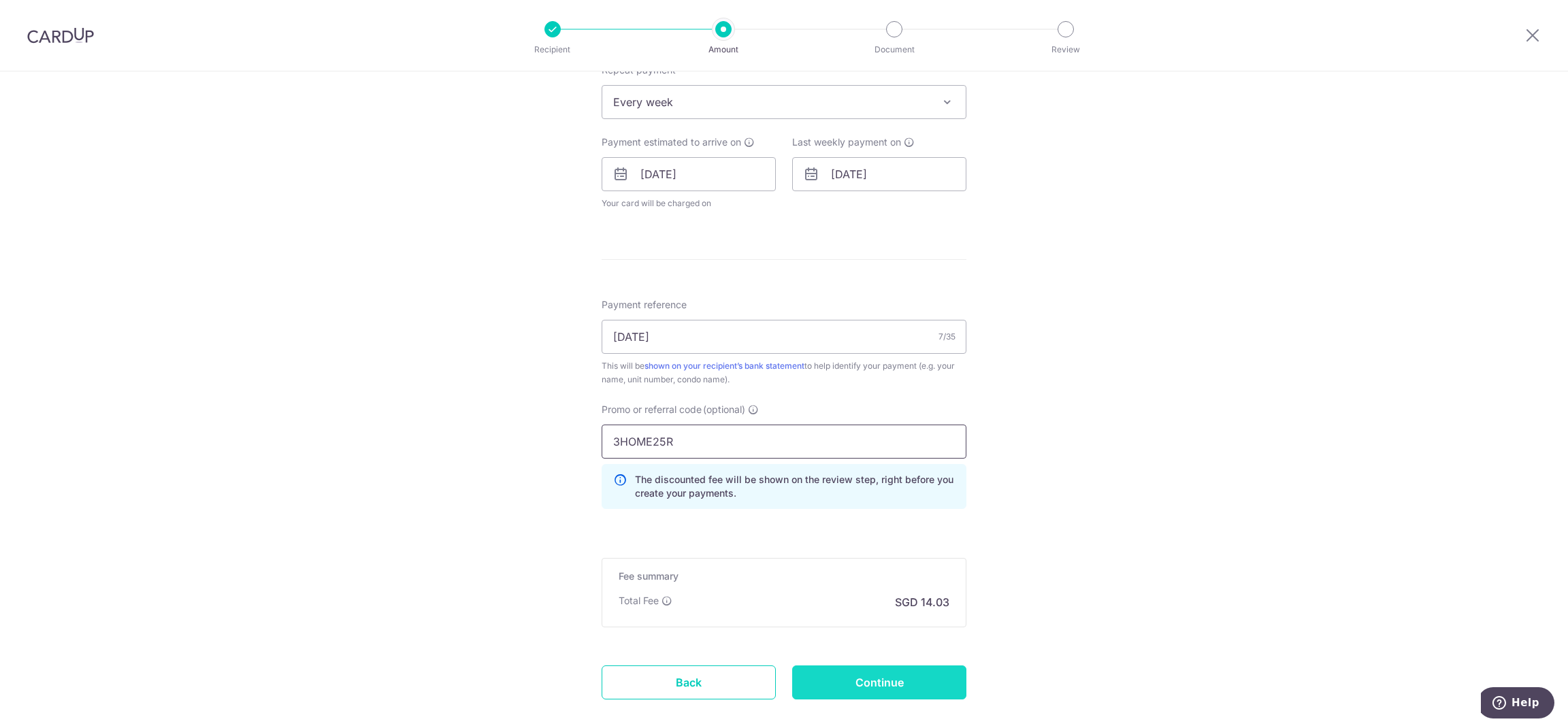
type input "3HOME25R"
drag, startPoint x: 934, startPoint y: 682, endPoint x: 1076, endPoint y: 647, distance: 146.2
click at [937, 682] on input "Continue" at bounding box center [879, 682] width 174 height 34
type input "Update Schedule"
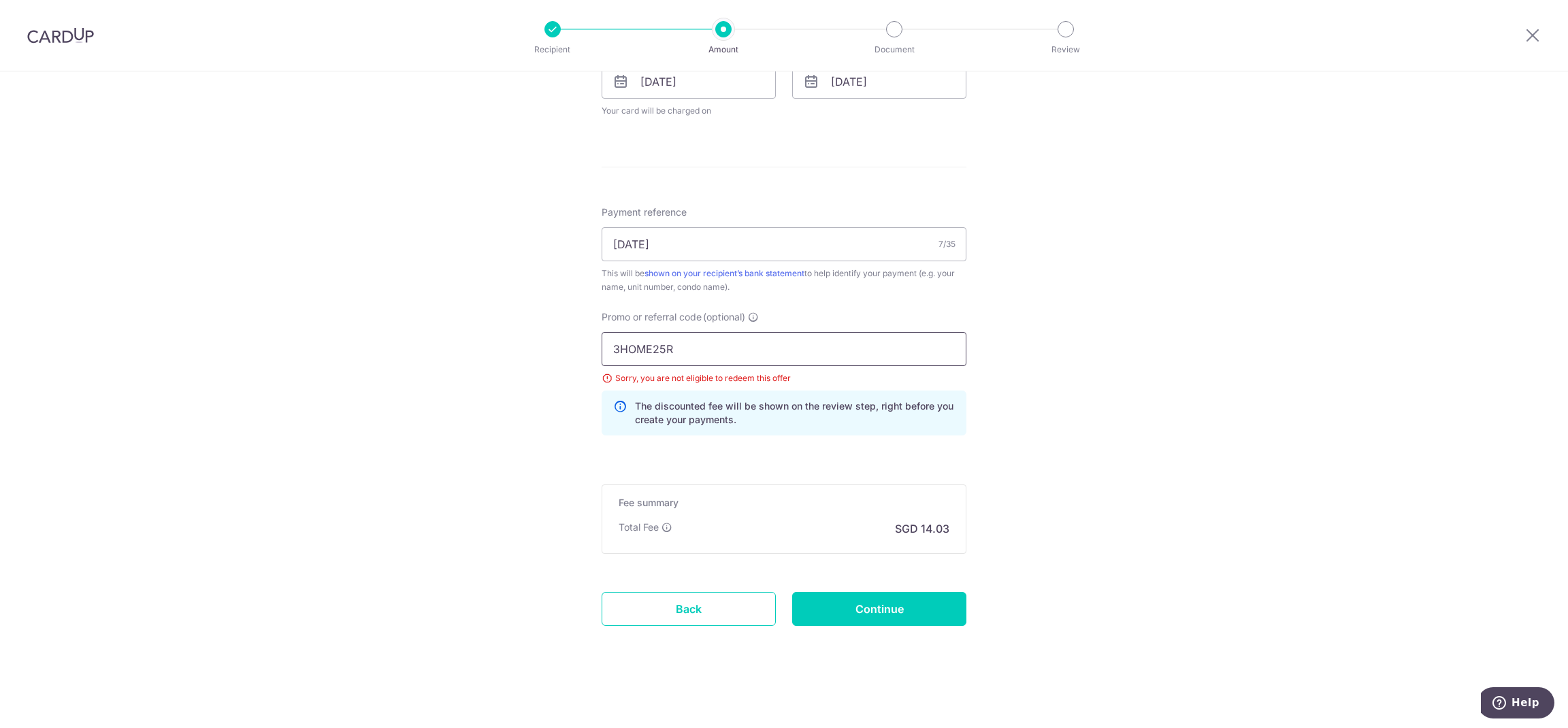
drag, startPoint x: 709, startPoint y: 345, endPoint x: 454, endPoint y: 344, distance: 255.0
click at [455, 344] on div "Tell us more about your payment Enter payment amount SGD 539.55 539.55 Select C…" at bounding box center [784, 73] width 1568 height 1312
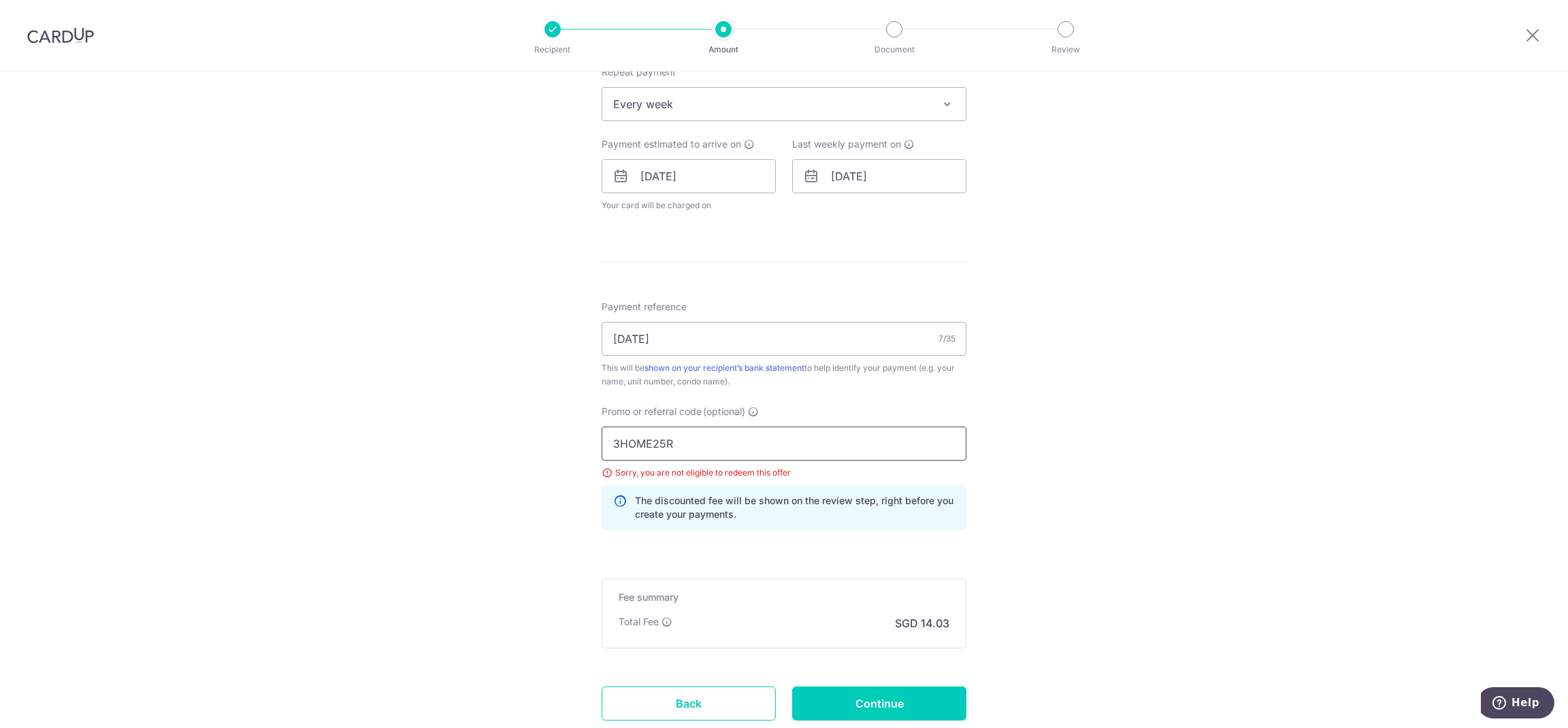
scroll to position [516, 0]
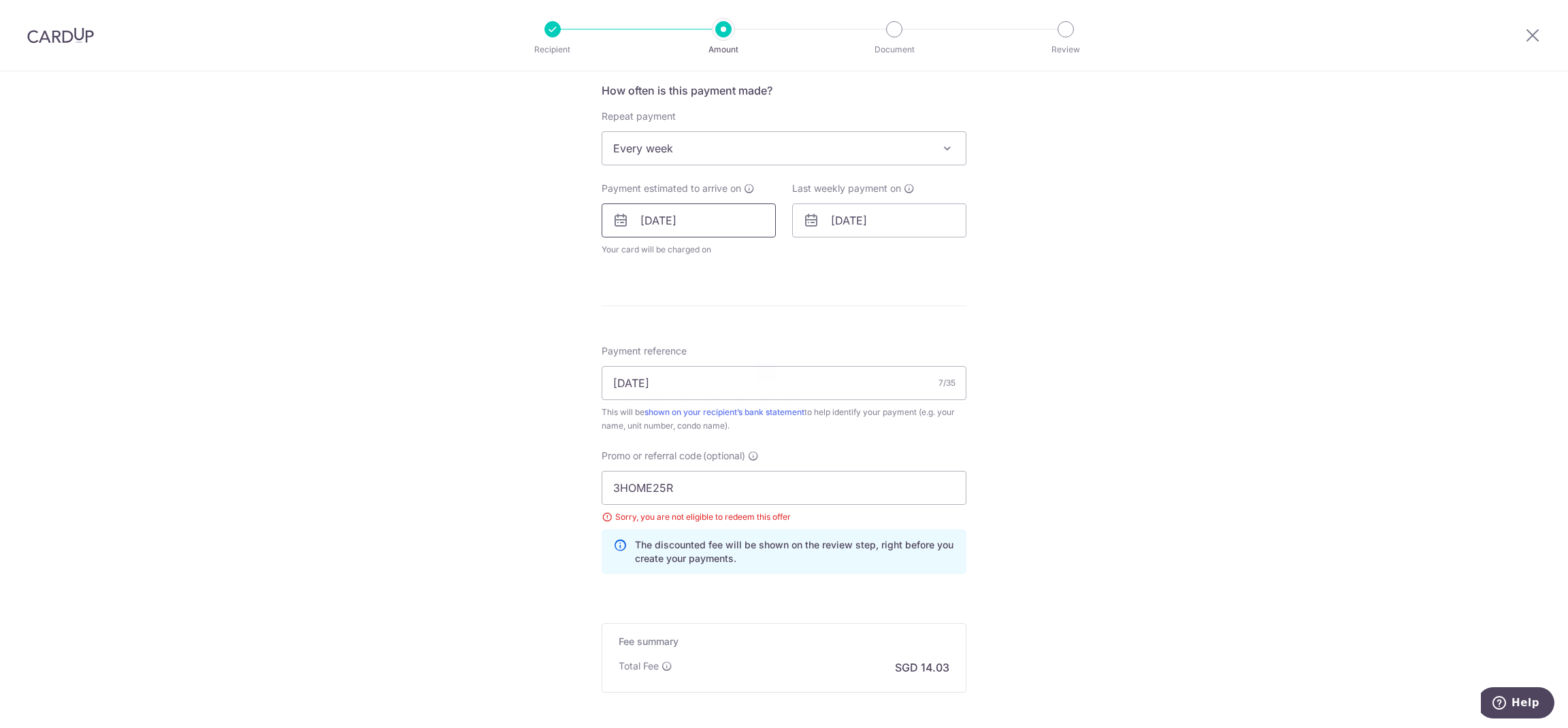
click at [699, 227] on input "19/09/2025" at bounding box center [689, 221] width 174 height 34
click at [851, 223] on input "[DATE]" at bounding box center [879, 221] width 174 height 34
click at [1207, 316] on div "Tell us more about your payment Enter payment amount SGD 539.55 539.55 Select C…" at bounding box center [784, 211] width 1568 height 1312
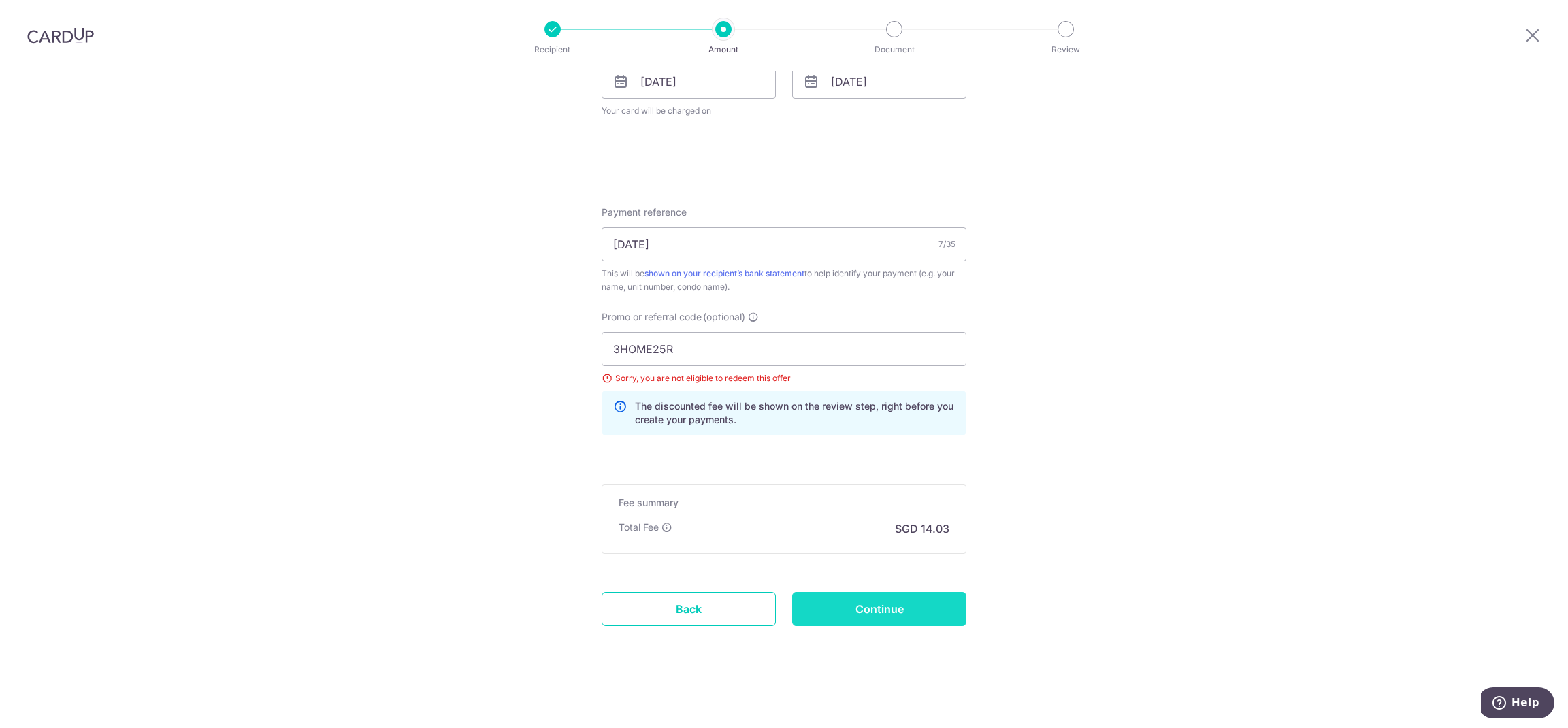
click at [892, 624] on input "Continue" at bounding box center [879, 609] width 174 height 34
type input "Update Schedule"
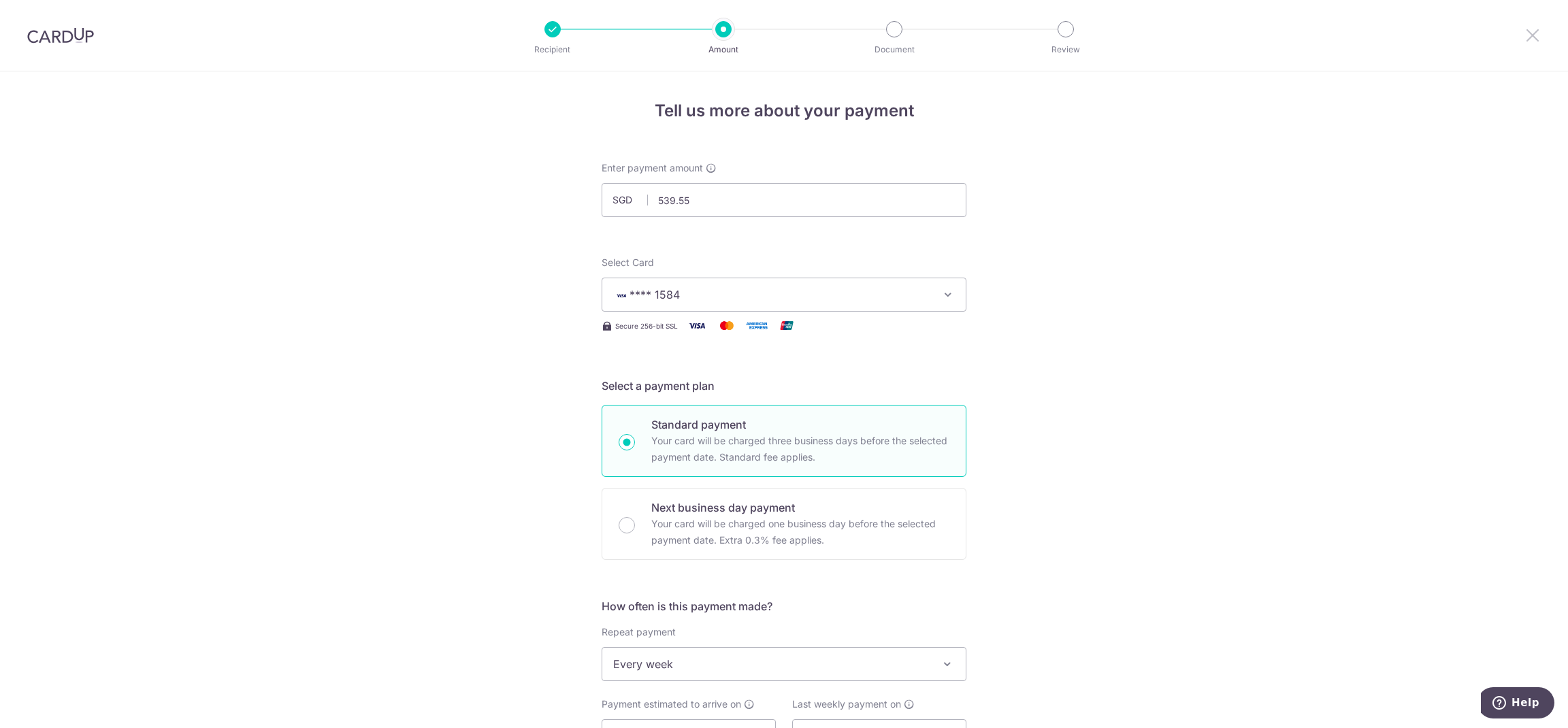
click at [1533, 35] on icon at bounding box center [1532, 35] width 16 height 17
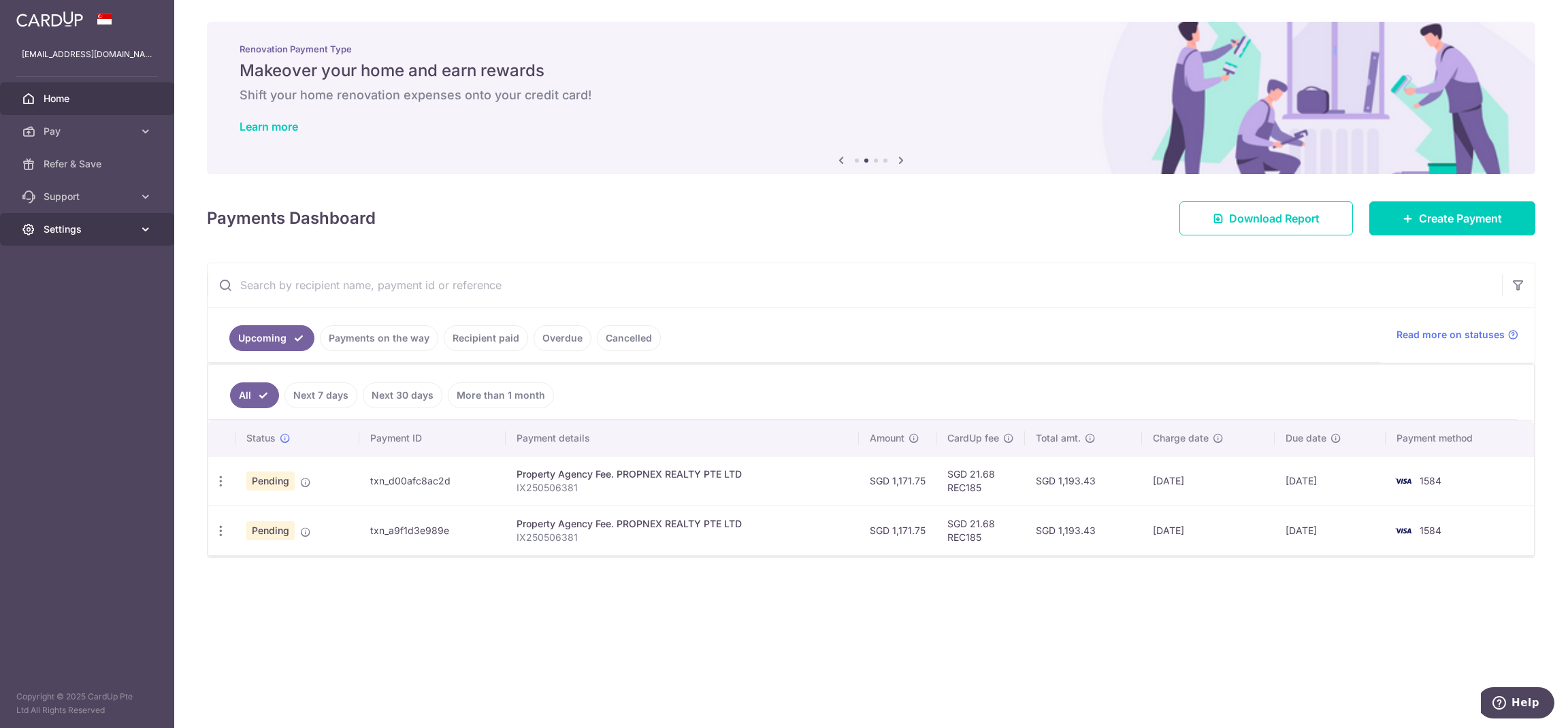
click at [127, 229] on span "Settings" at bounding box center [88, 229] width 90 height 14
click at [72, 293] on span "Logout" at bounding box center [88, 294] width 90 height 14
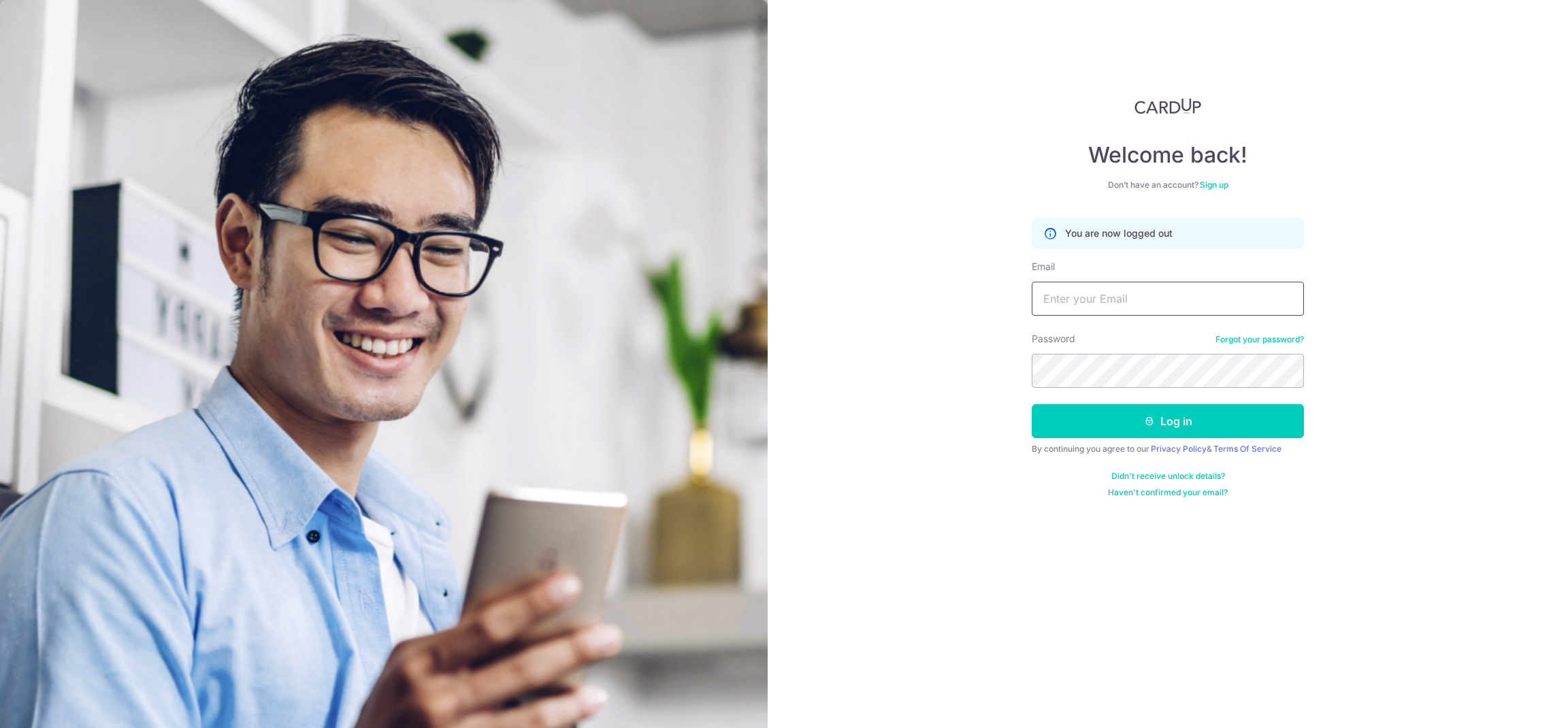
click at [1074, 308] on input "Email" at bounding box center [1168, 299] width 272 height 34
type input "[EMAIL_ADDRESS][DOMAIN_NAME]"
click at [1114, 432] on button "Log in" at bounding box center [1168, 421] width 272 height 34
